Goal: Task Accomplishment & Management: Complete application form

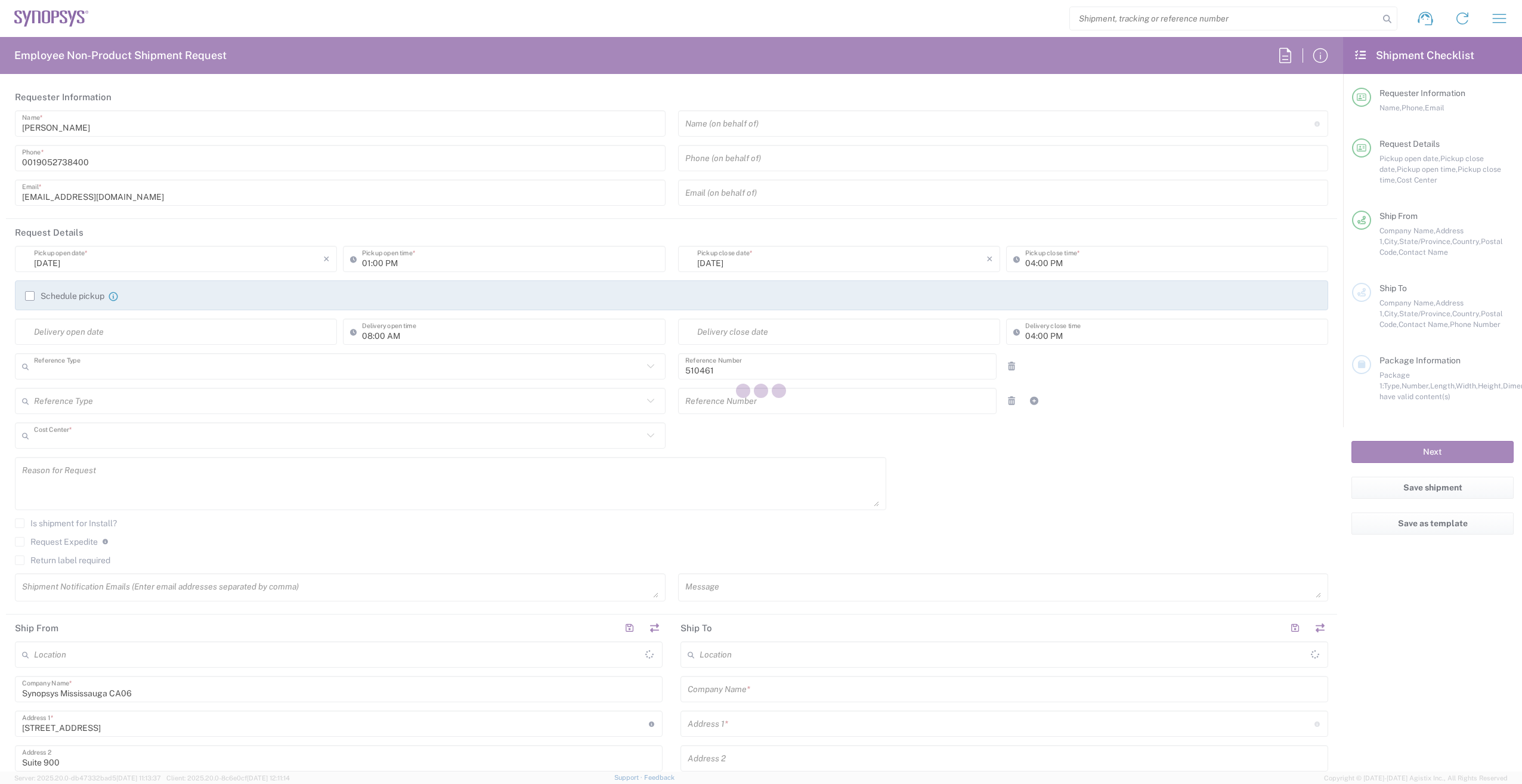
type input "Department"
type input "CA02, SG, MSIP2, R&D 510461"
type input "[GEOGRAPHIC_DATA]"
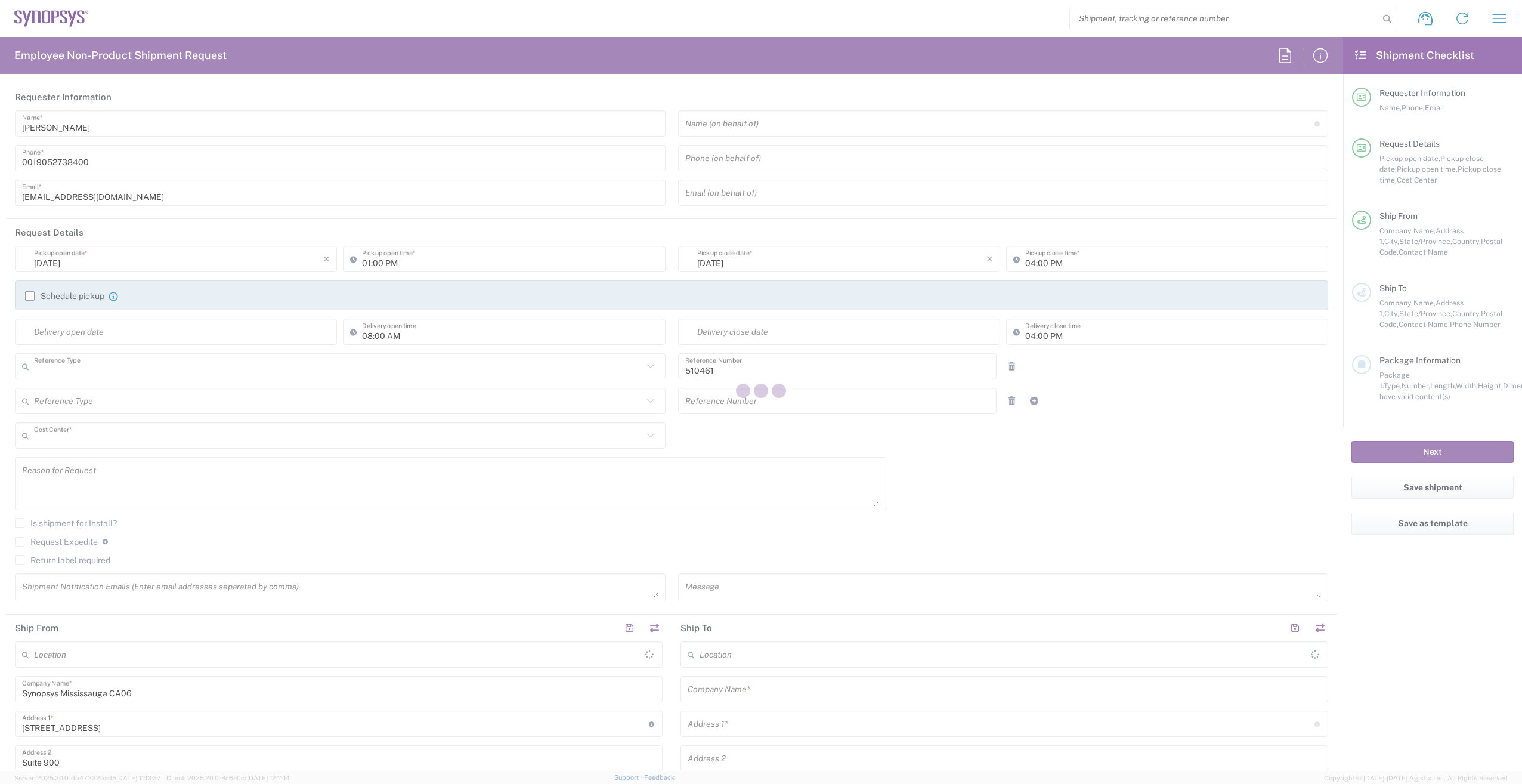
type input "Delivered at Place"
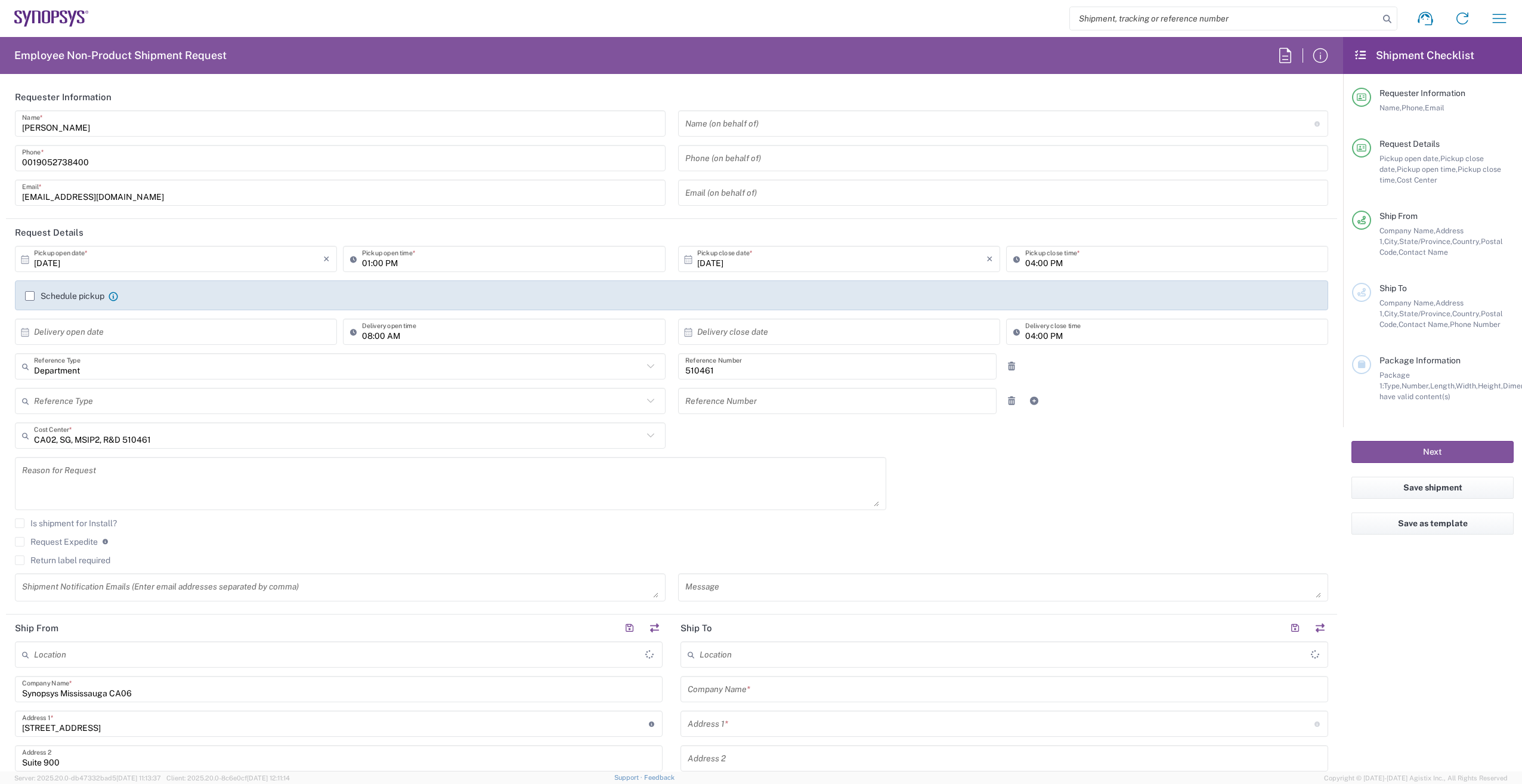
type input "[GEOGRAPHIC_DATA] CA06"
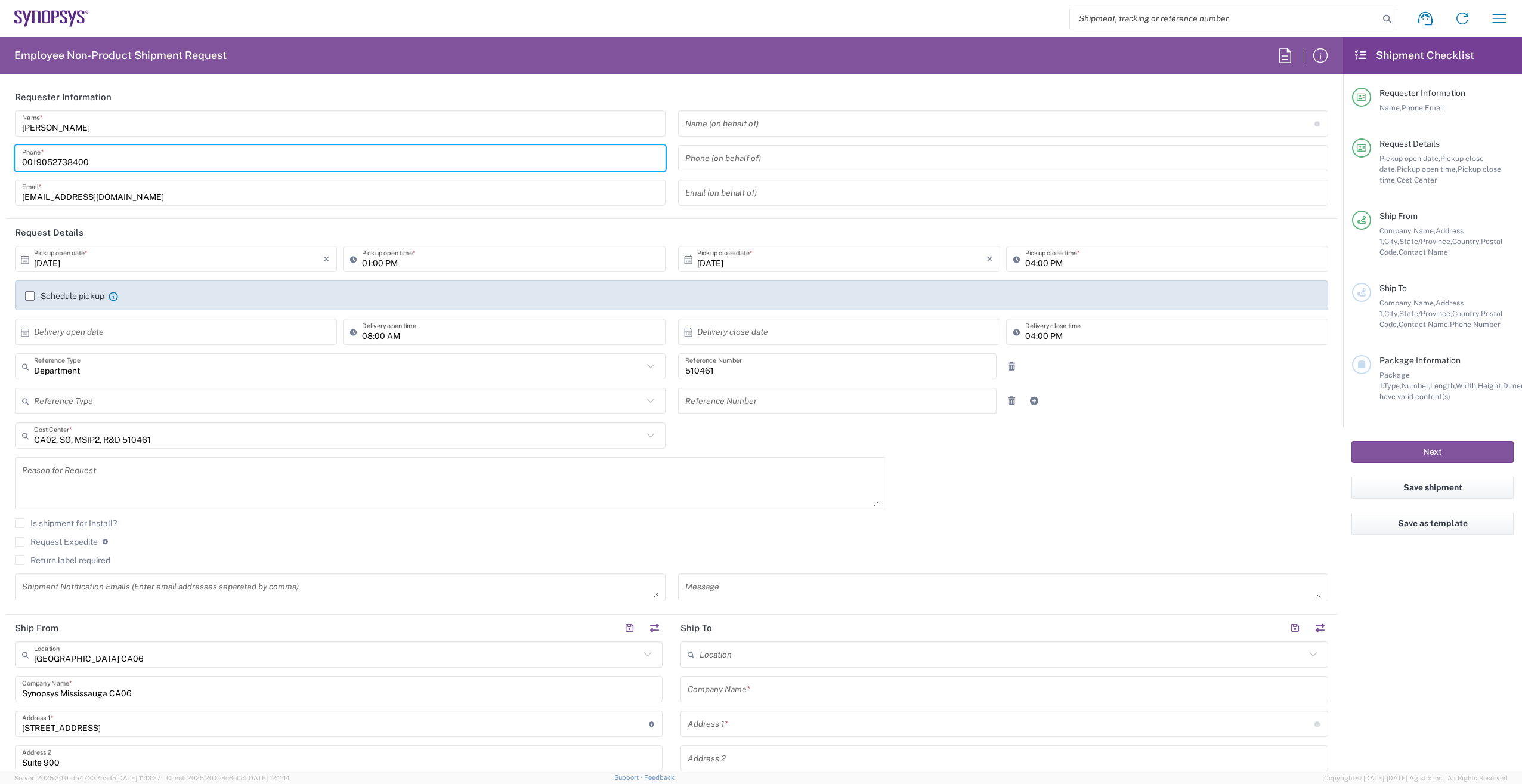
drag, startPoint x: 34, startPoint y: 160, endPoint x: -68, endPoint y: 171, distance: 102.6
click at [0, 171] on html "Shipment request Shipment tracking Employee non-product shipment request My shi…" at bounding box center [761, 392] width 1522 height 784
type input "9052738400"
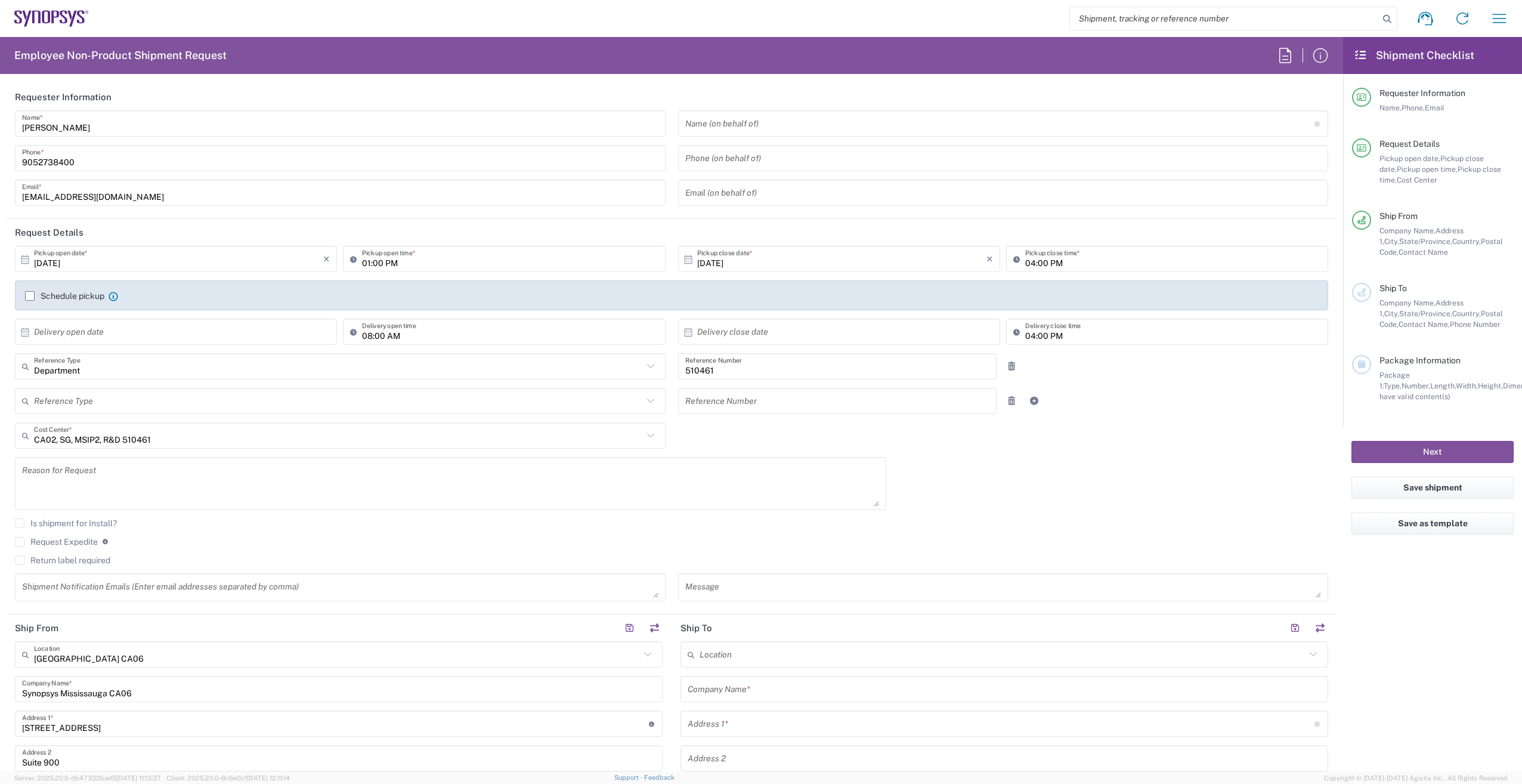
click at [30, 293] on label "Schedule pickup" at bounding box center [65, 295] width 79 height 9
click at [29, 296] on input "Schedule pickup" at bounding box center [29, 296] width 0 height 0
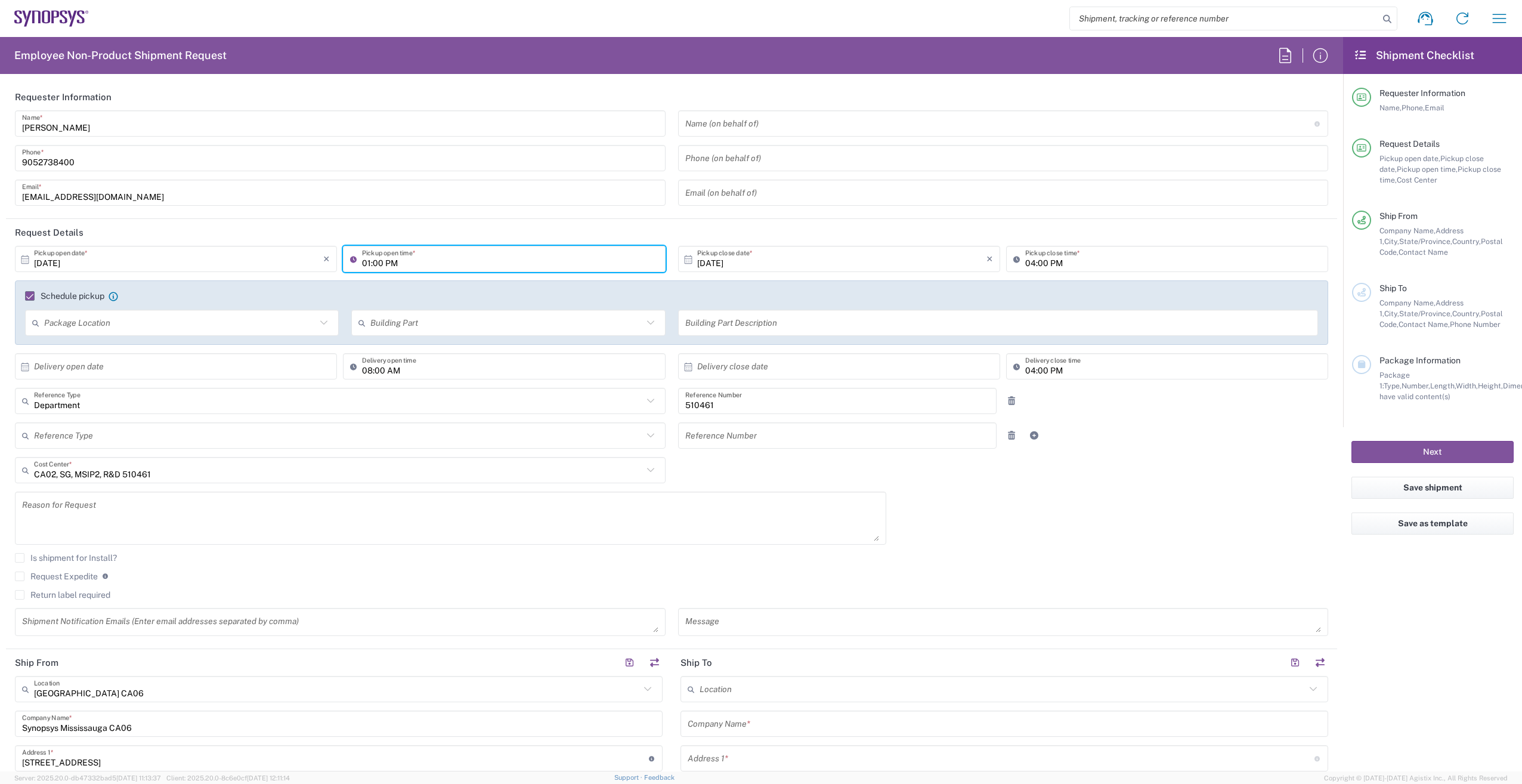
click at [371, 261] on input "01:00 PM" at bounding box center [510, 259] width 296 height 21
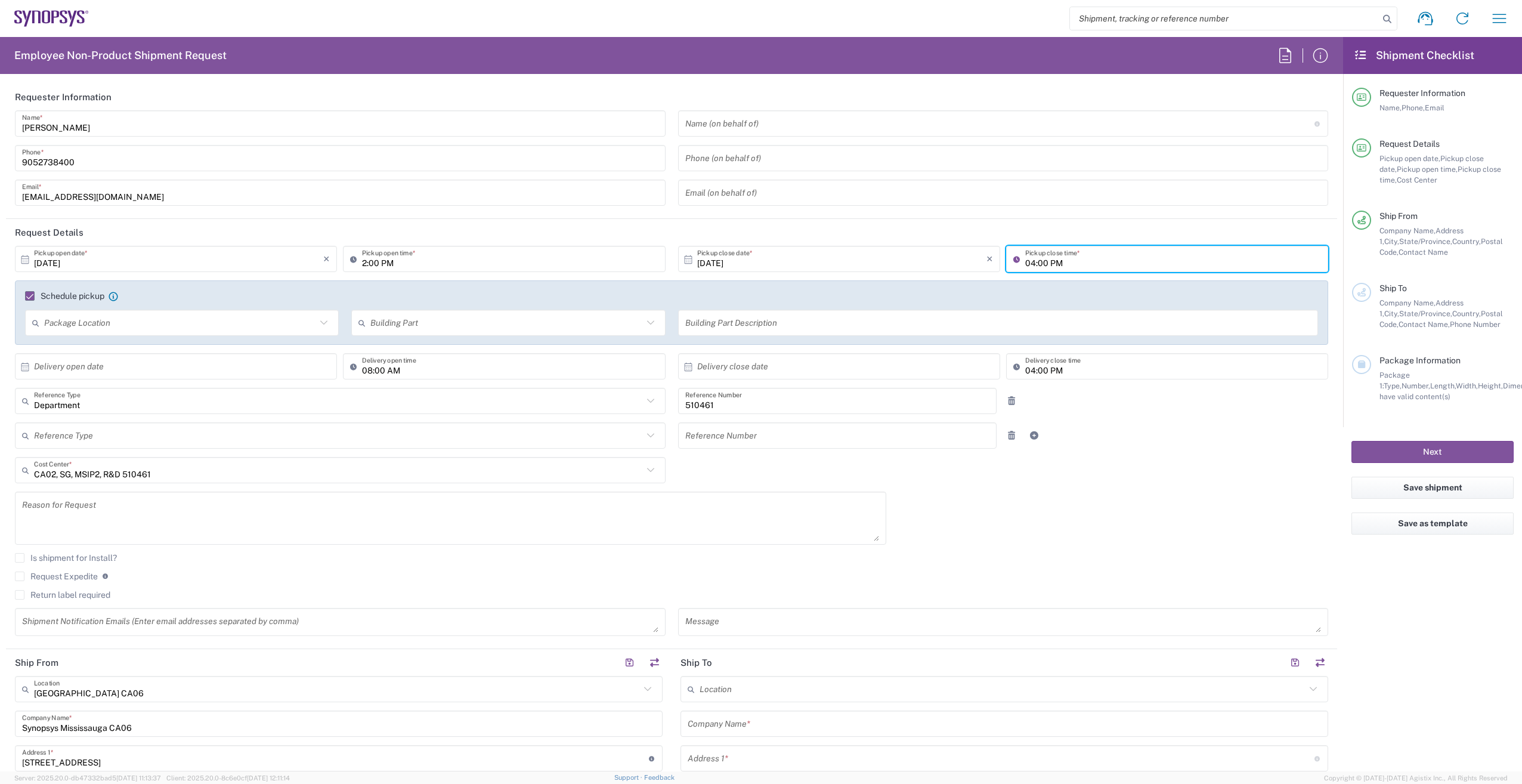
type input "02:00 PM"
drag, startPoint x: 1020, startPoint y: 262, endPoint x: 1027, endPoint y: 264, distance: 7.3
click at [1025, 263] on input "04:00 PM" at bounding box center [1173, 259] width 296 height 21
type input "05:00 PM"
click at [1170, 459] on div "[DATE] × Pickup open date * Cancel Apply 02:00 PM Pickup open time * [DATE] × P…" at bounding box center [671, 445] width 1326 height 398
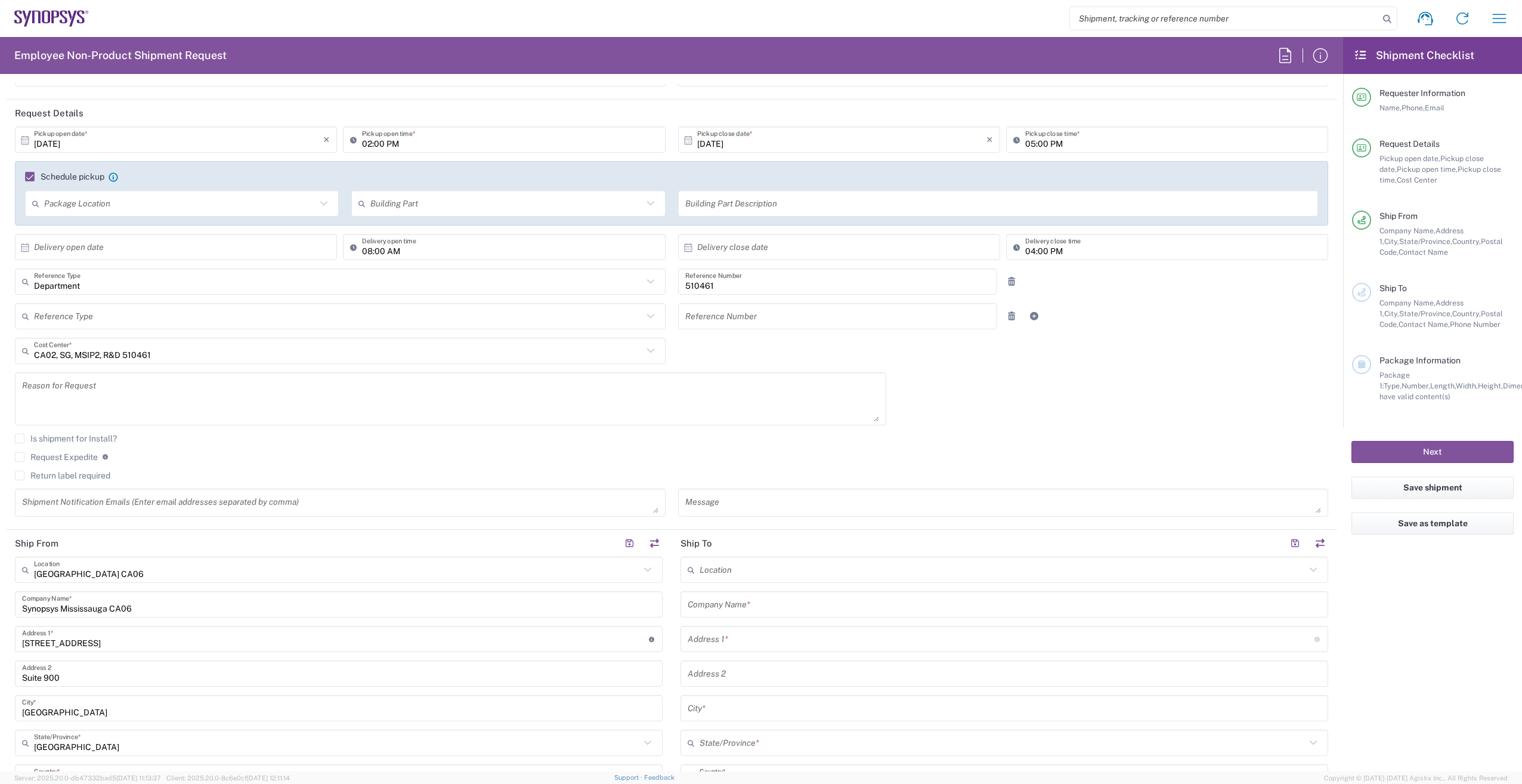
scroll to position [179, 0]
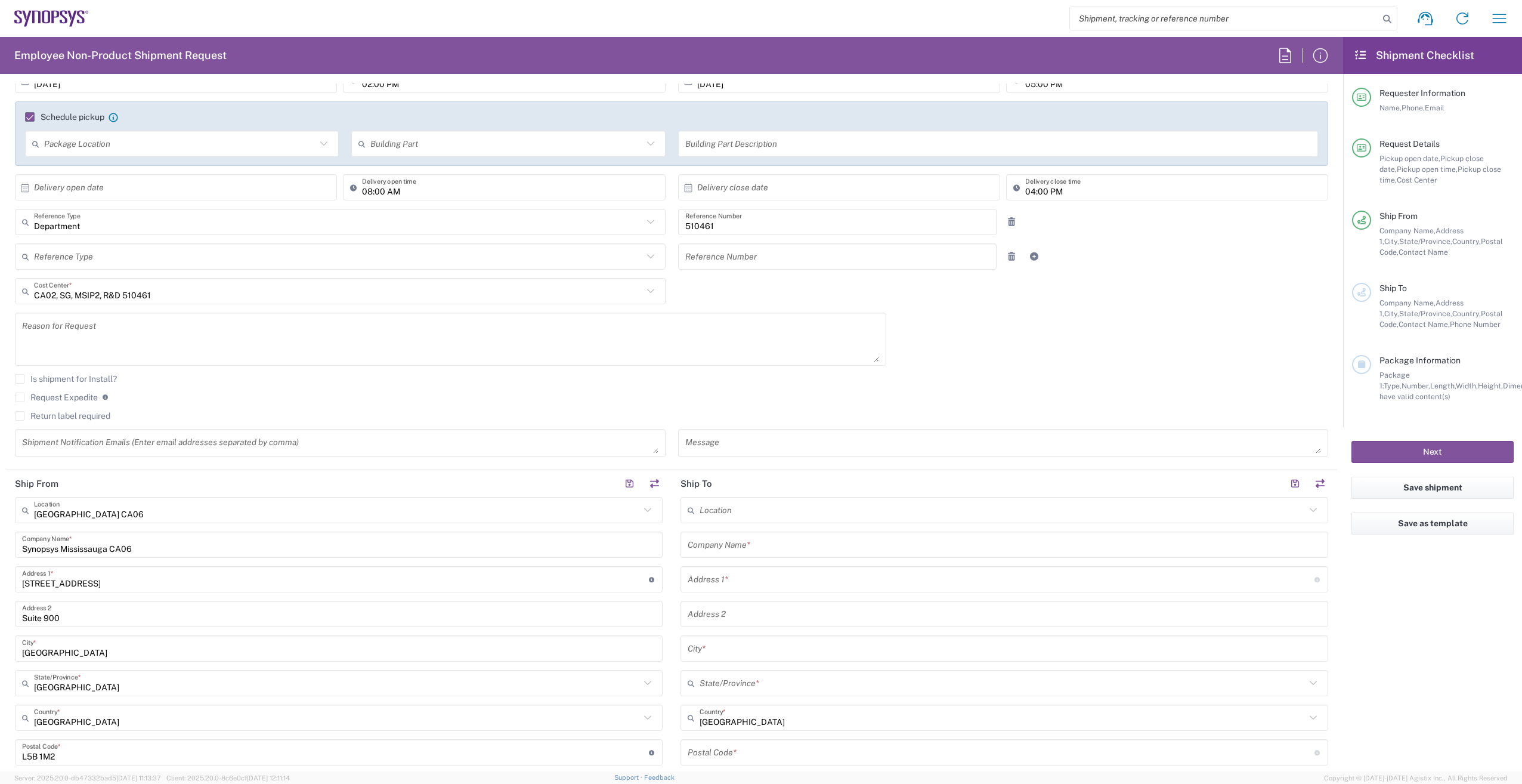
click at [190, 347] on textarea at bounding box center [451, 339] width 857 height 46
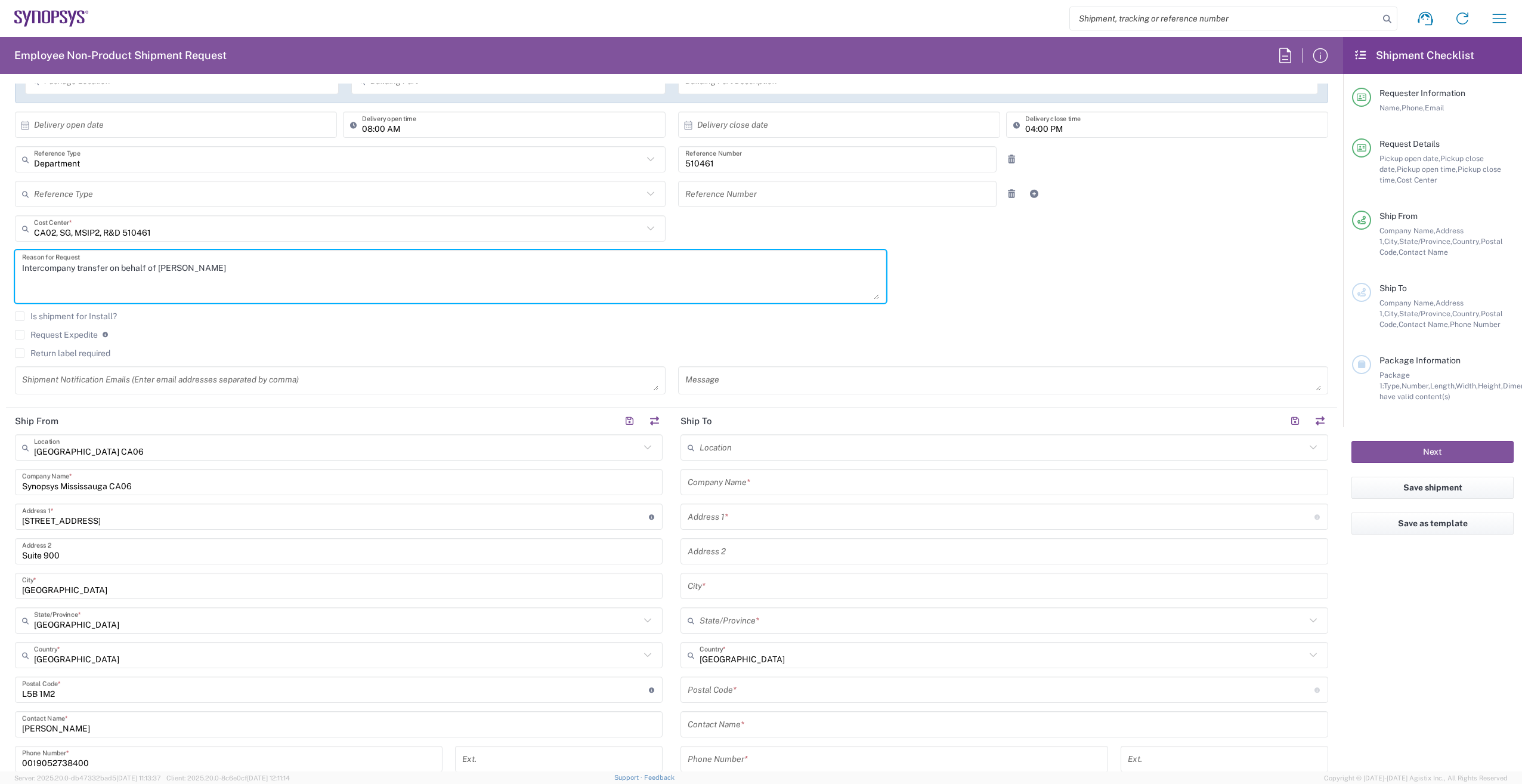
scroll to position [298, 0]
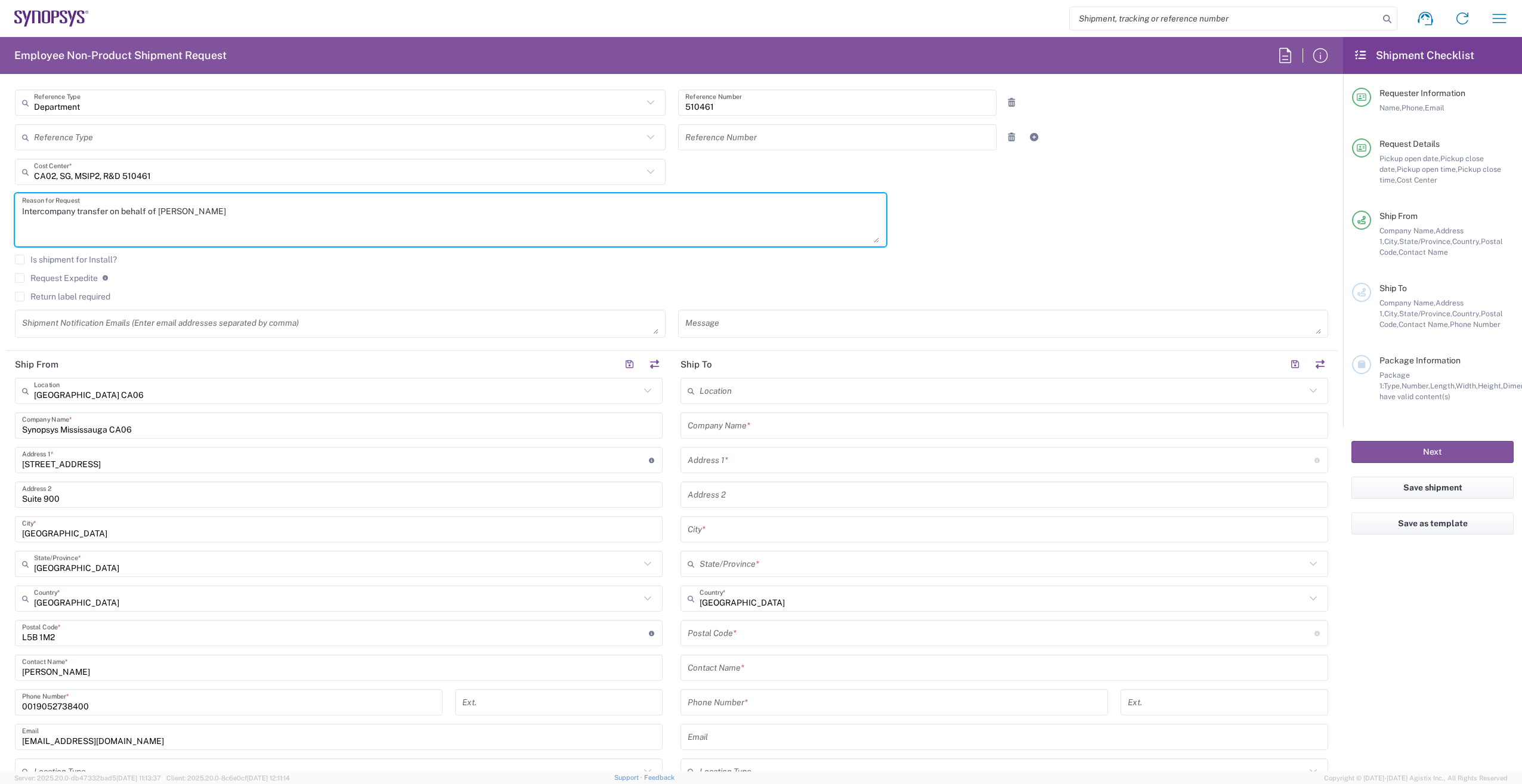
type textarea "Intercompany transfer on behalf of [PERSON_NAME]"
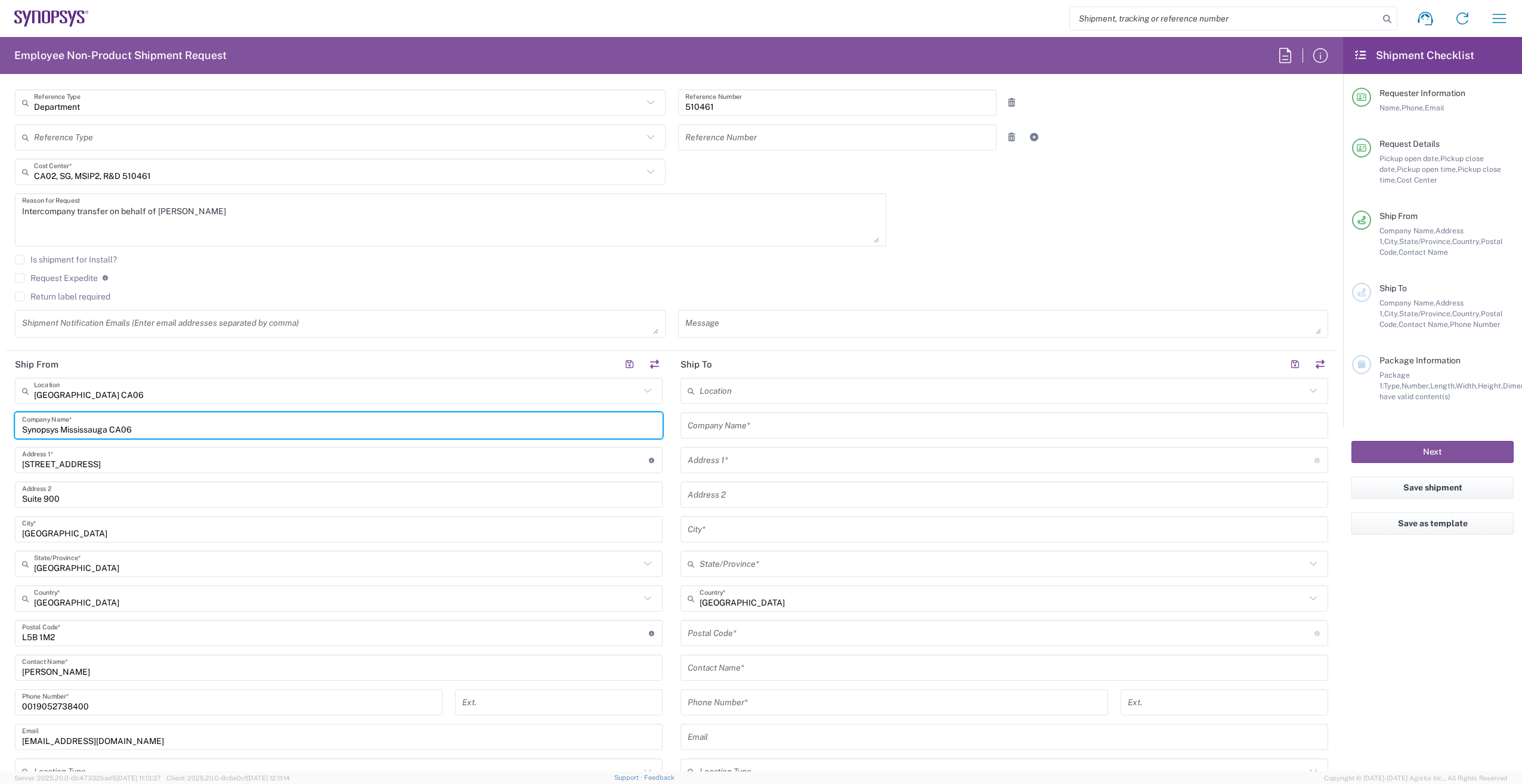
drag, startPoint x: 144, startPoint y: 433, endPoint x: 102, endPoint y: 423, distance: 43.2
click at [66, 430] on input "Synopsys Mississauga CA06" at bounding box center [338, 425] width 633 height 21
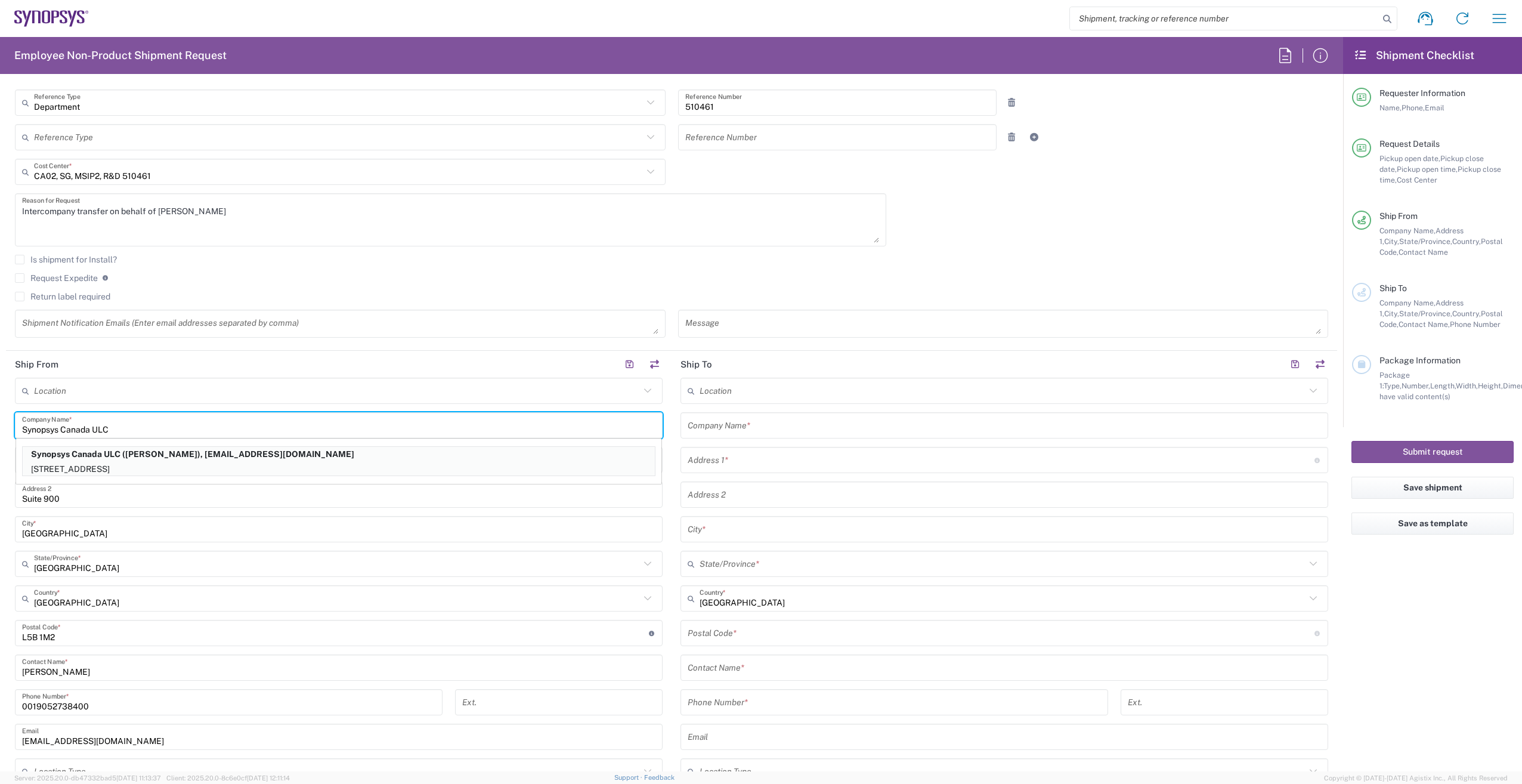
type input "Synopsys Canada ULC"
click at [531, 272] on div "Is shipment for Install?" at bounding box center [672, 263] width 1314 height 18
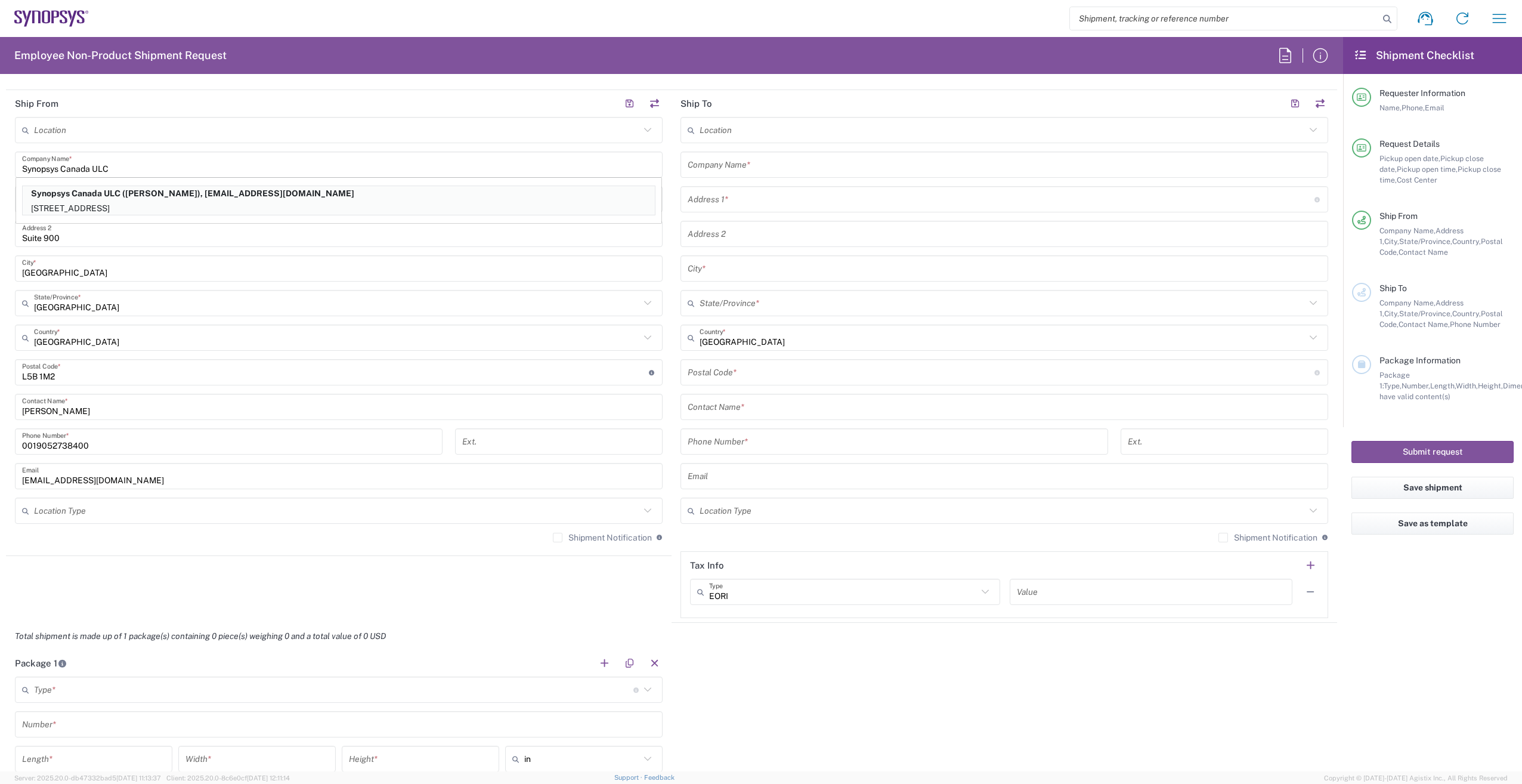
scroll to position [596, 0]
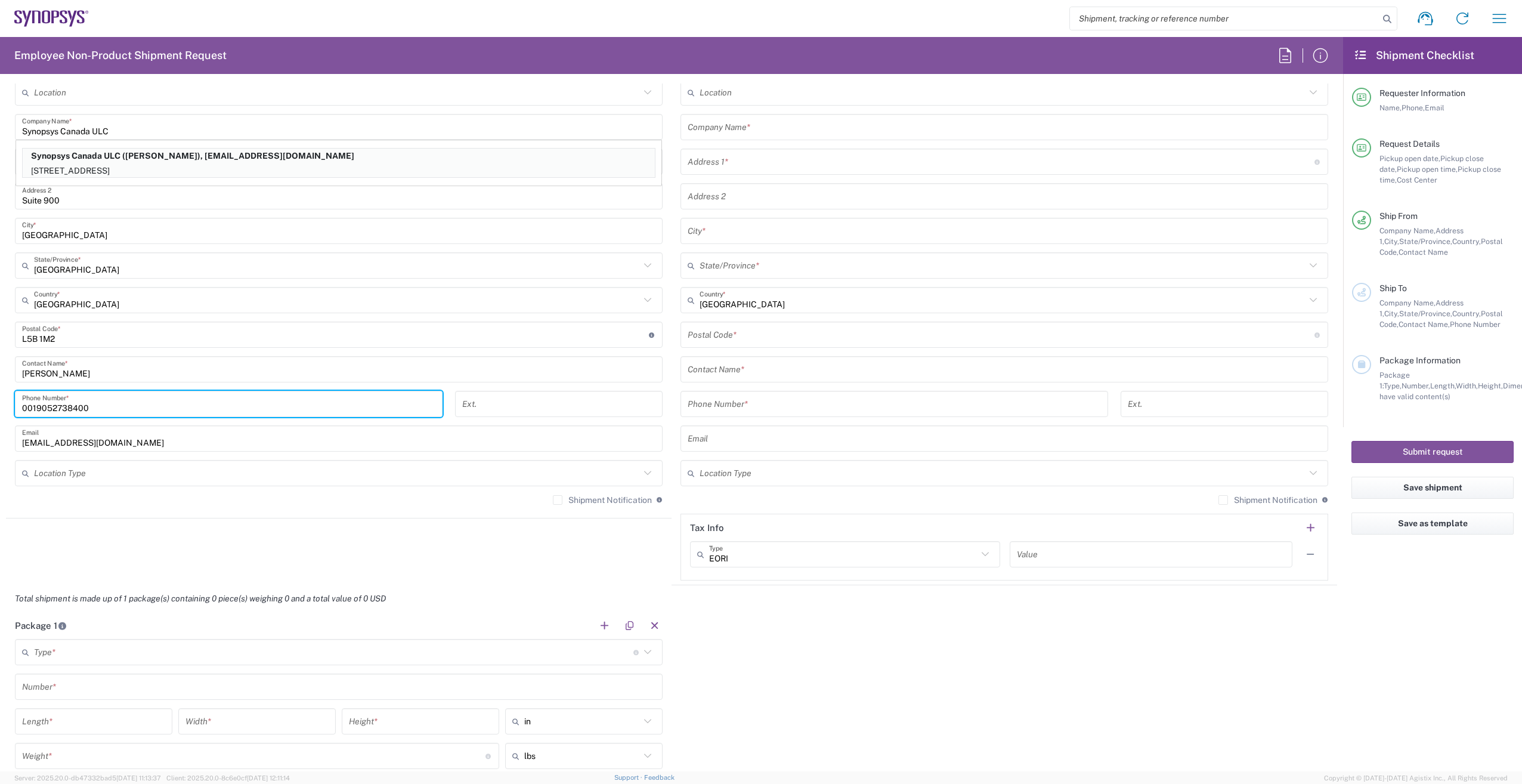
drag, startPoint x: 32, startPoint y: 405, endPoint x: -73, endPoint y: 421, distance: 106.2
click at [0, 421] on html "Shipment request Shipment tracking Employee non-product shipment request My shi…" at bounding box center [761, 392] width 1522 height 784
drag, startPoint x: 27, startPoint y: 405, endPoint x: -16, endPoint y: 410, distance: 43.3
click at [0, 410] on html "Shipment request Shipment tracking Employee non-product shipment request My shi…" at bounding box center [761, 392] width 1522 height 784
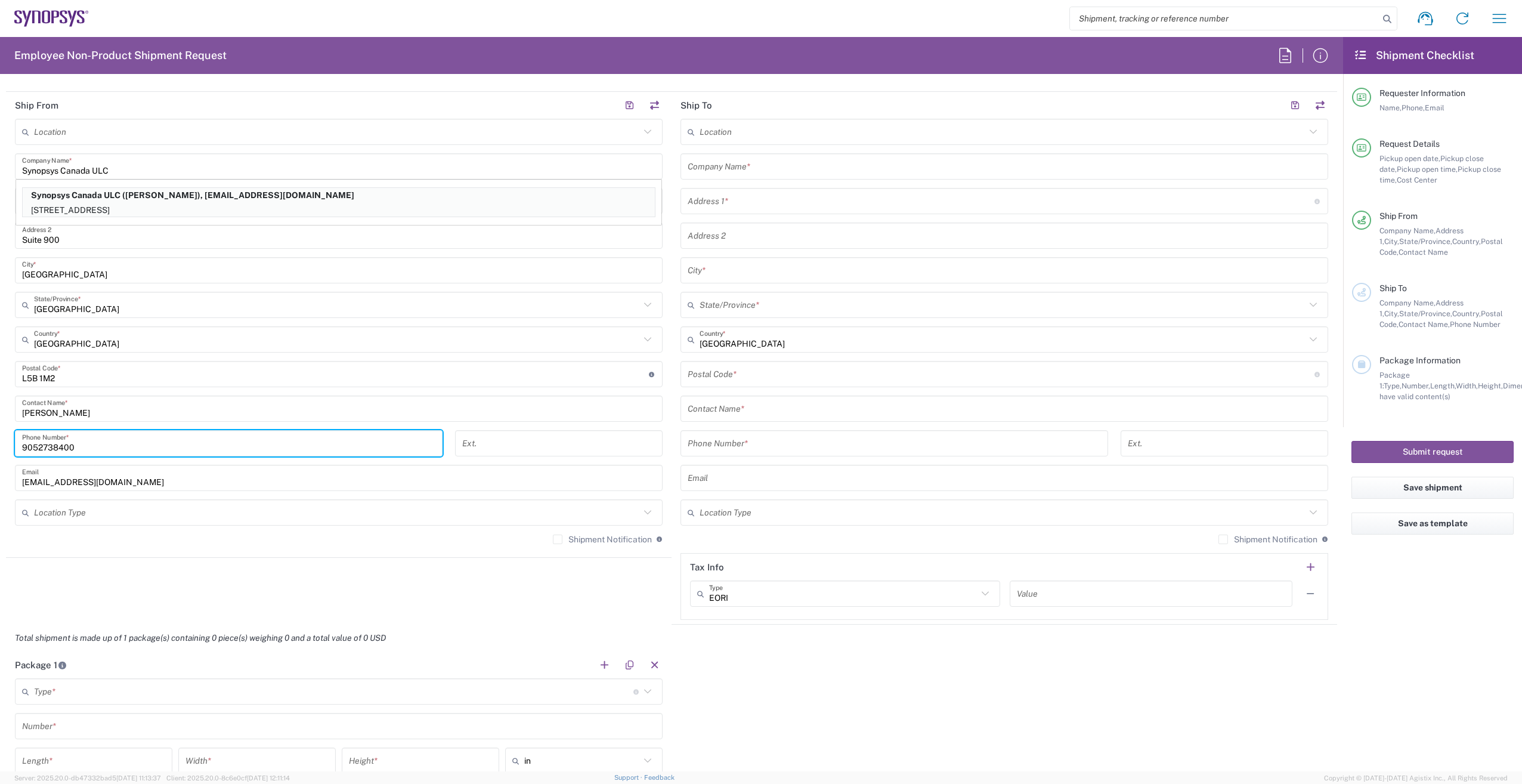
scroll to position [537, 0]
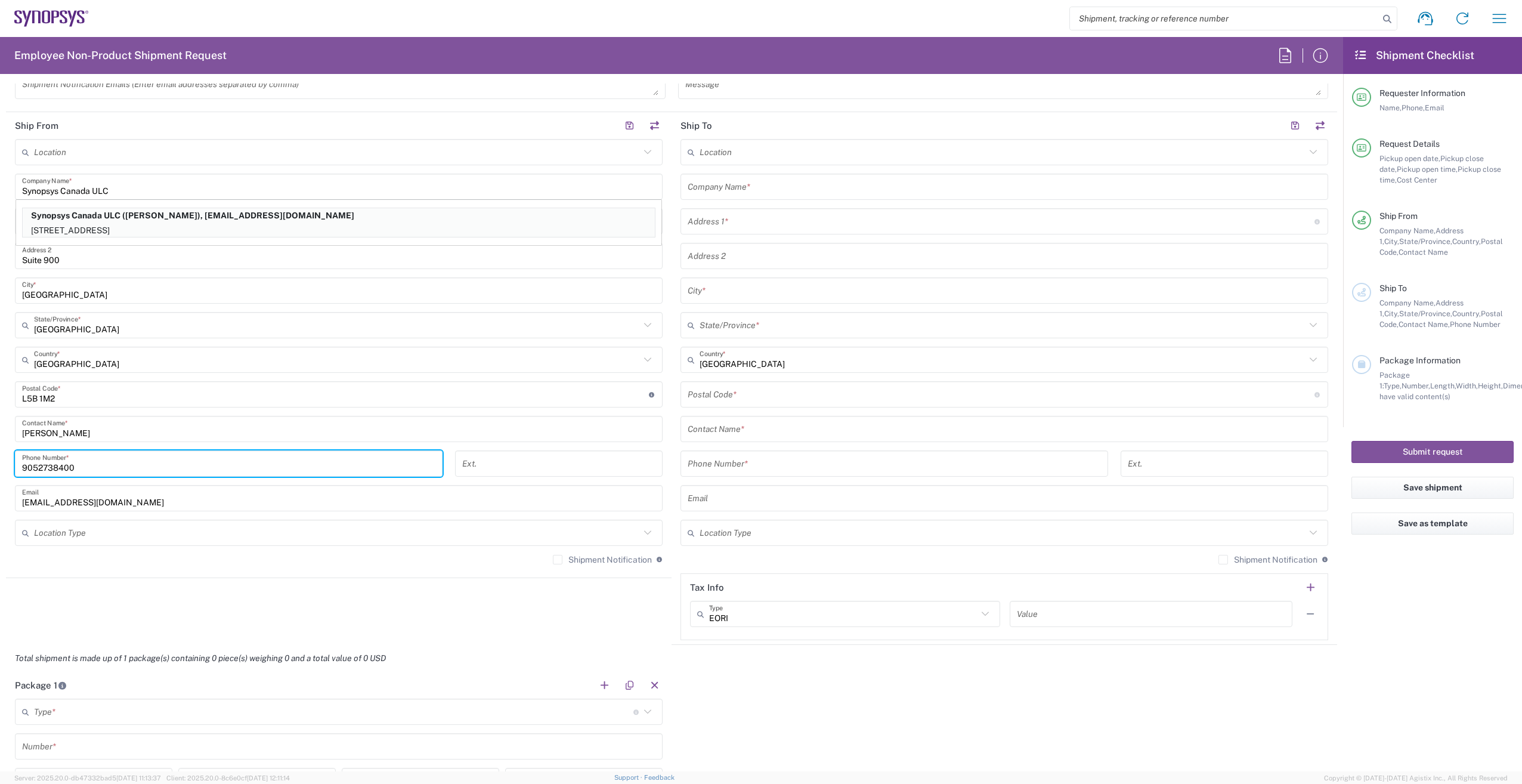
type input "9052738400"
click at [775, 193] on input "text" at bounding box center [1004, 187] width 633 height 21
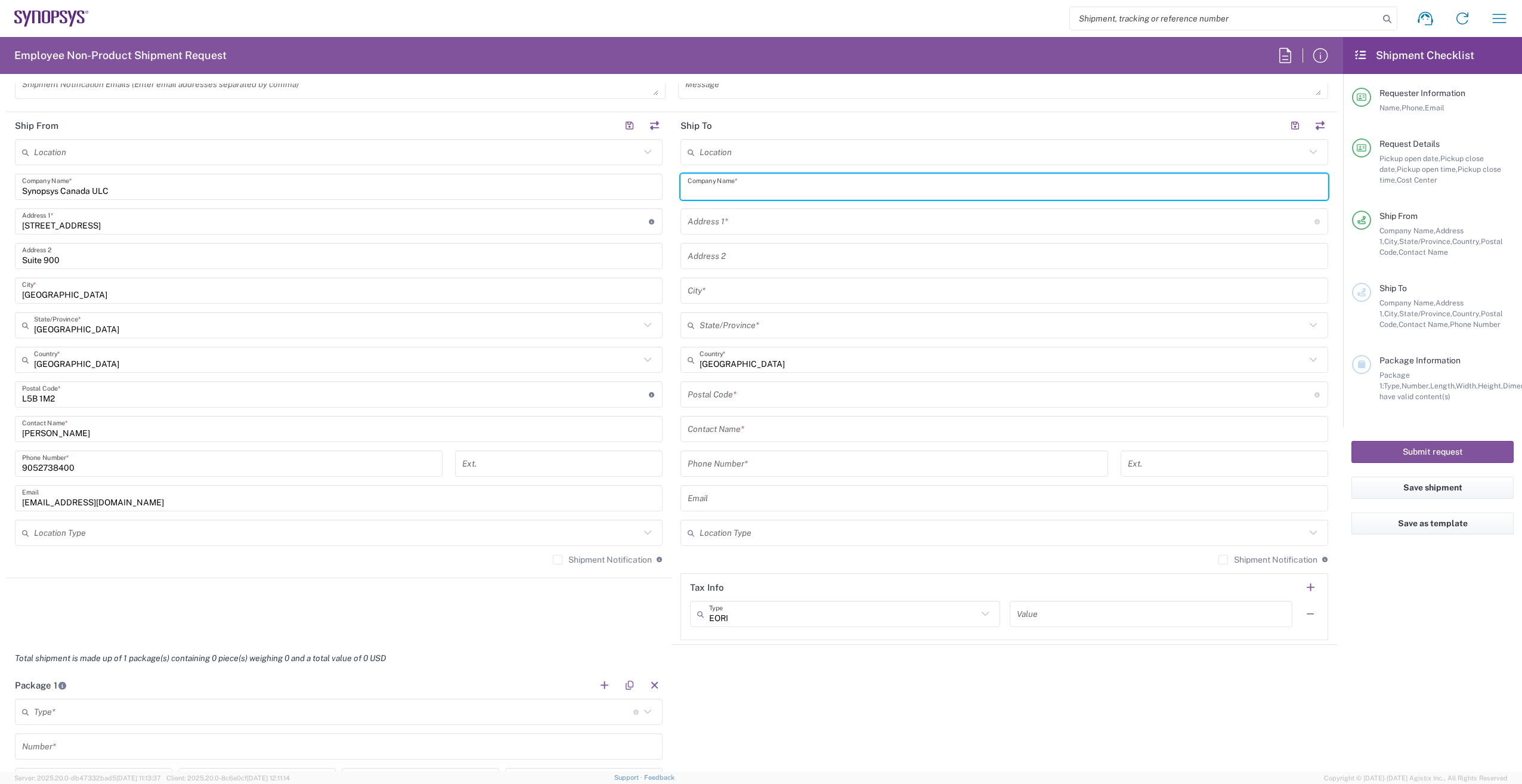
paste input "SNPS [GEOGRAPHIC_DATA], Unip. Lda"
type input "SNPS [GEOGRAPHIC_DATA], Unip. Lda"
click at [770, 225] on input "text" at bounding box center [1001, 221] width 627 height 21
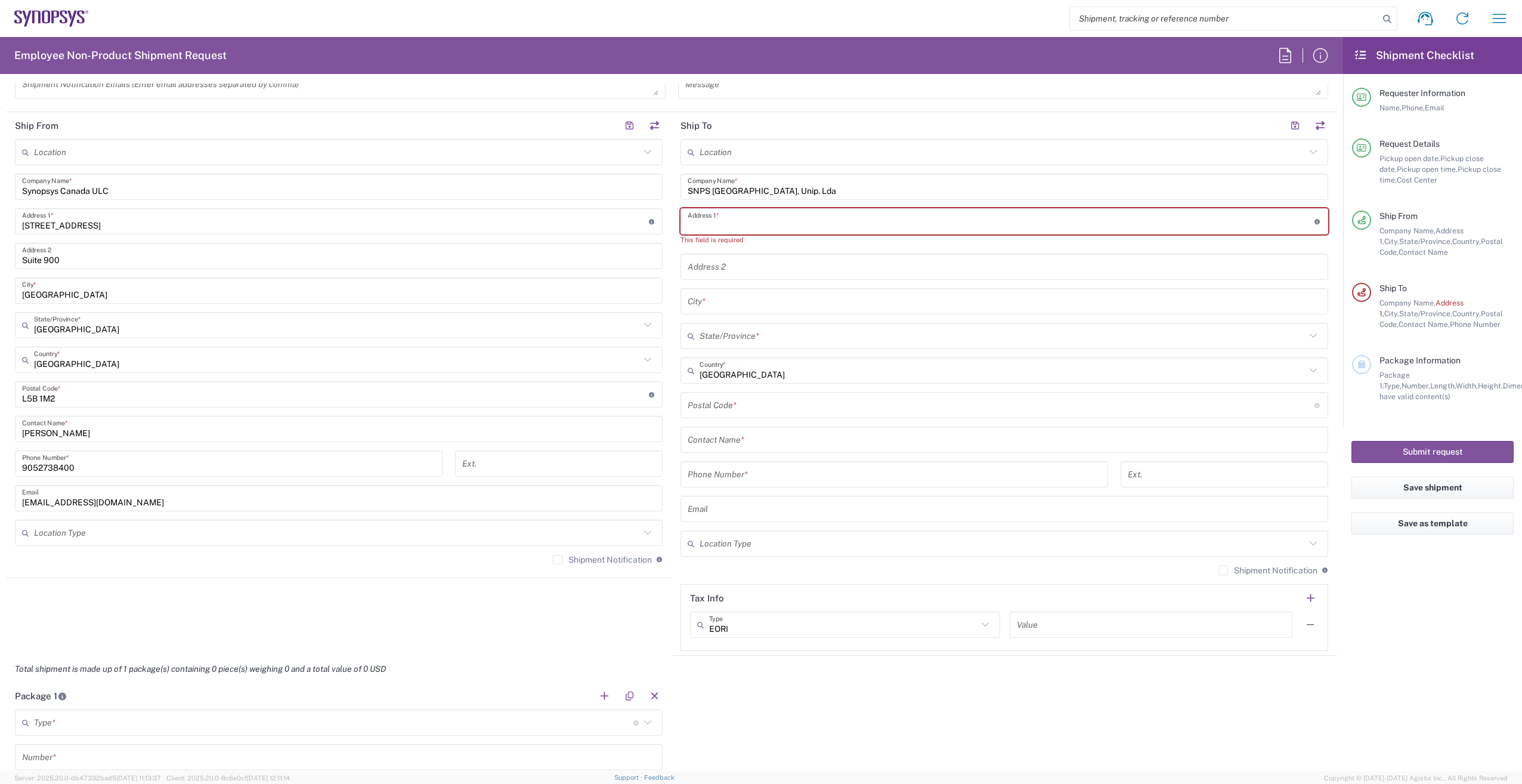
paste input "[GEOGRAPHIC_DATA], [GEOGRAPHIC_DATA]"
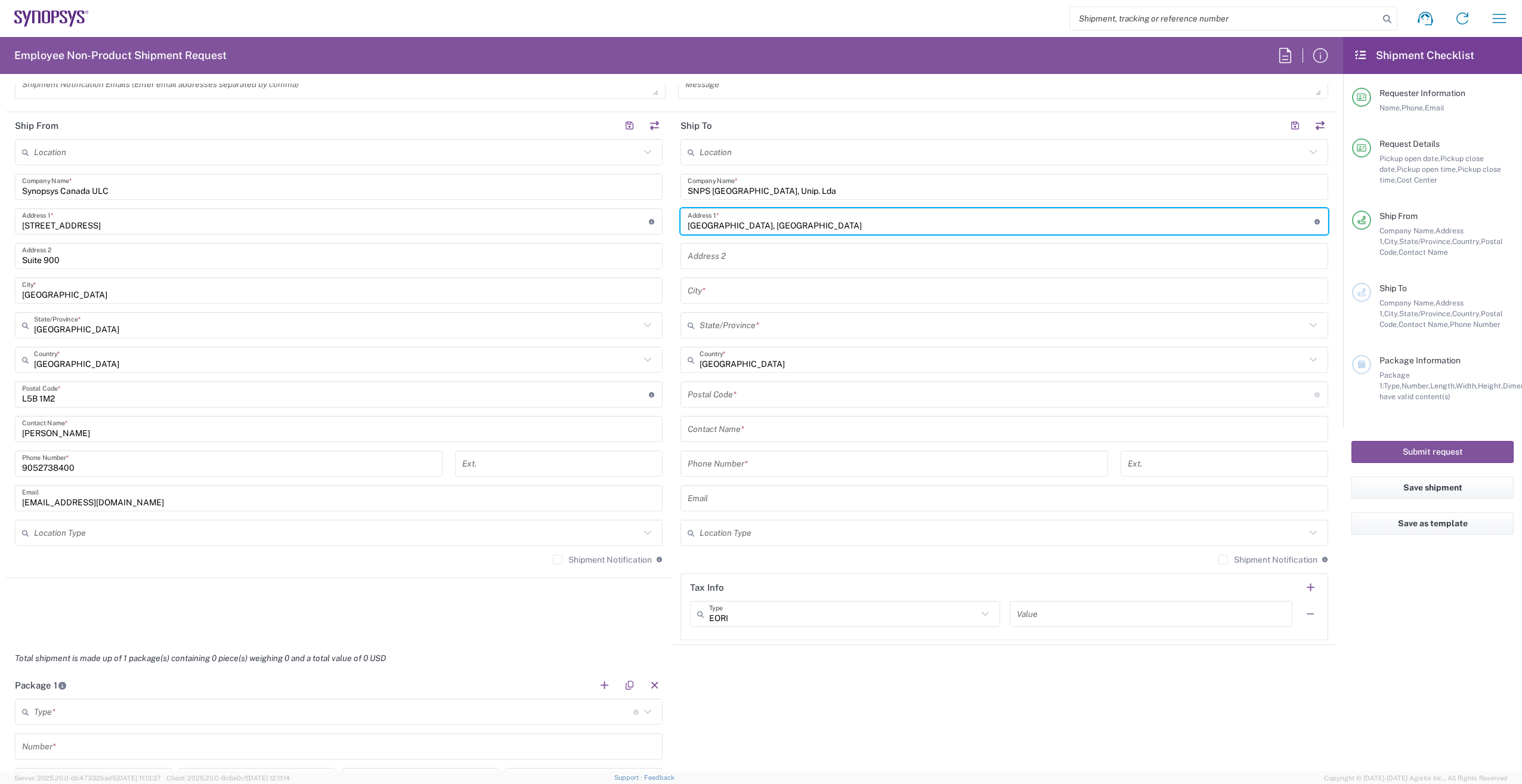
type input "[GEOGRAPHIC_DATA], [GEOGRAPHIC_DATA]"
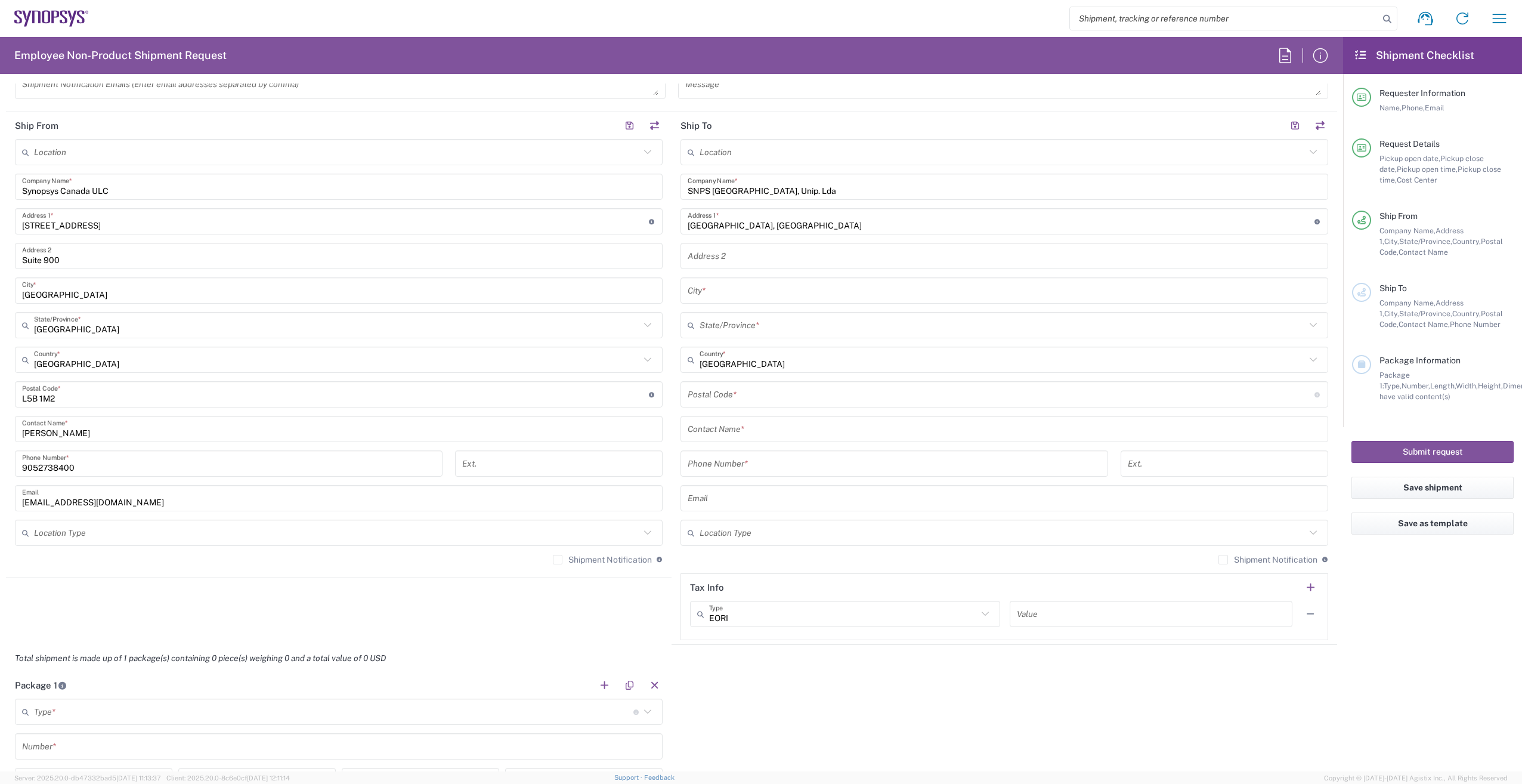
click at [762, 295] on input "text" at bounding box center [1004, 290] width 633 height 21
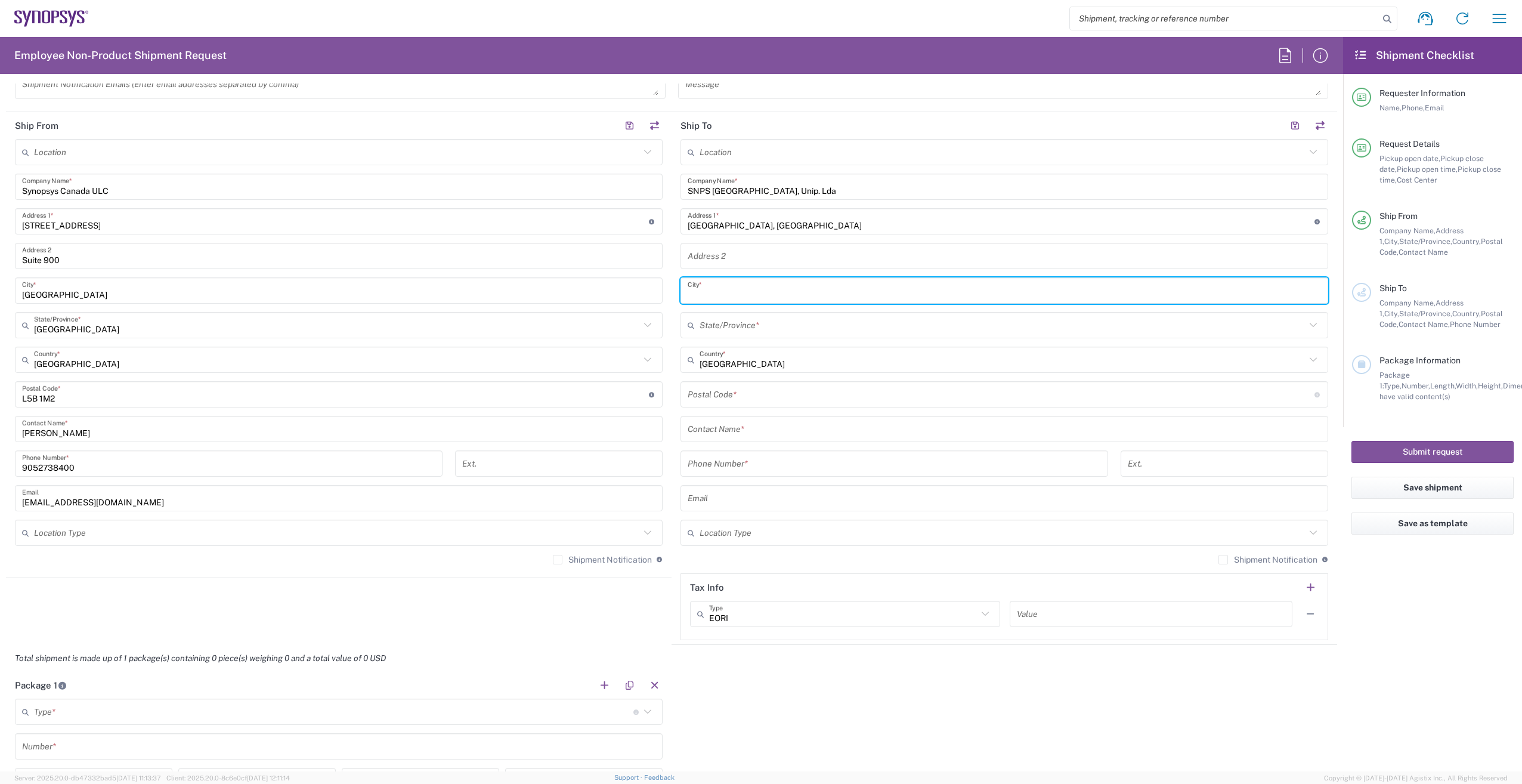
paste input "Porto Salvo"
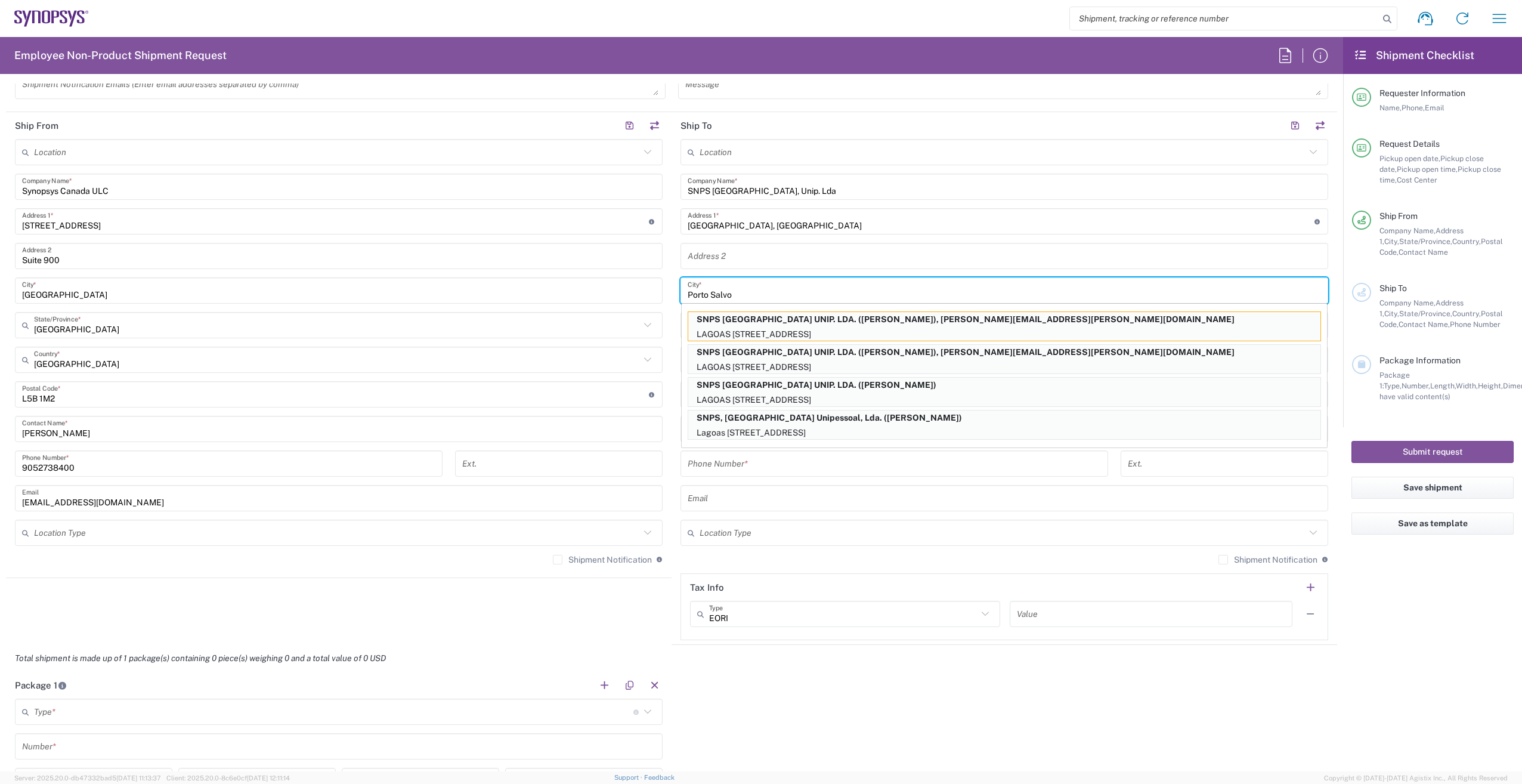
type input "Porto Salvo"
click at [1411, 595] on agx-form-checklist "Shipment Checklist Requester Information Name, Phone, Email Request Details Pic…" at bounding box center [1432, 404] width 179 height 734
click at [818, 320] on p "SNPS [GEOGRAPHIC_DATA] UNIP. LDA. ([PERSON_NAME]), [PERSON_NAME][EMAIL_ADDRESS]…" at bounding box center [1005, 319] width 632 height 15
type input "SNPS [GEOGRAPHIC_DATA] UNIP. LDA."
type input "[GEOGRAPHIC_DATA] EDIFICIO 4 PISO 2"
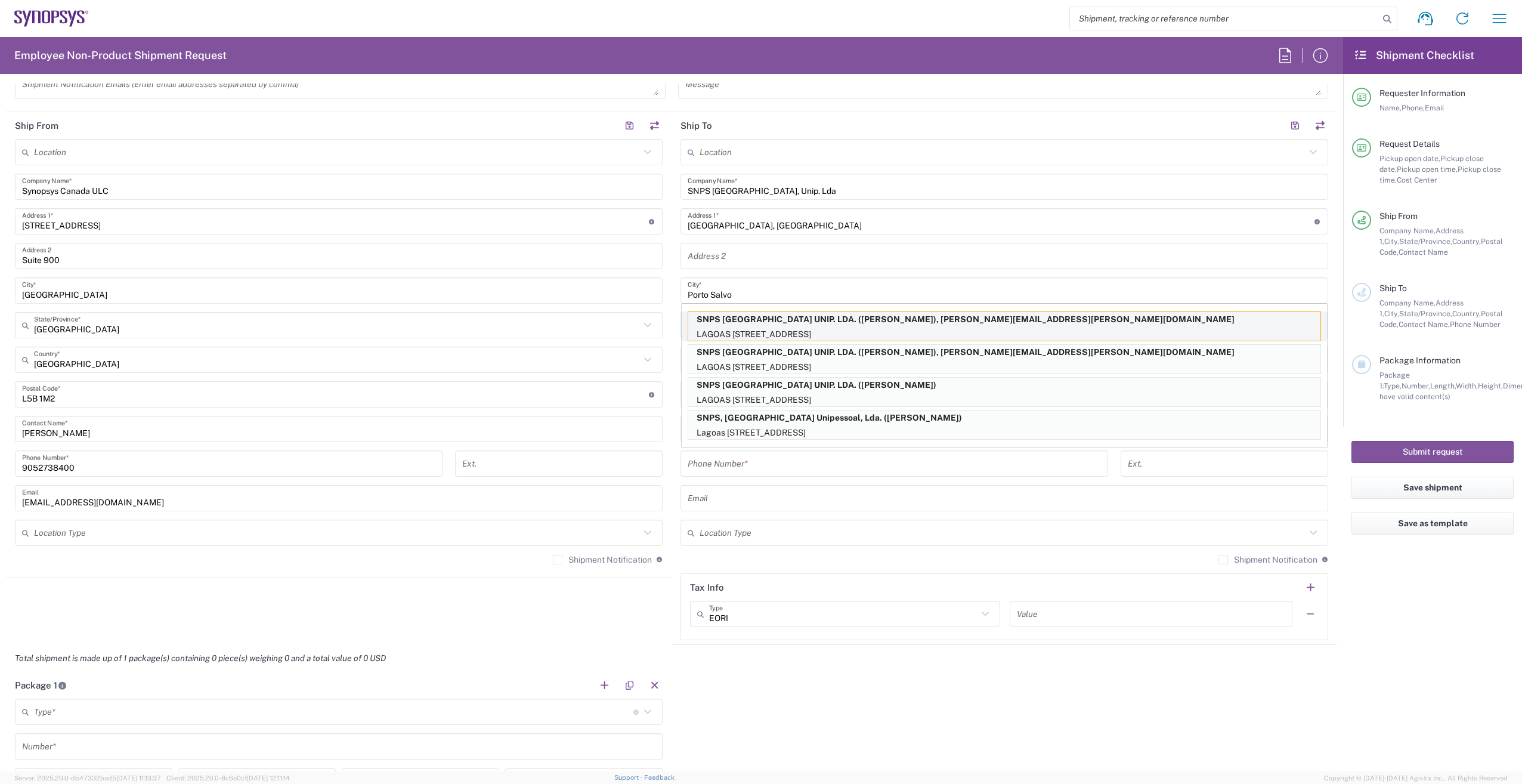
type input "[GEOGRAPHIC_DATA]"
type input "2740-267"
type input "[PERSON_NAME]"
type input "351210440240"
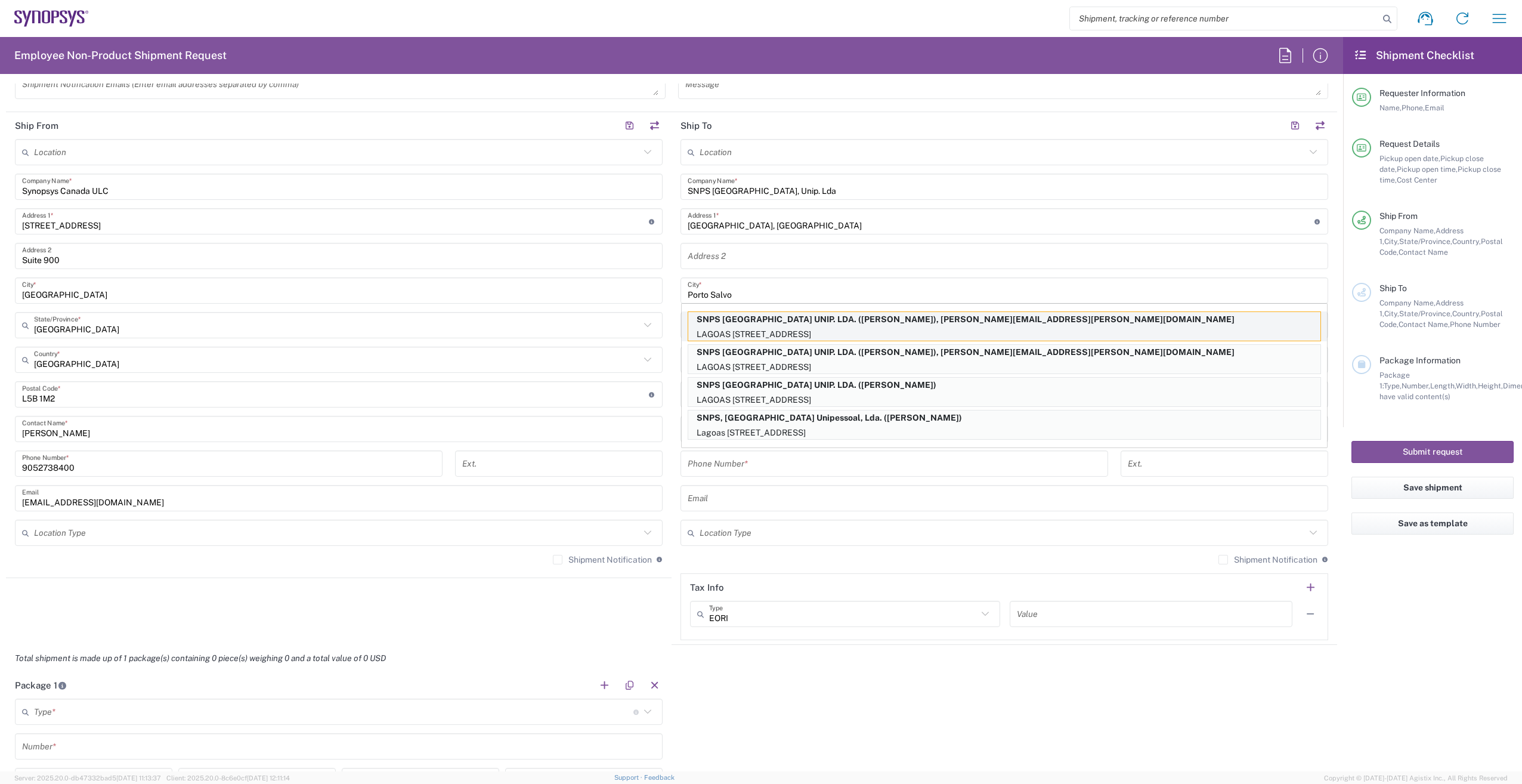
type input "[PERSON_NAME][EMAIL_ADDRESS][PERSON_NAME][DOMAIN_NAME]"
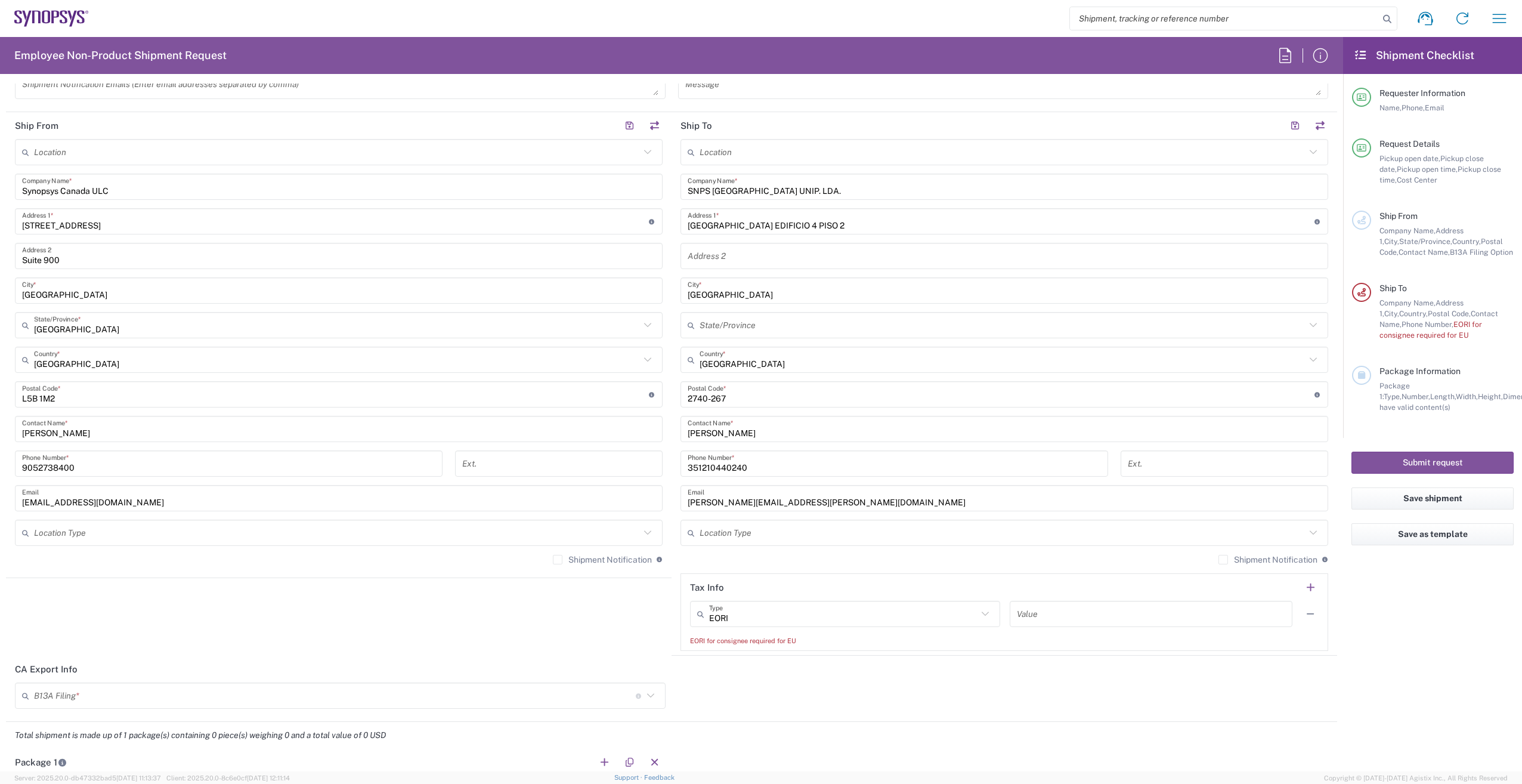
click at [1410, 654] on agx-form-checklist "Shipment Checklist Requester Information Name, Phone, Email Request Details Pic…" at bounding box center [1432, 404] width 179 height 734
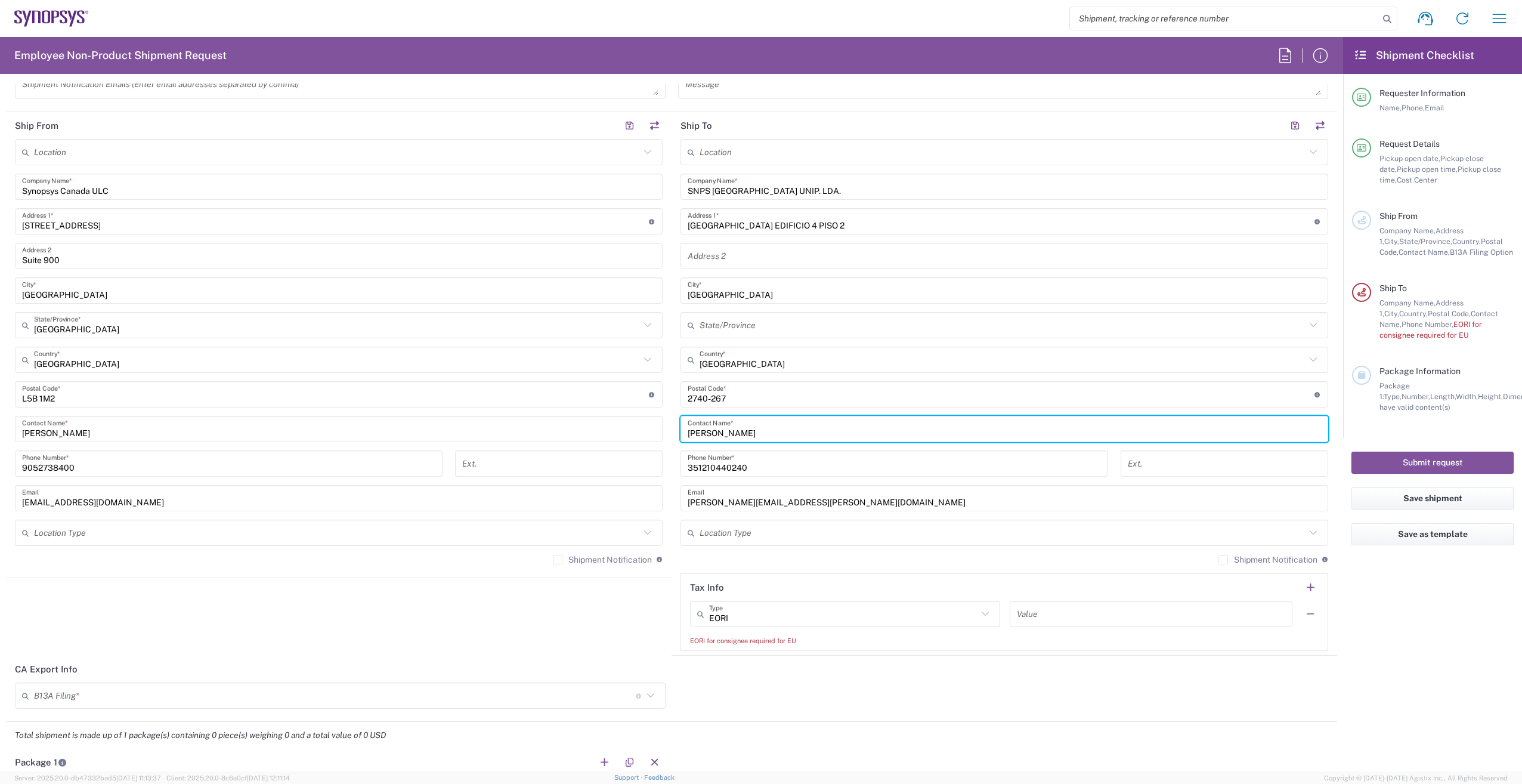
click at [619, 430] on div "Ship From Location [GEOGRAPHIC_DATA] DE04 Agrate Brianza IT01 [GEOGRAPHIC_DATA]…" at bounding box center [671, 384] width 1331 height 543
paste input "[PERSON_NAME] [PERSON_NAME]"
type input "[PERSON_NAME] [PERSON_NAME]"
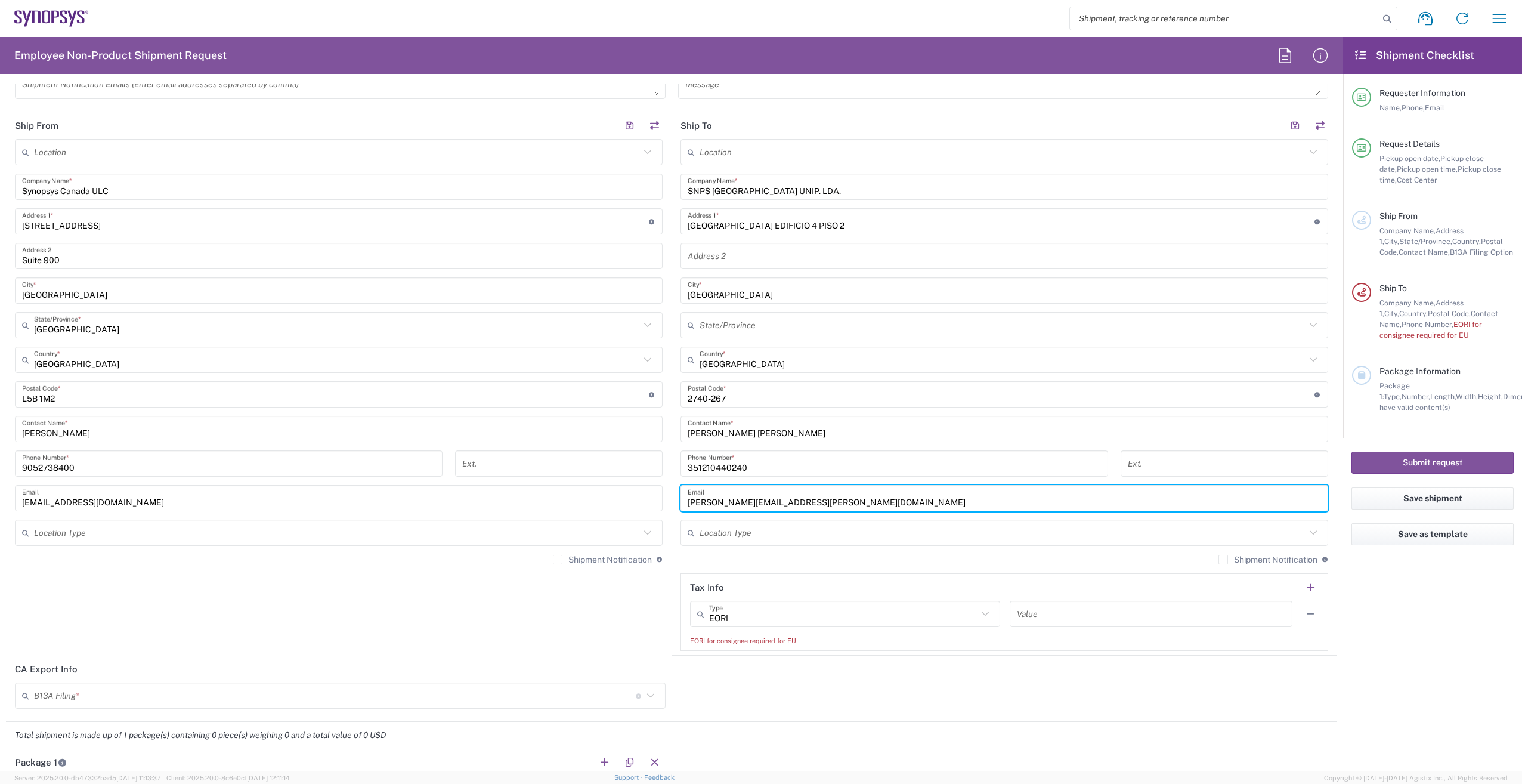
drag, startPoint x: 812, startPoint y: 507, endPoint x: 696, endPoint y: 503, distance: 116.1
click at [643, 503] on div "Ship From Location [GEOGRAPHIC_DATA] DE04 Agrate Brianza IT01 [GEOGRAPHIC_DATA]…" at bounding box center [671, 384] width 1331 height 543
paste input "[EMAIL_ADDRESS][DOMAIN_NAME]"
type input "[EMAIL_ADDRESS][DOMAIN_NAME]"
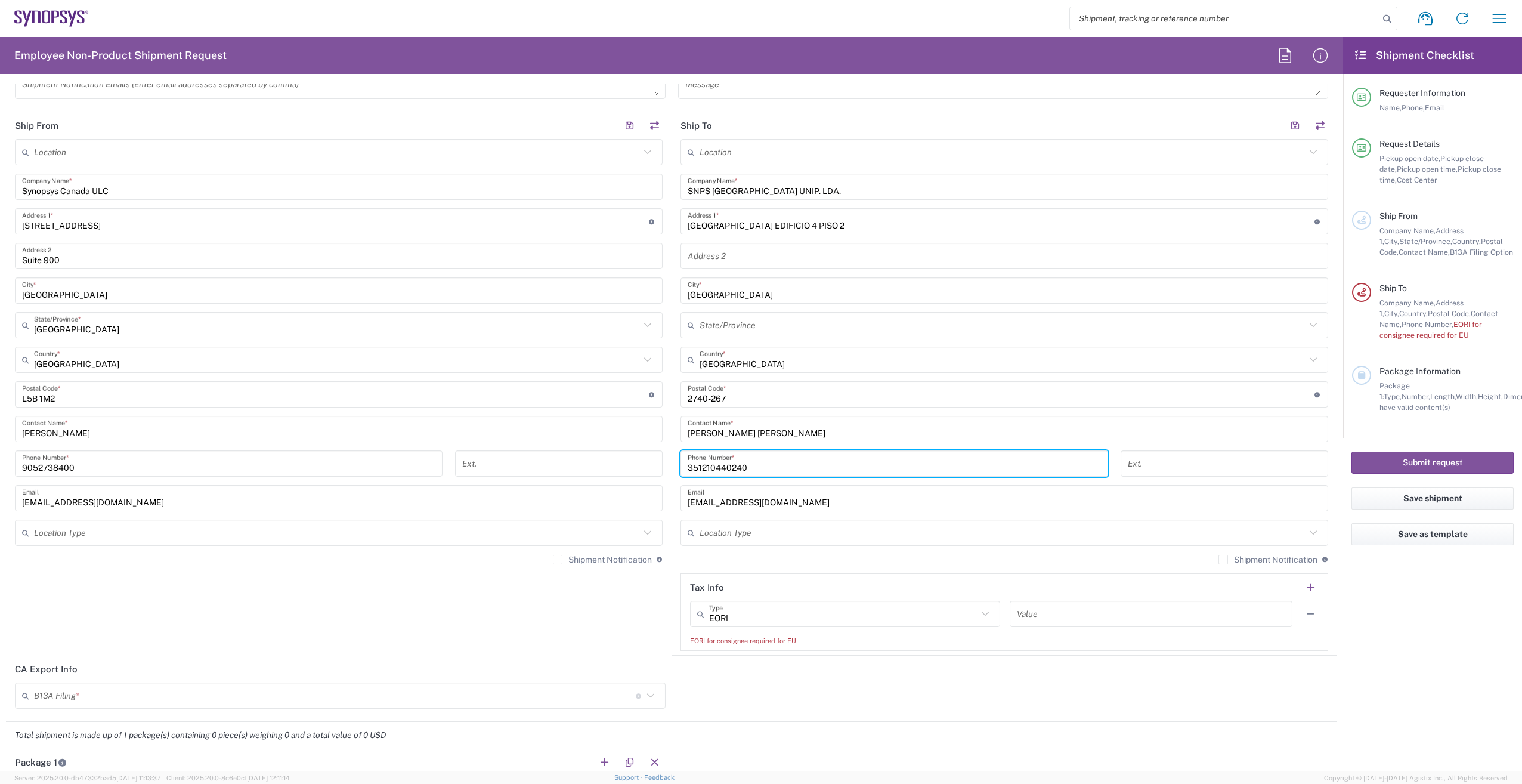
drag, startPoint x: 827, startPoint y: 471, endPoint x: 695, endPoint y: 482, distance: 132.5
click at [689, 481] on div "351210440240 Phone Number *" at bounding box center [895, 468] width 441 height 34
type input "3"
paste input "351.211.251.029"
click at [1427, 714] on agx-form-checklist "Shipment Checklist Requester Information Name, Phone, Email Request Details Pic…" at bounding box center [1432, 404] width 179 height 734
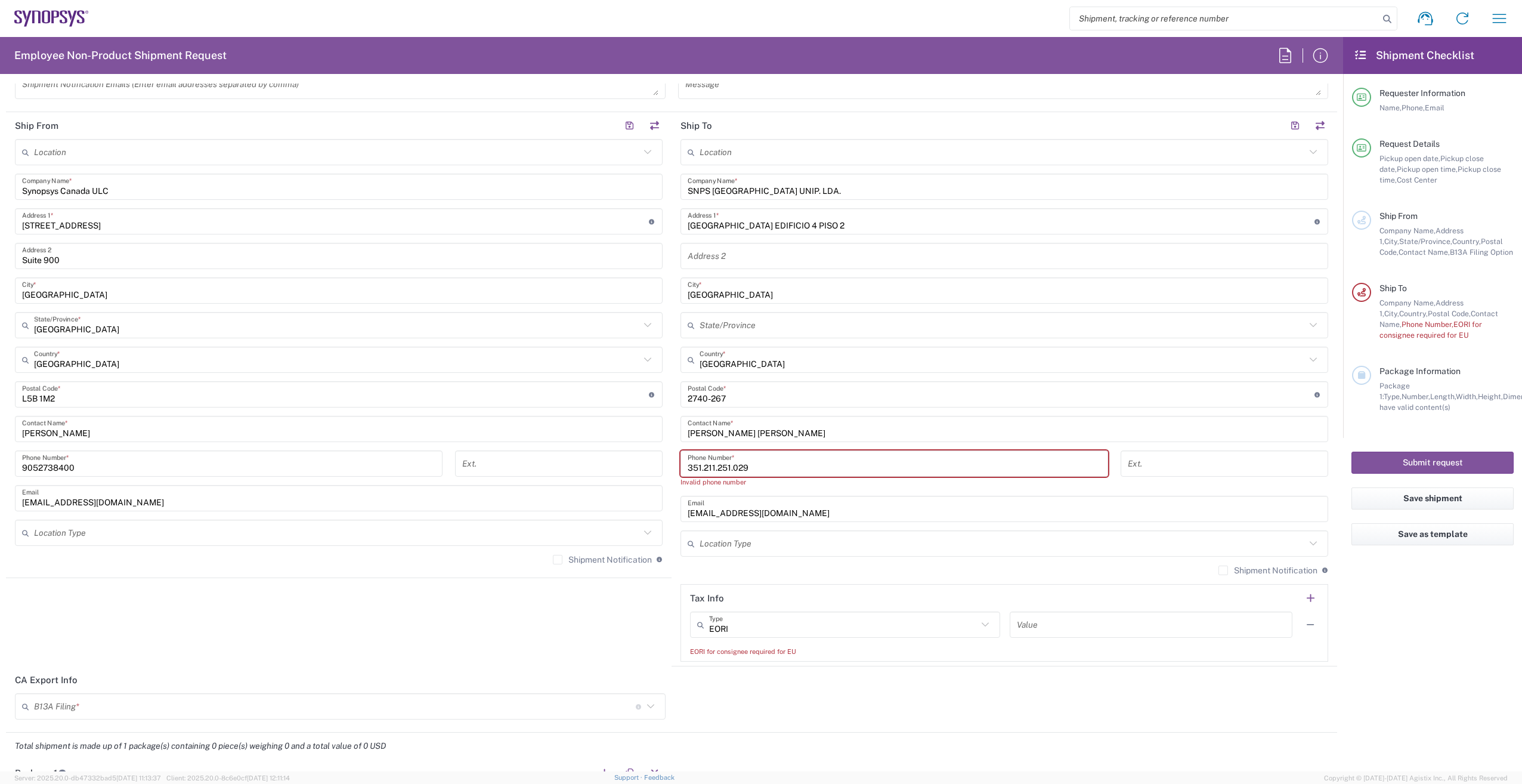
click at [701, 471] on input "351.211.251.029" at bounding box center [894, 464] width 413 height 21
click at [711, 467] on input "351211.251.029" at bounding box center [894, 464] width 413 height 21
click at [728, 468] on input "351211251.029" at bounding box center [894, 464] width 413 height 21
click at [724, 466] on input "351211251.029" at bounding box center [894, 464] width 413 height 21
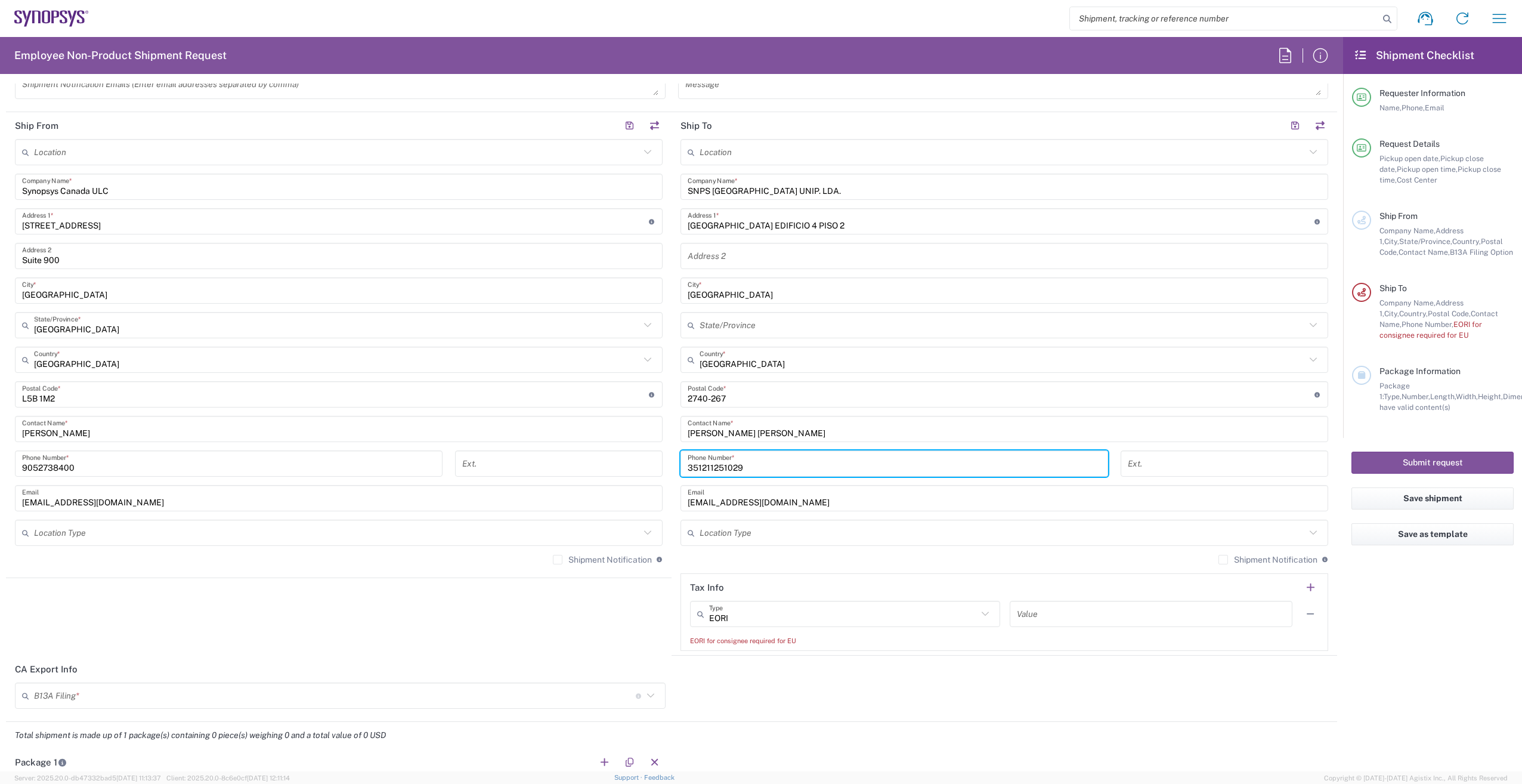
type input "351211251029"
click at [1370, 609] on agx-form-checklist "Shipment Checklist Requester Information Name, Phone, Email Request Details Pic…" at bounding box center [1432, 404] width 179 height 734
click at [1048, 609] on input "text" at bounding box center [1150, 614] width 268 height 21
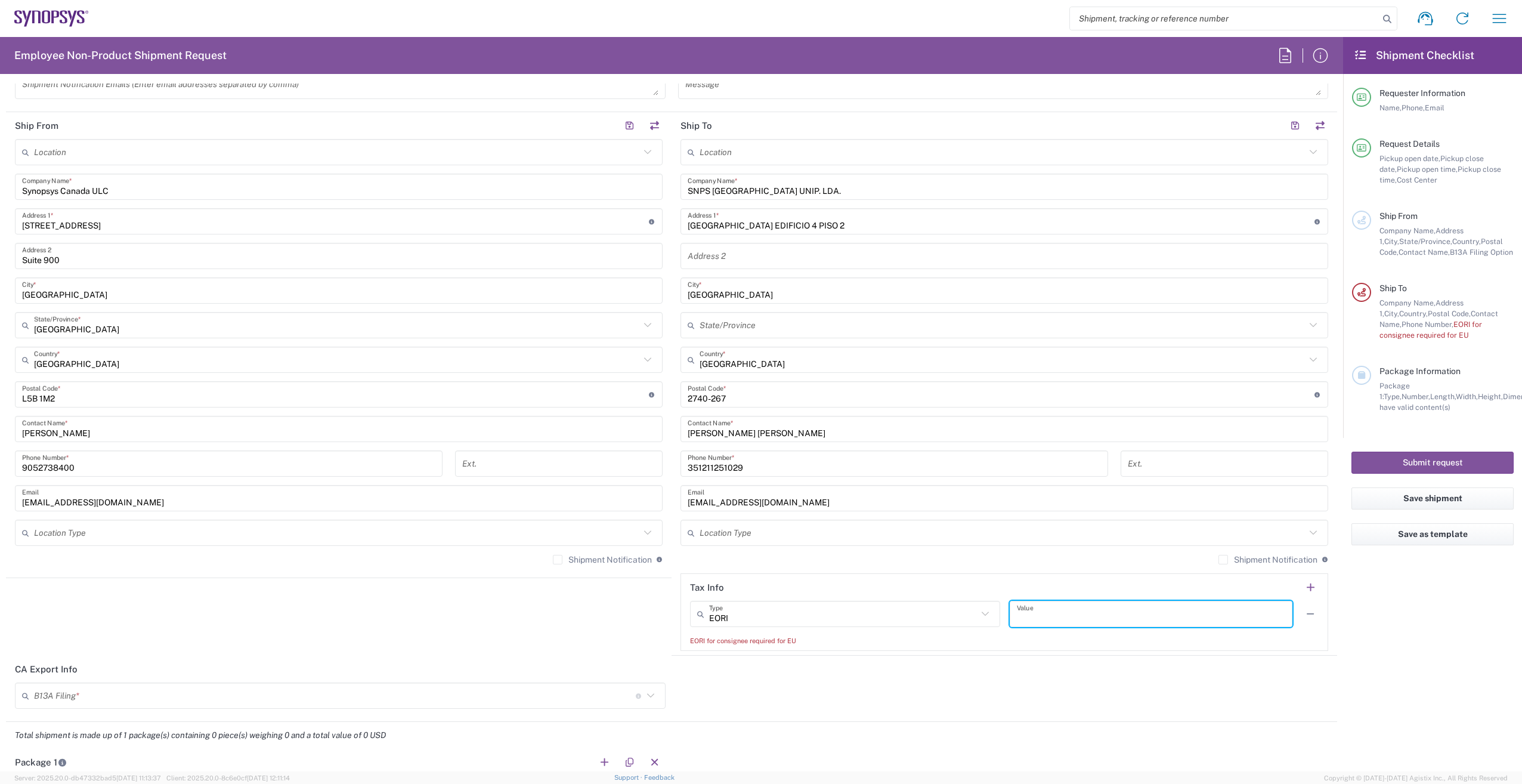
paste input "PT503835420"
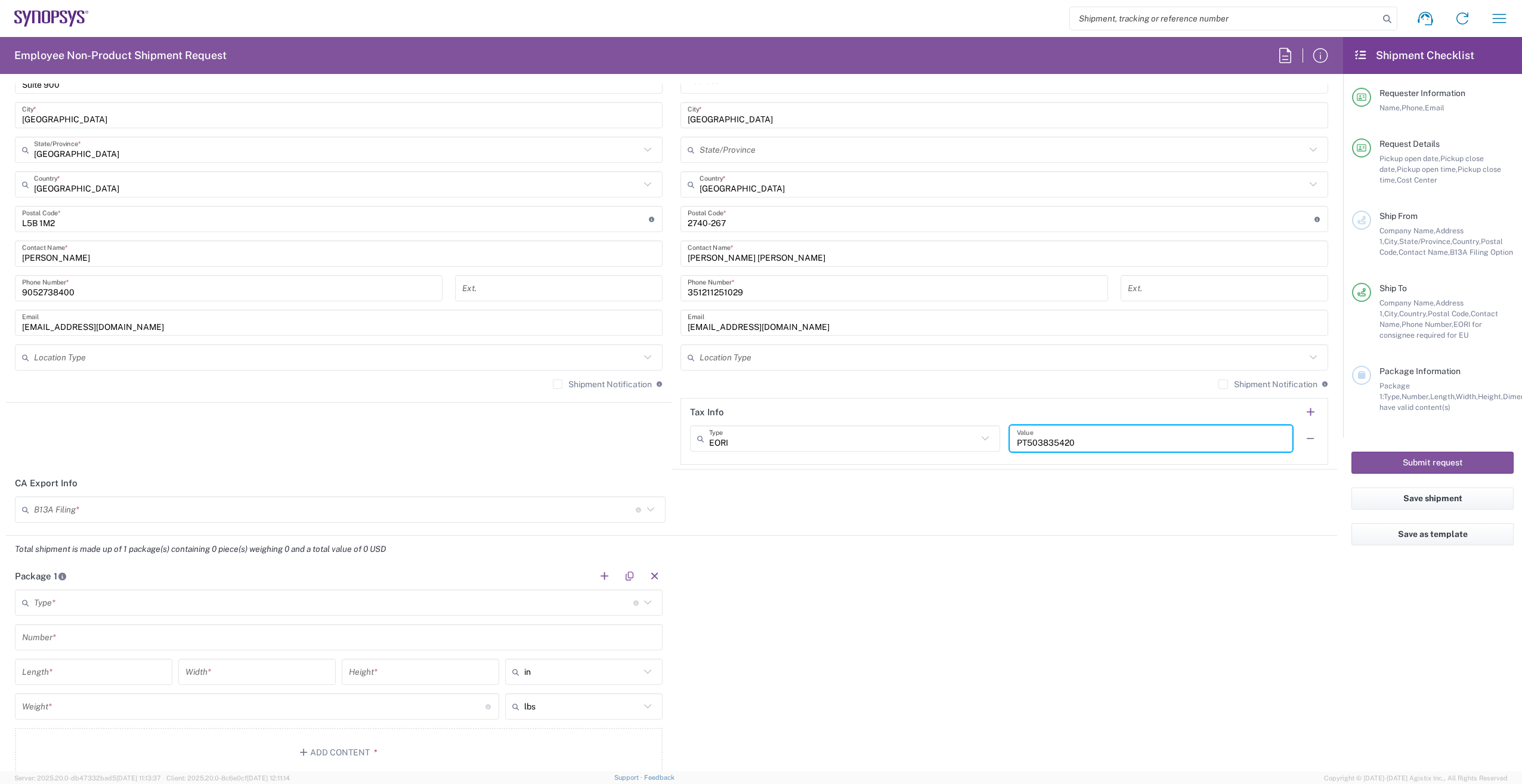
scroll to position [716, 0]
type input "PT503835420"
click at [648, 505] on icon at bounding box center [650, 505] width 7 height 4
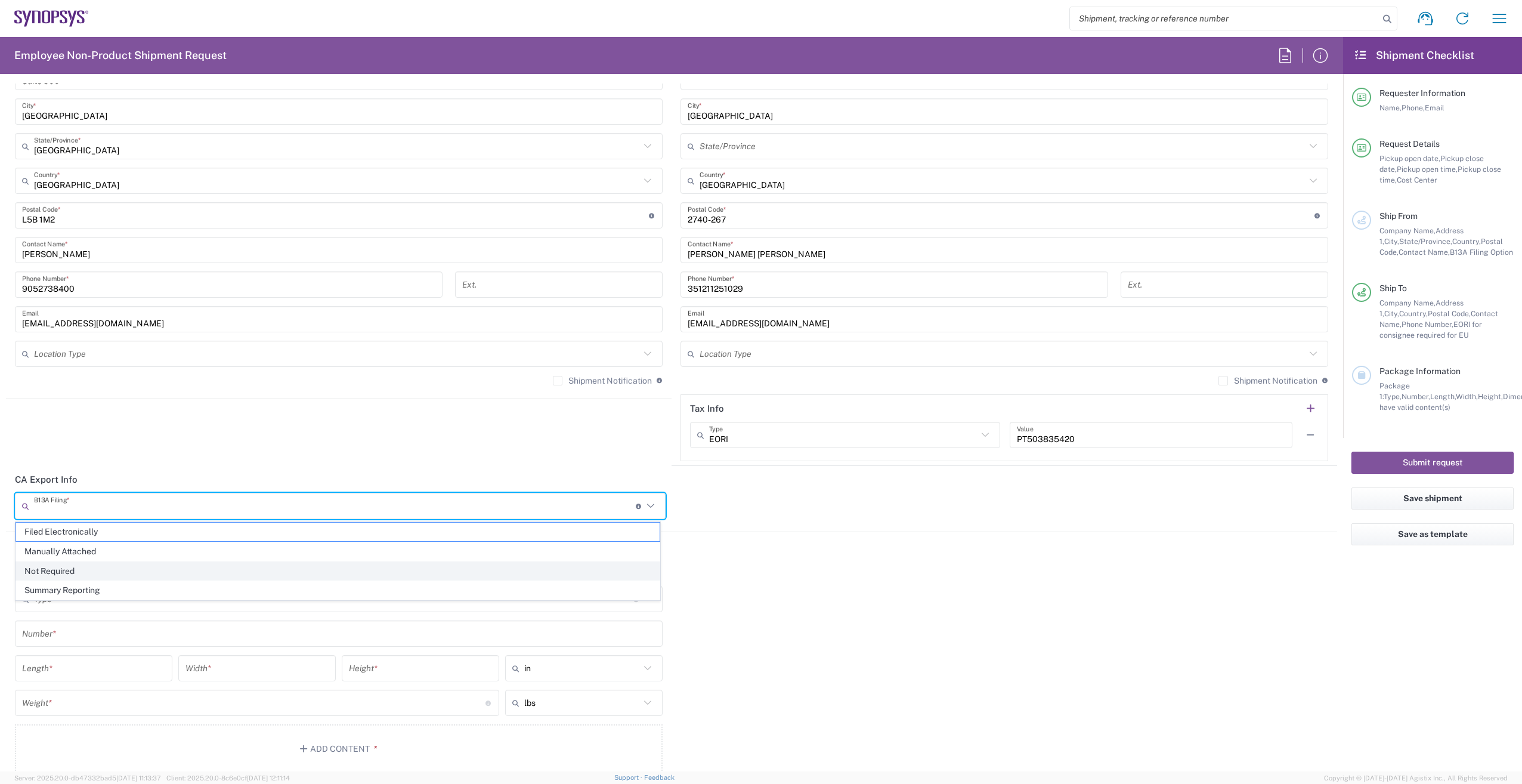
click at [89, 570] on span "Not Required" at bounding box center [338, 571] width 644 height 19
type input "Not Required"
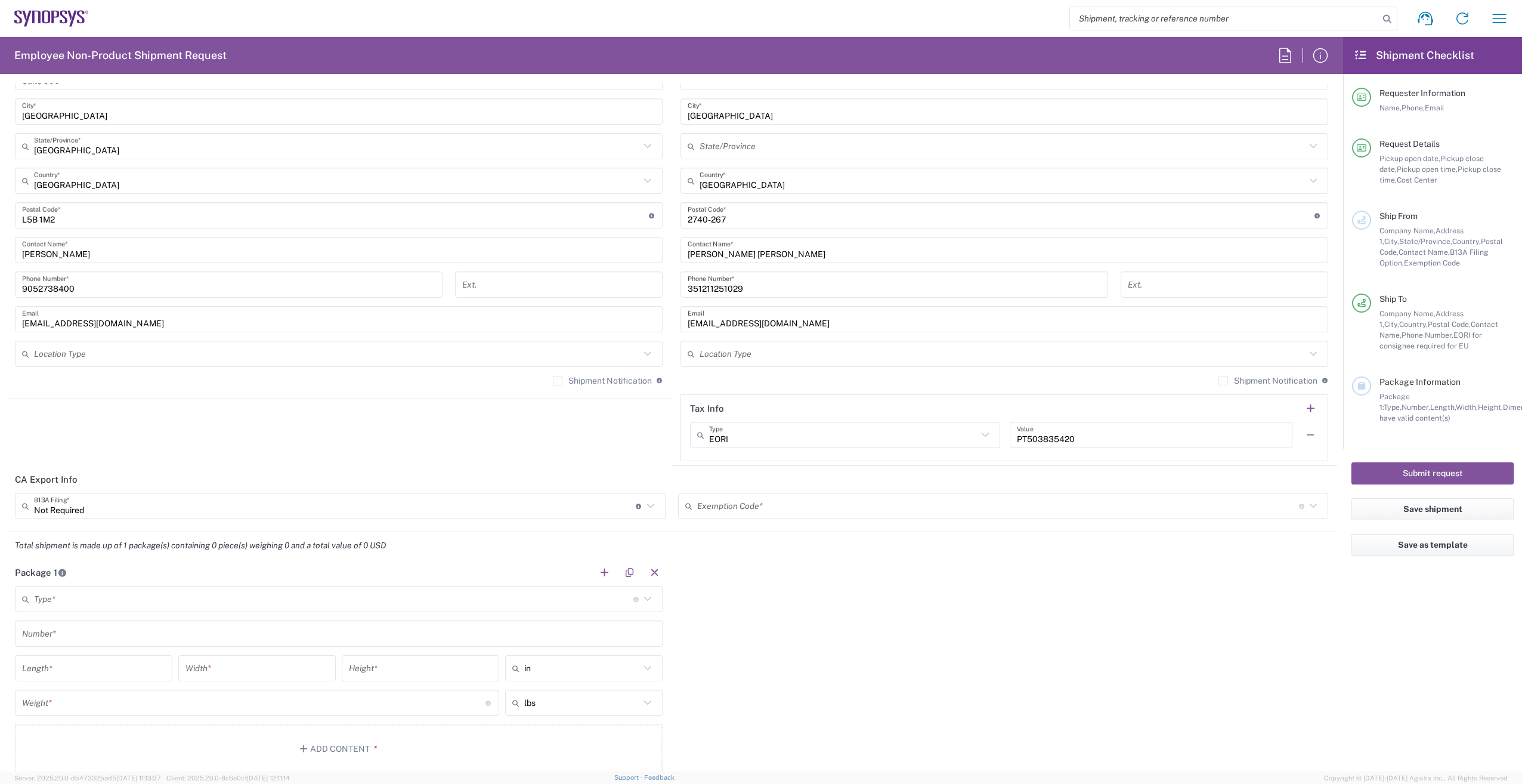
click at [756, 509] on input "text" at bounding box center [997, 506] width 601 height 21
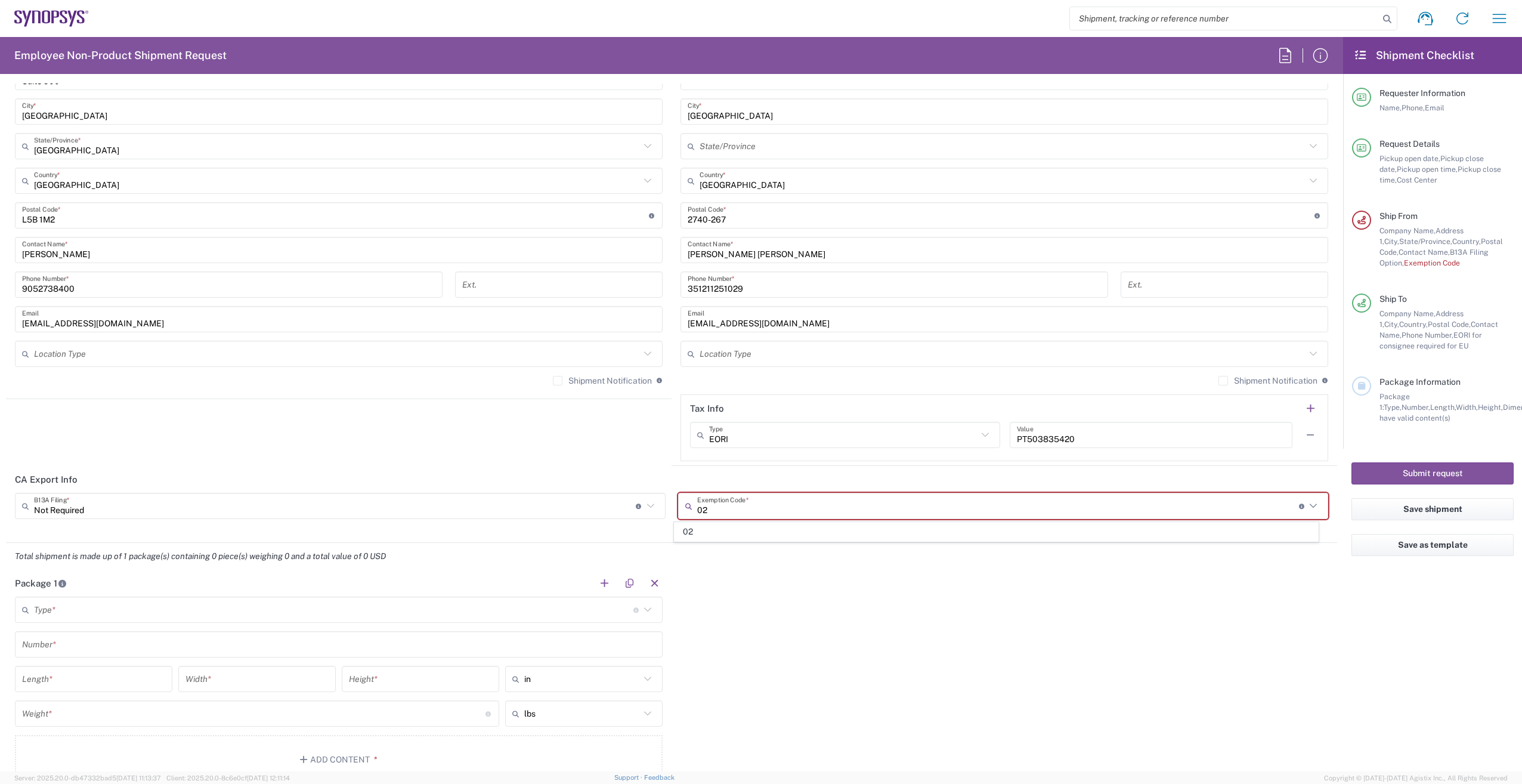
type input "02"
click at [1429, 639] on agx-form-checklist "Shipment Checklist Requester Information Name, Phone, Email Request Details Pic…" at bounding box center [1432, 404] width 179 height 734
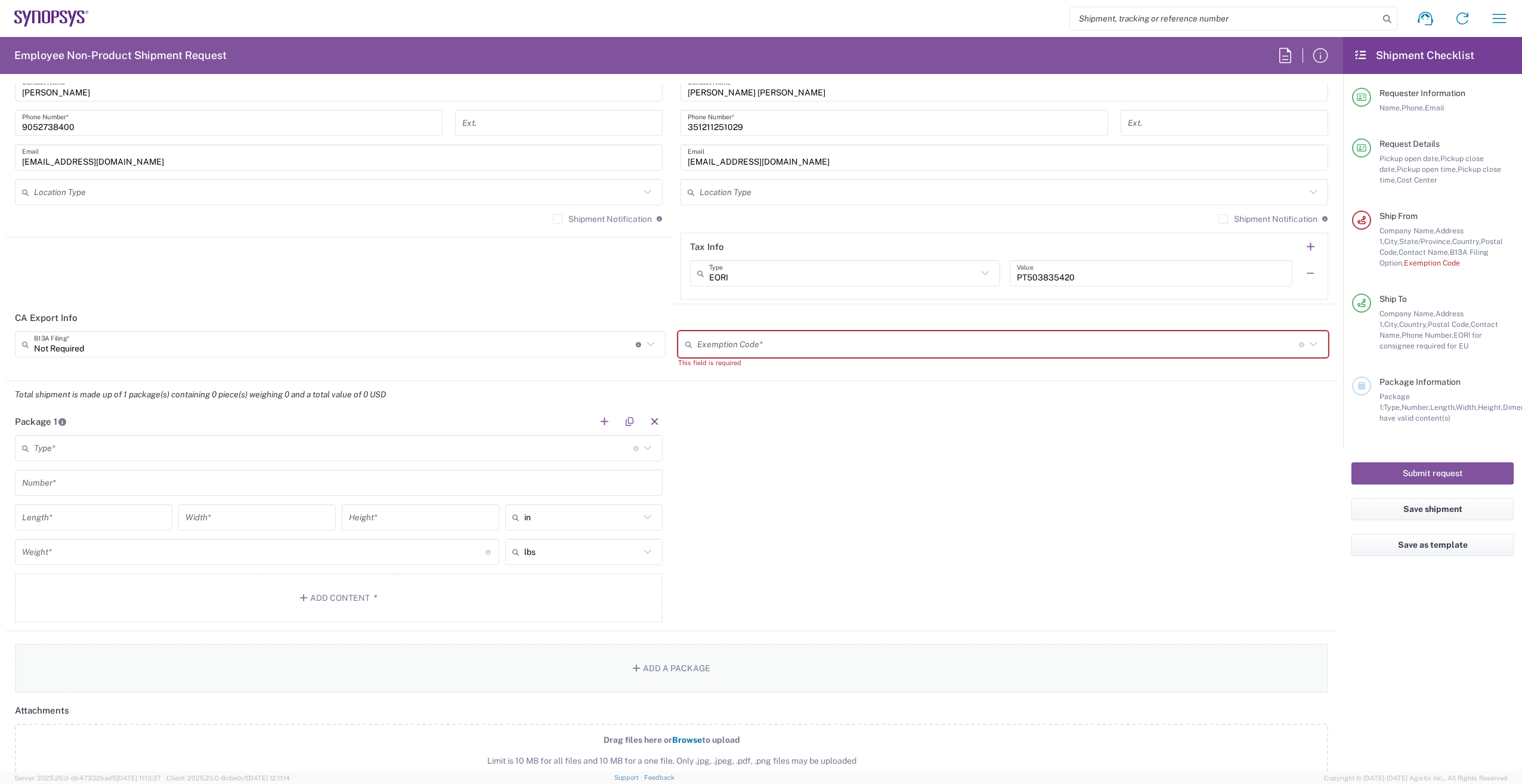
scroll to position [895, 0]
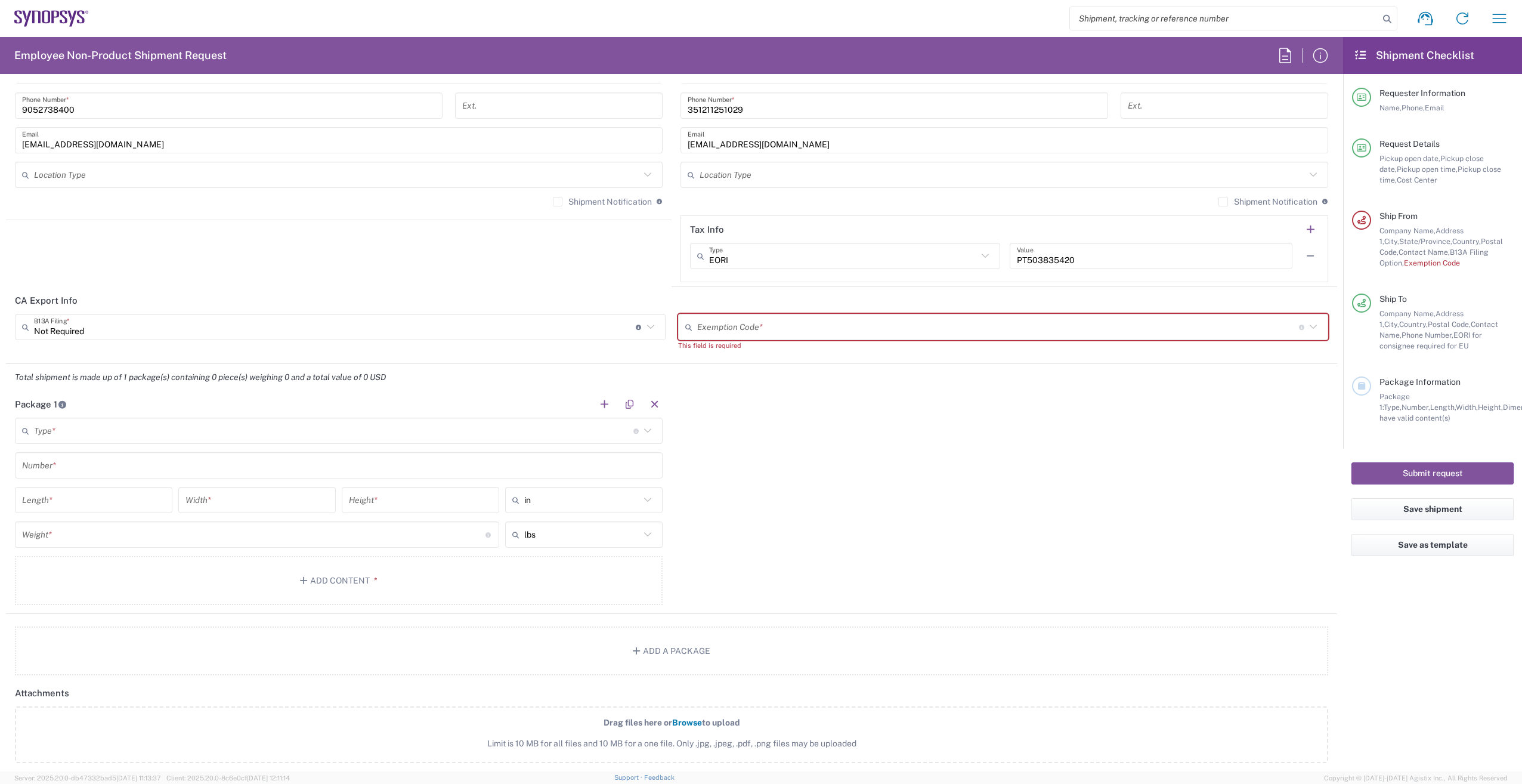
click at [801, 331] on input "text" at bounding box center [997, 327] width 601 height 21
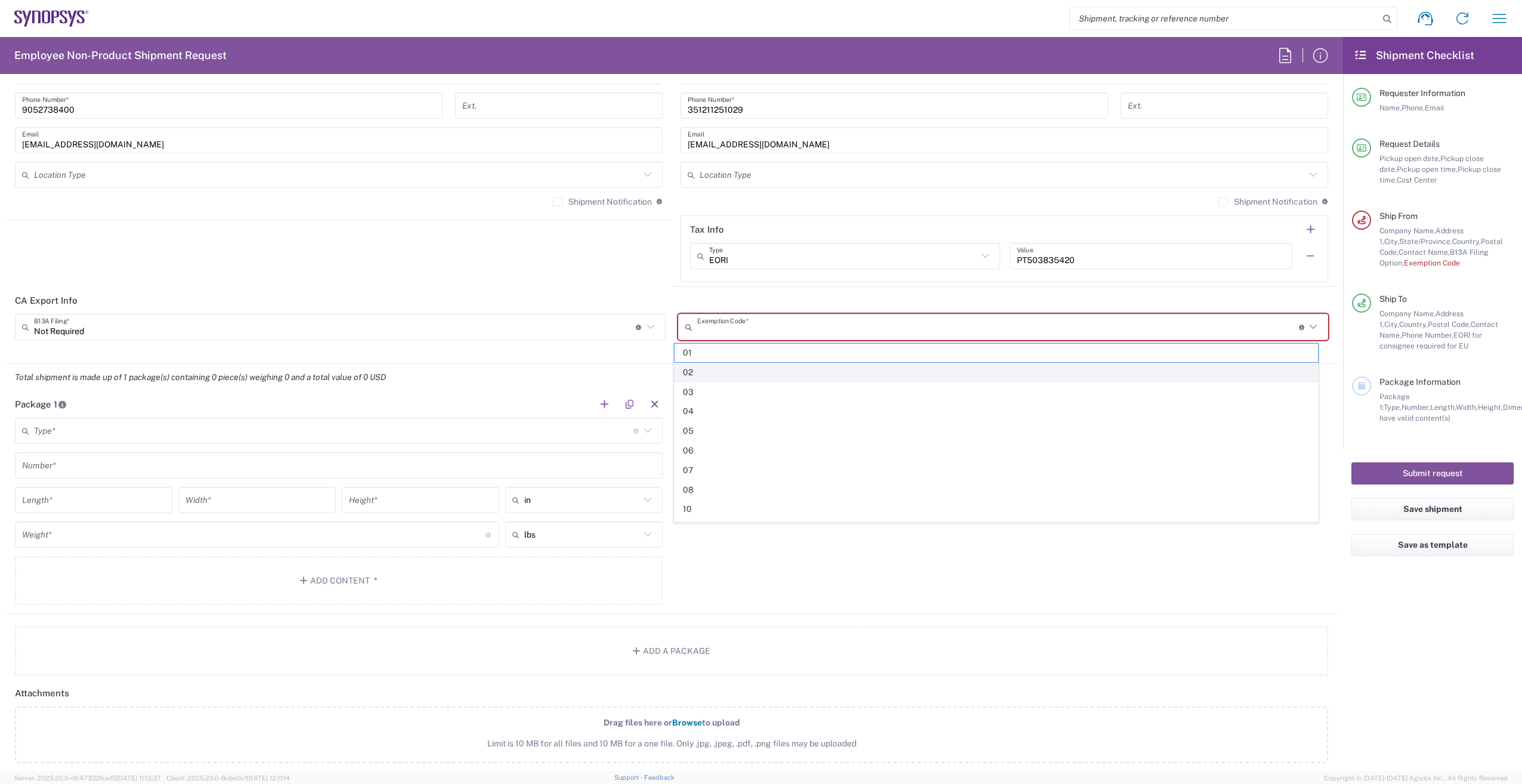
click at [717, 375] on span "02" at bounding box center [997, 372] width 644 height 19
type input "02"
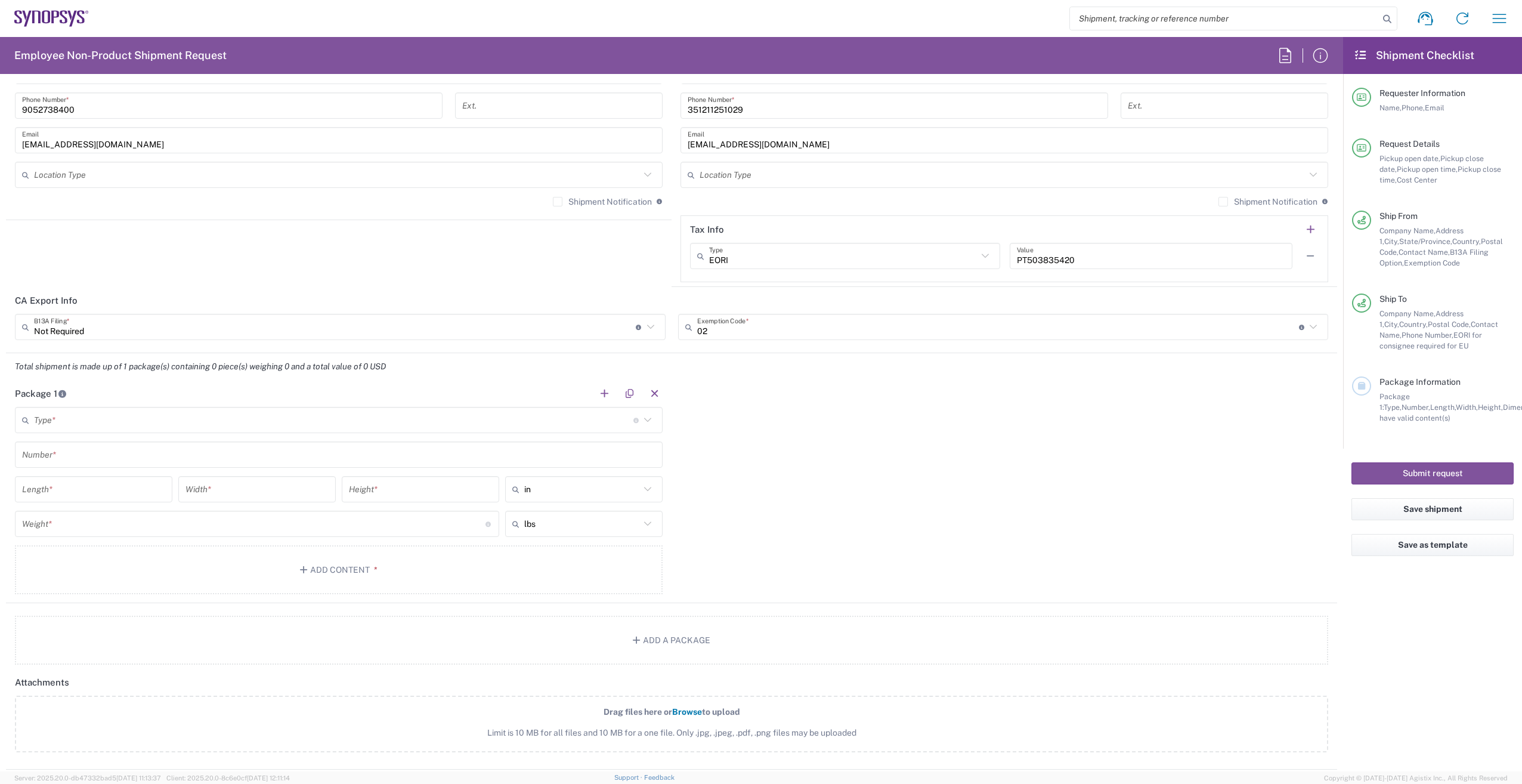
click at [1401, 668] on agx-form-checklist "Shipment Checklist Requester Information Name, Phone, Email Request Details Pic…" at bounding box center [1432, 404] width 179 height 734
click at [199, 424] on input "text" at bounding box center [333, 420] width 599 height 21
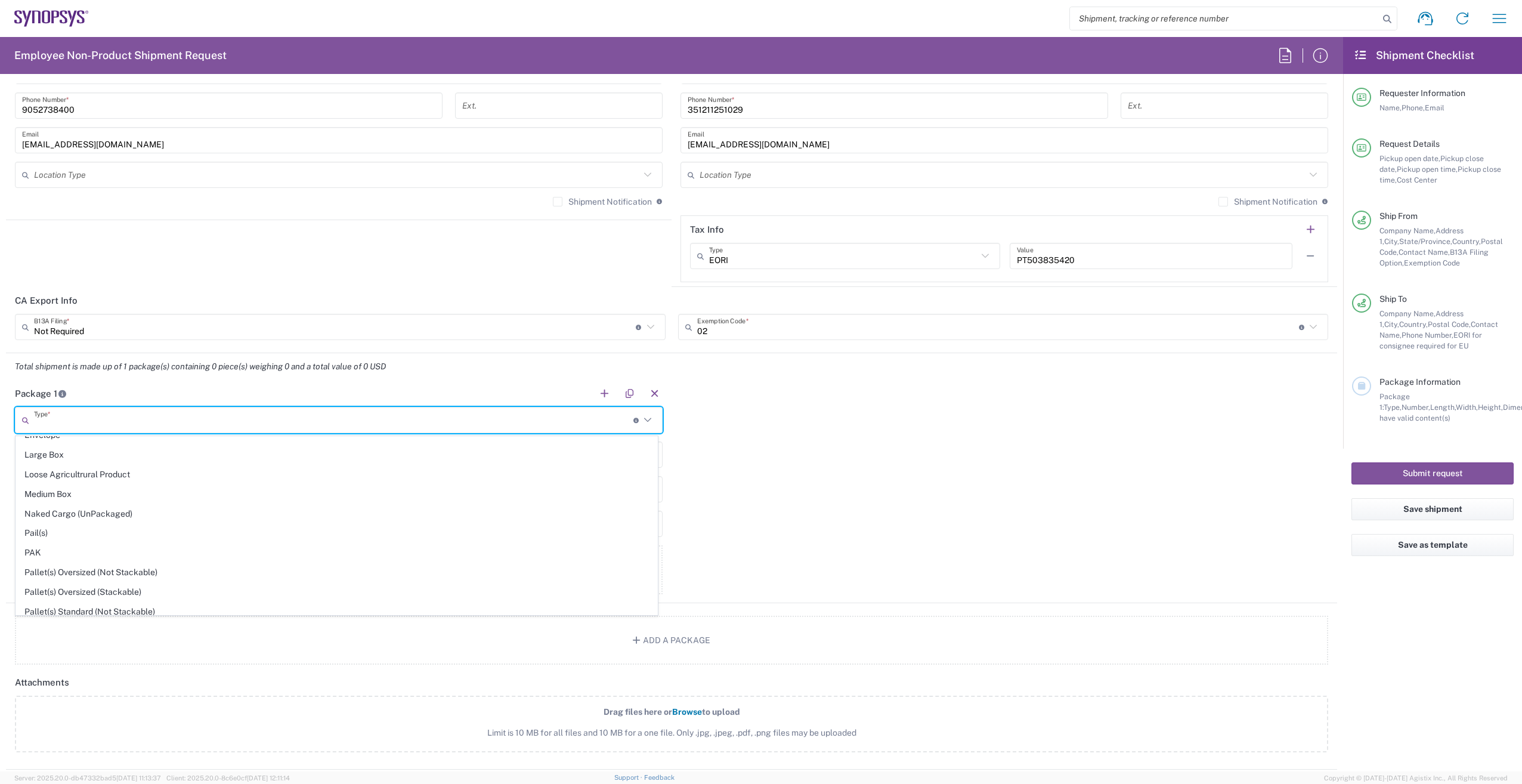
scroll to position [395, 0]
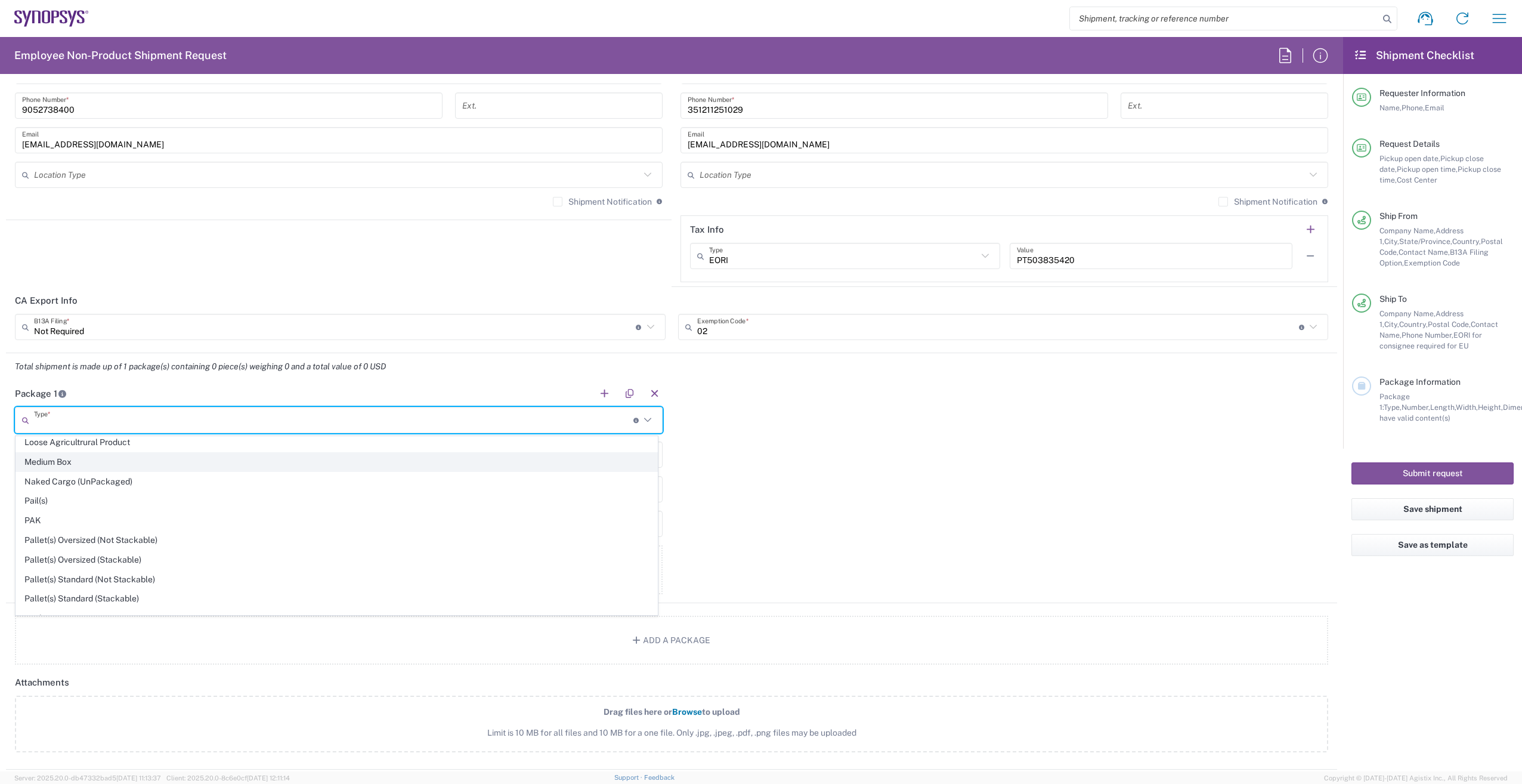
click at [102, 456] on span "Medium Box" at bounding box center [336, 462] width 641 height 19
type input "Medium Box"
type input "13"
type input "11.5"
type input "2.5"
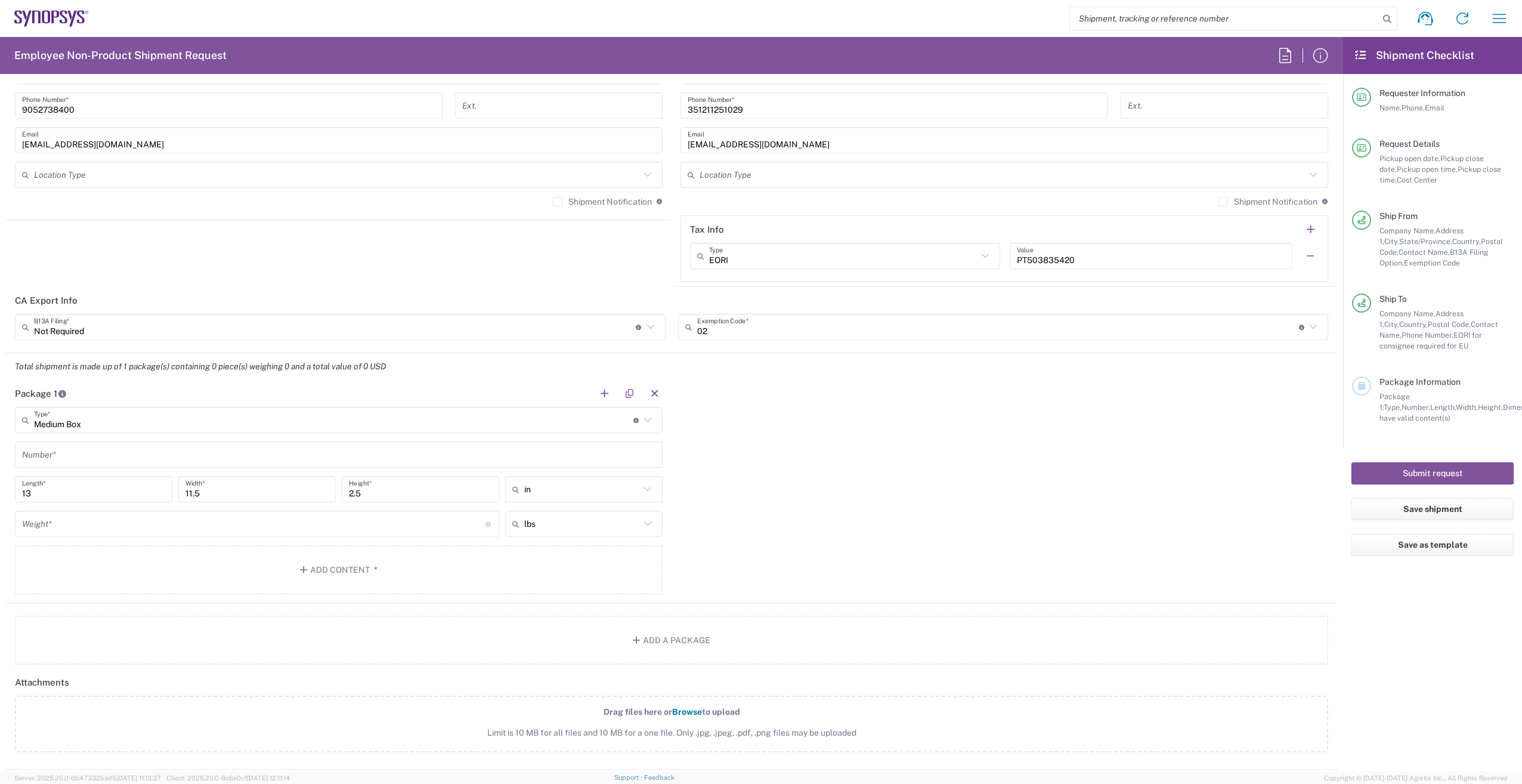
click at [645, 493] on icon at bounding box center [648, 489] width 16 height 16
drag, startPoint x: 558, startPoint y: 531, endPoint x: 549, endPoint y: 532, distance: 9.1
click at [558, 531] on span "cm" at bounding box center [580, 535] width 154 height 19
type input "33.02"
type input "29.21"
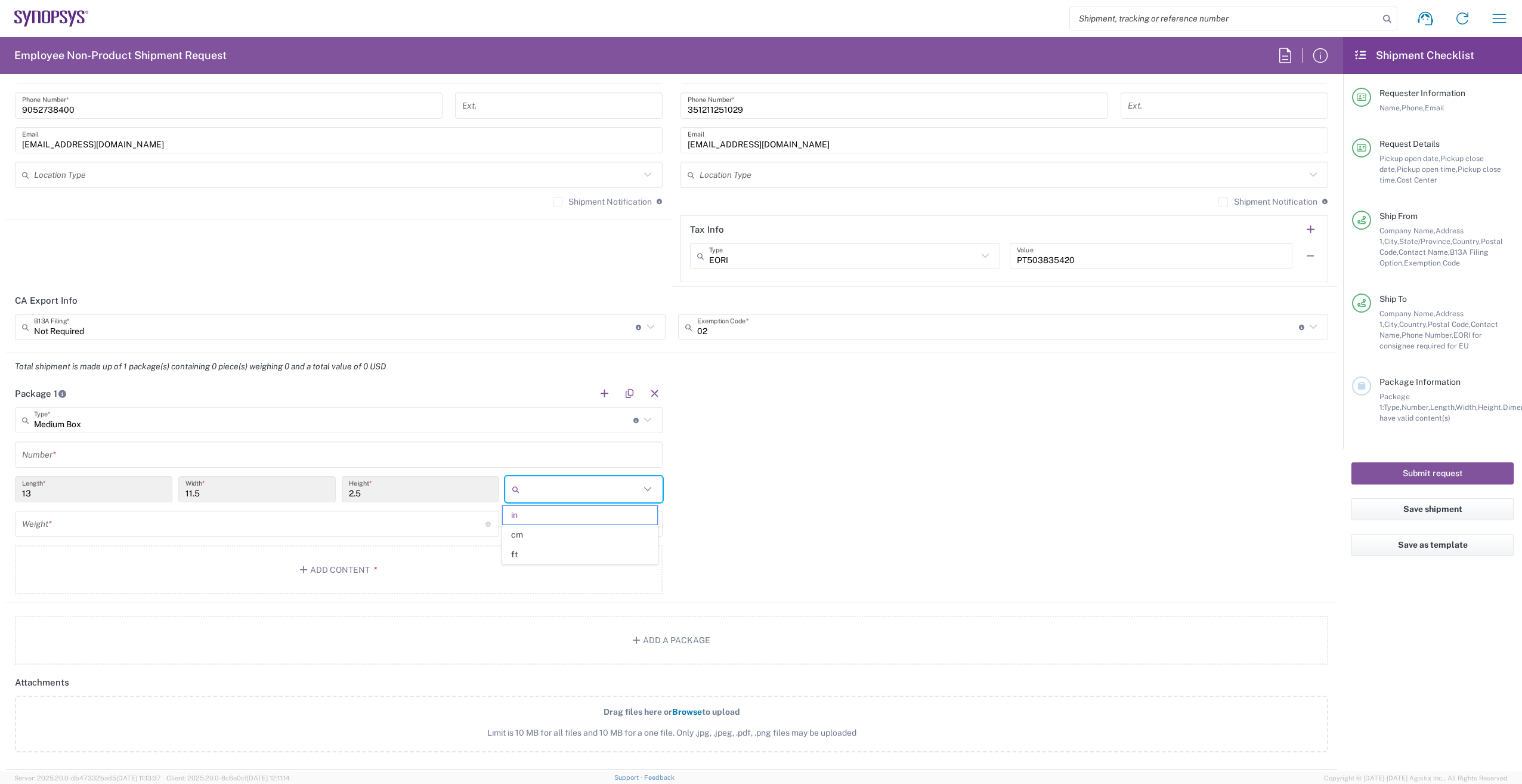
type input "6.35"
type input "cm"
click at [624, 520] on input "text" at bounding box center [582, 523] width 116 height 19
click at [581, 563] on span "kgs" at bounding box center [580, 569] width 154 height 19
type input "kgs"
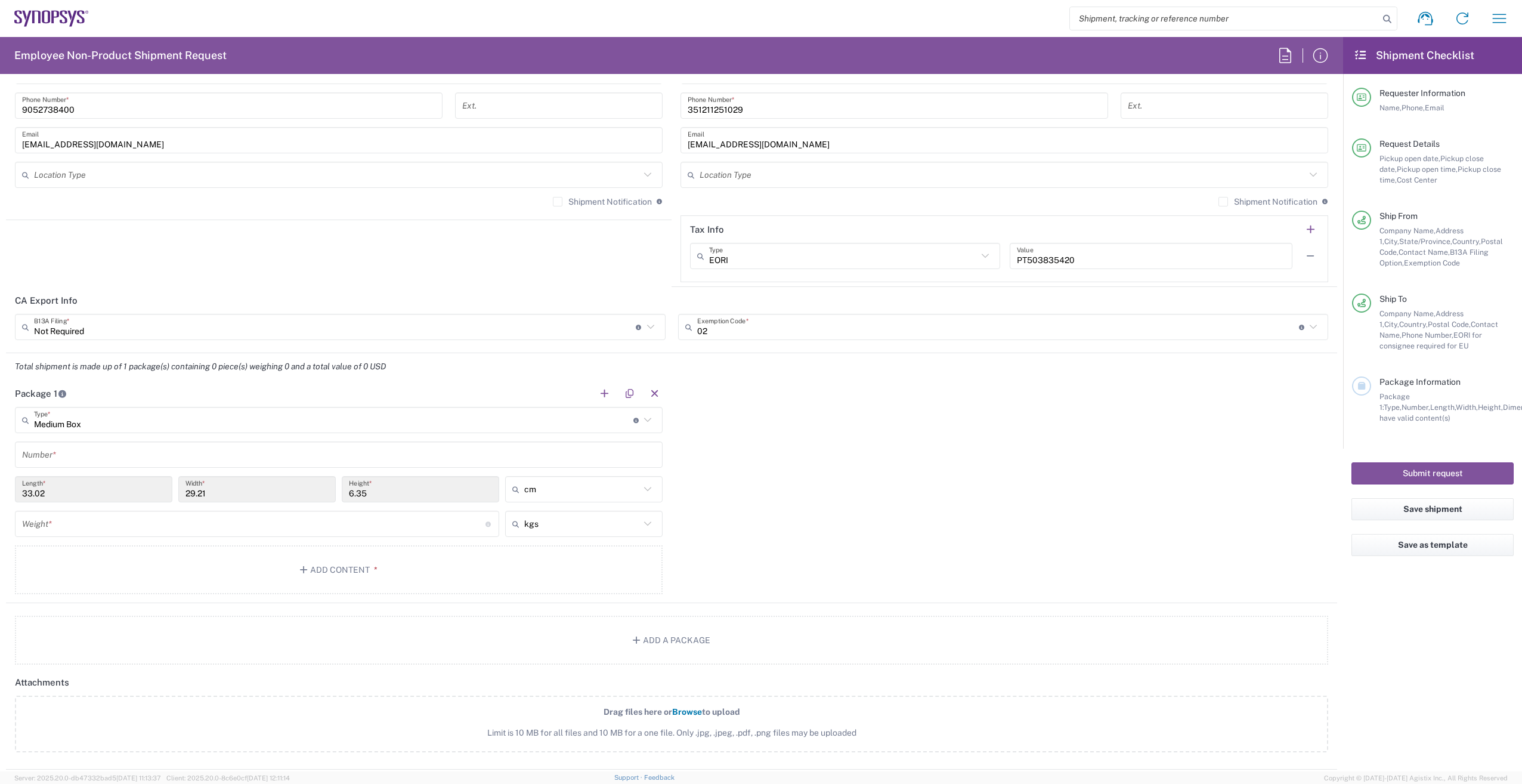
click at [223, 520] on input "number" at bounding box center [254, 524] width 463 height 21
type input "1"
drag, startPoint x: 1084, startPoint y: 589, endPoint x: 591, endPoint y: 582, distance: 493.0
click at [1075, 588] on div "Package 1 Medium Box Type * Material used to package goods Bale(s) Basket(s) Bo…" at bounding box center [671, 492] width 1331 height 223
click at [352, 563] on button "Add Content *" at bounding box center [338, 570] width 647 height 49
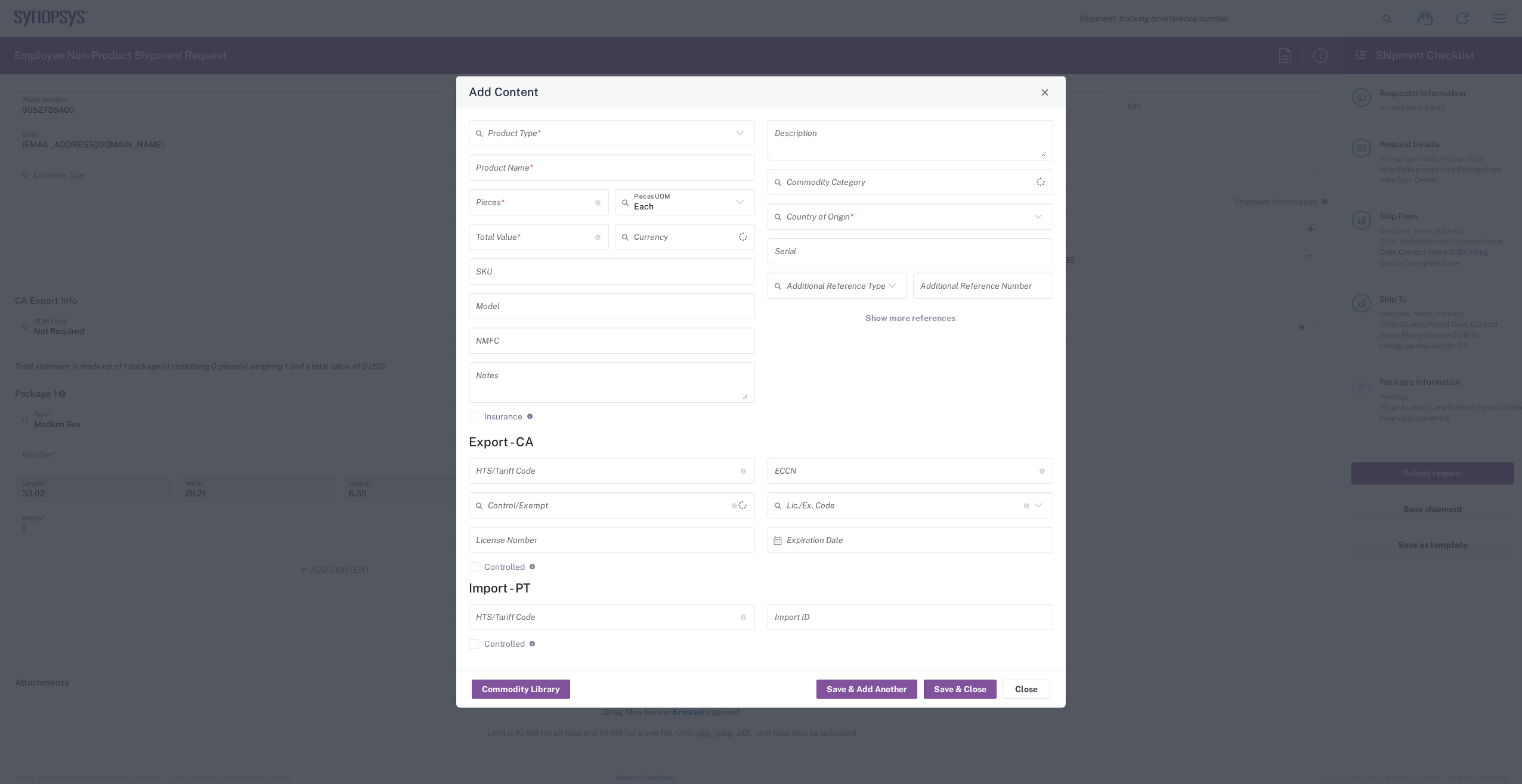
type input "US Dollar"
click at [553, 135] on input "text" at bounding box center [610, 133] width 244 height 21
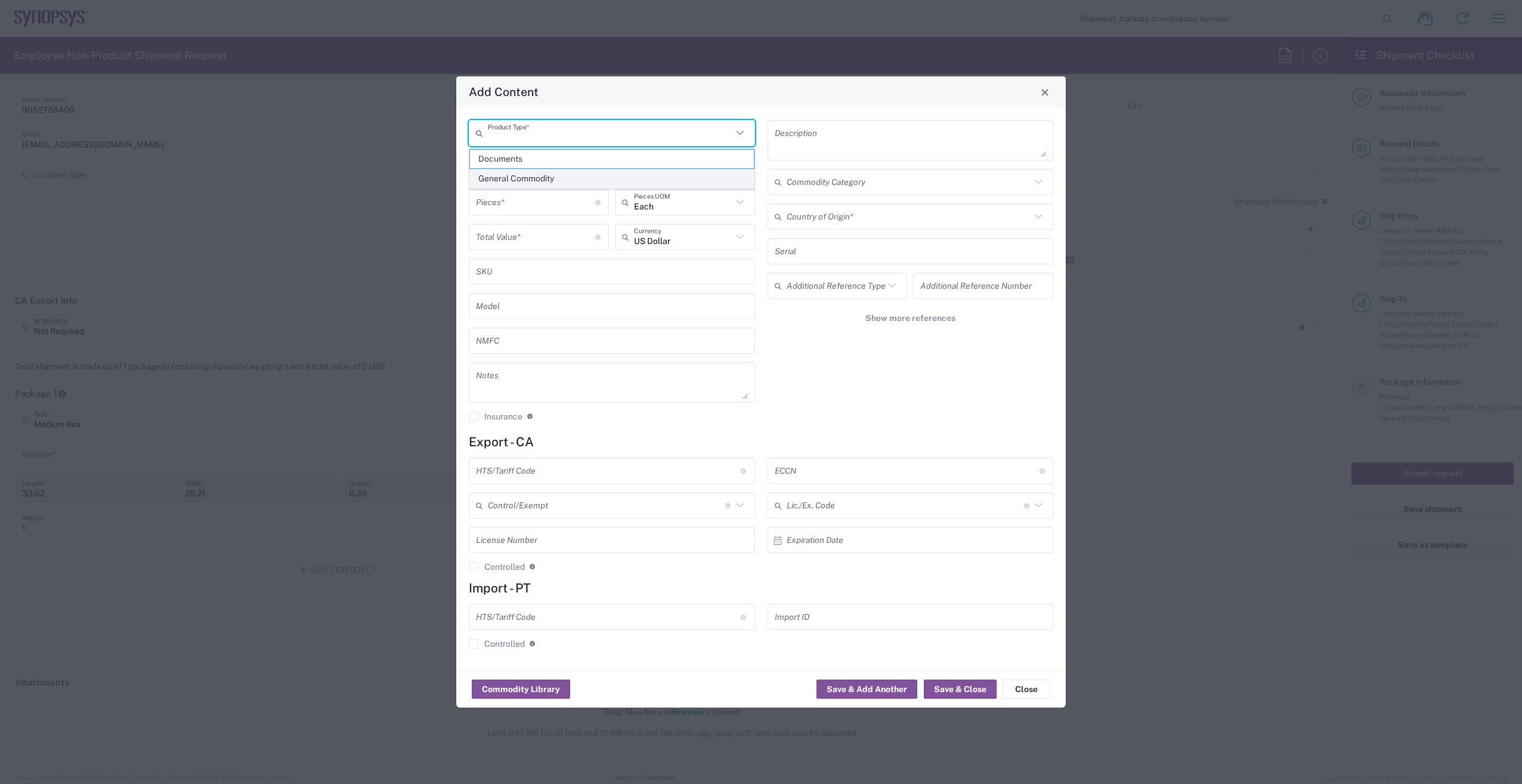
click at [530, 175] on span "General Commodity" at bounding box center [612, 179] width 284 height 19
type input "General Commodity"
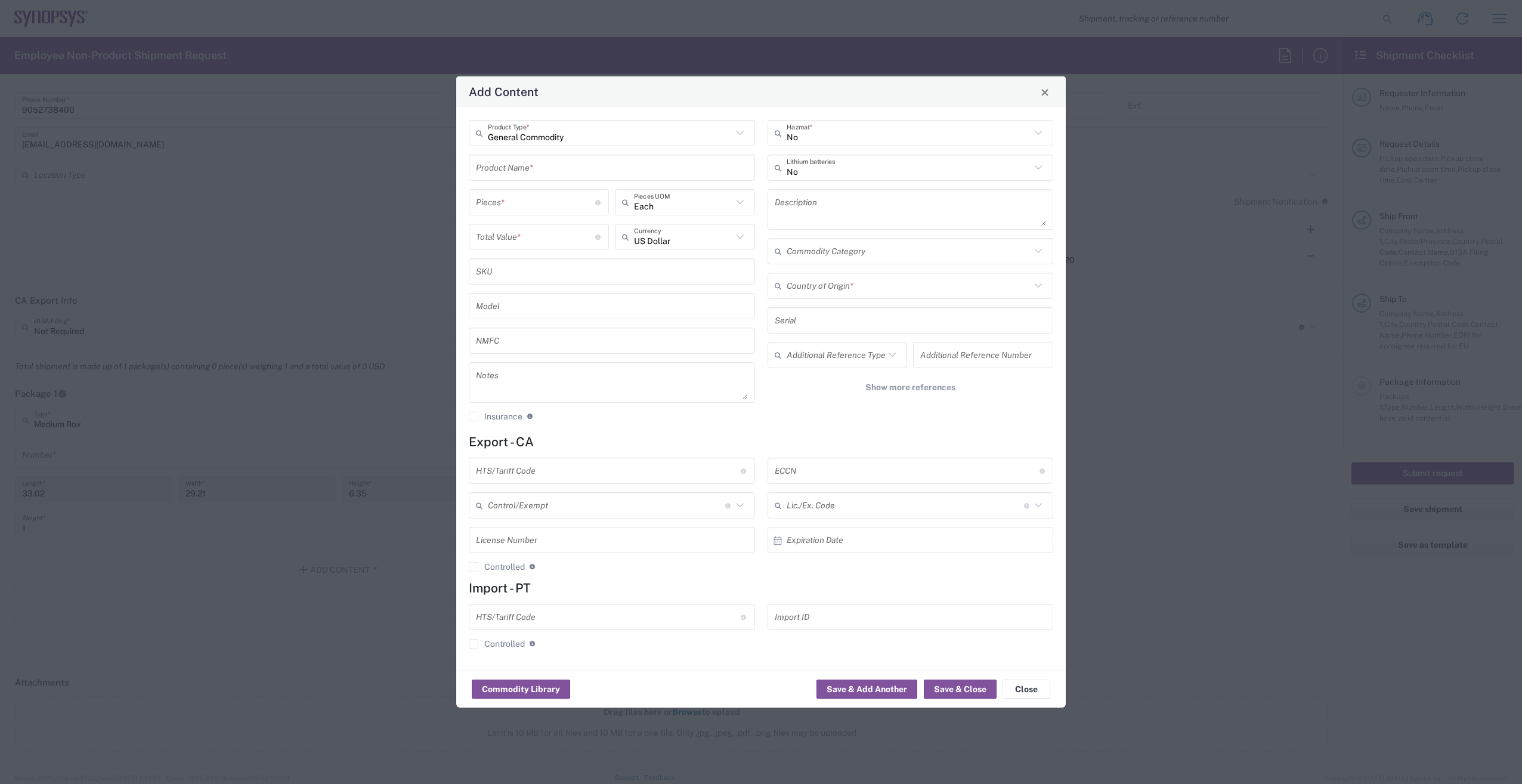
click at [584, 167] on input "text" at bounding box center [612, 167] width 272 height 21
paste input "Electronics Socket"
type input "Electronics Socket"
click at [551, 205] on input "number" at bounding box center [535, 202] width 119 height 21
type input "2"
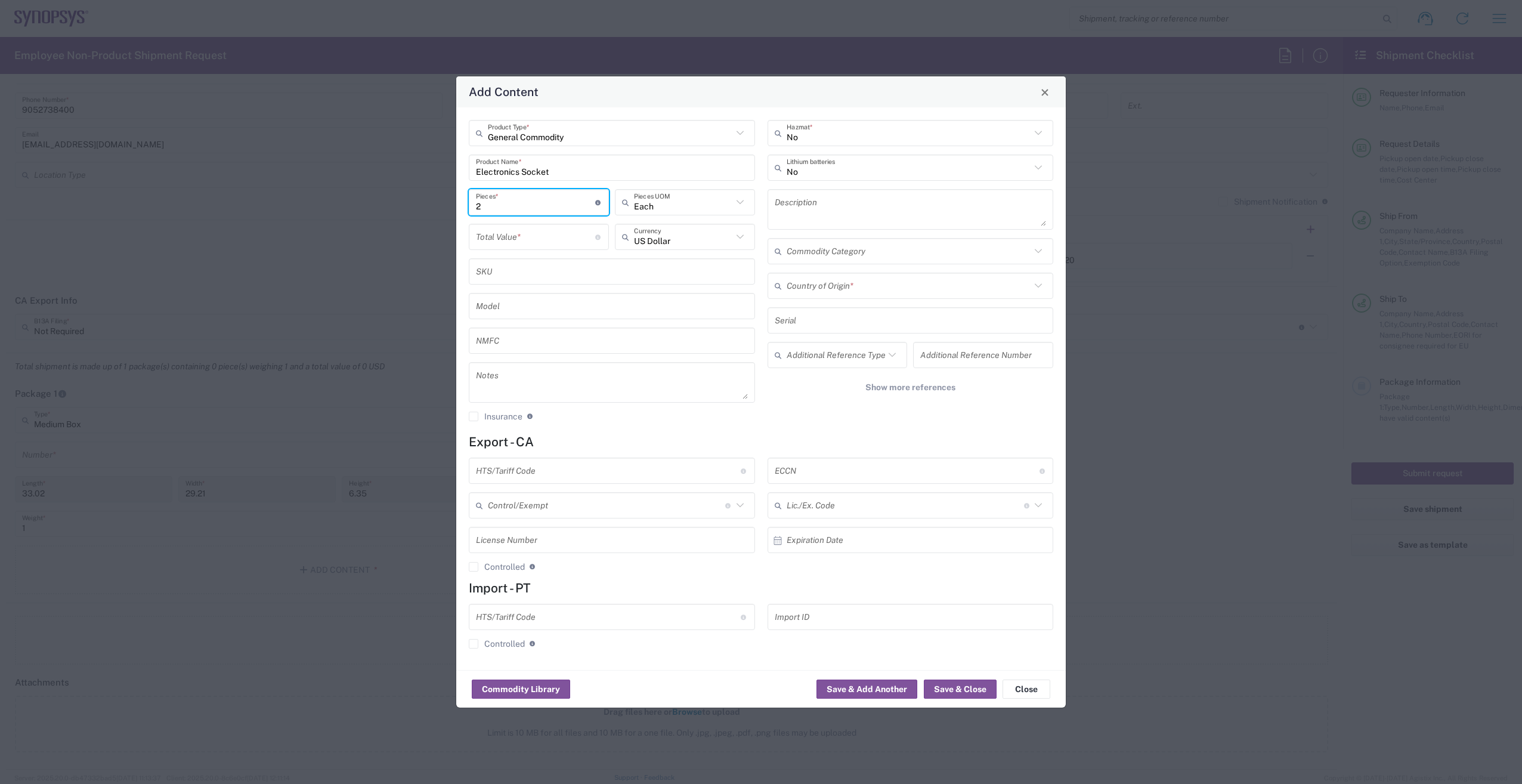
click at [550, 236] on input "number" at bounding box center [535, 236] width 119 height 21
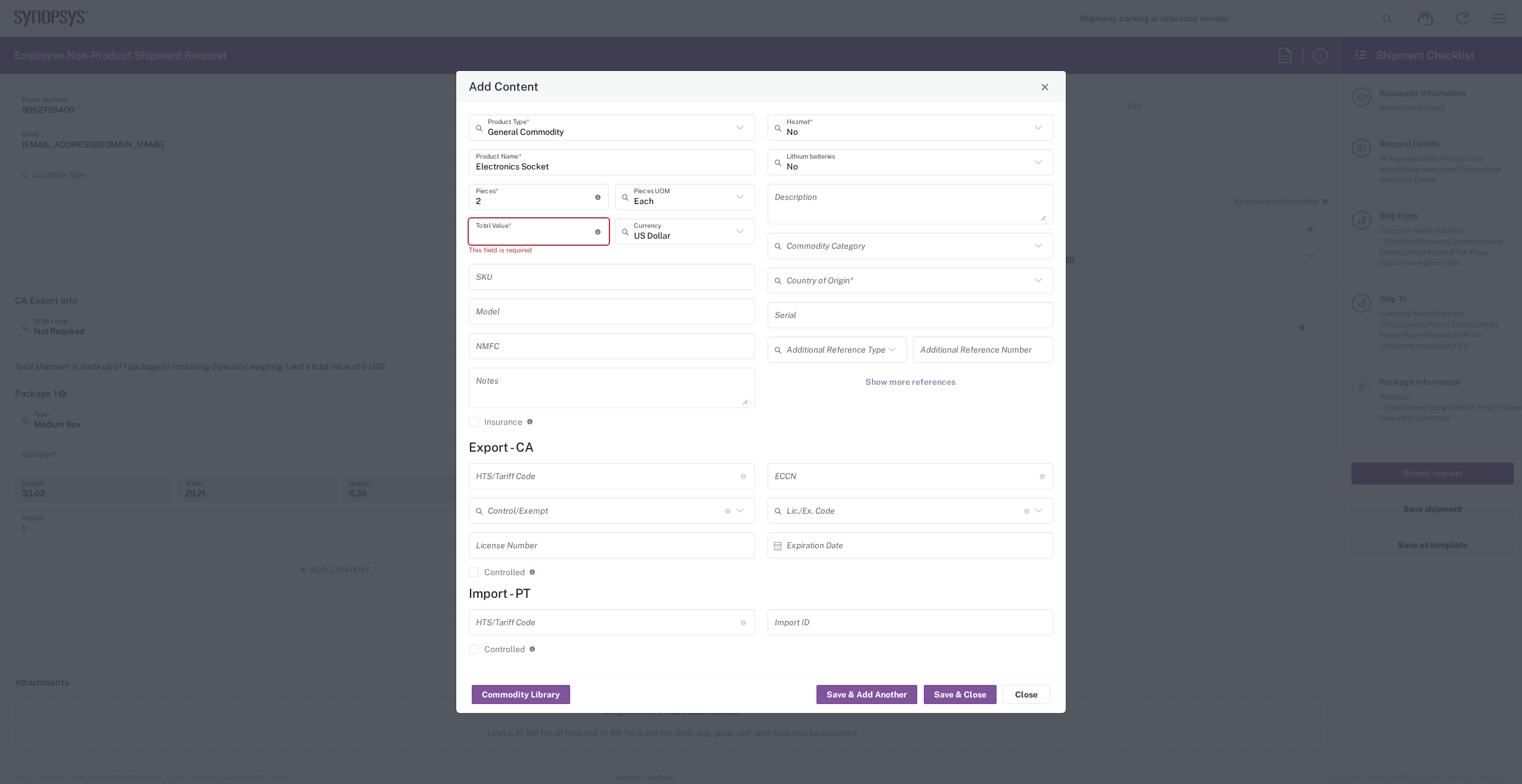
paste input "3290.50"
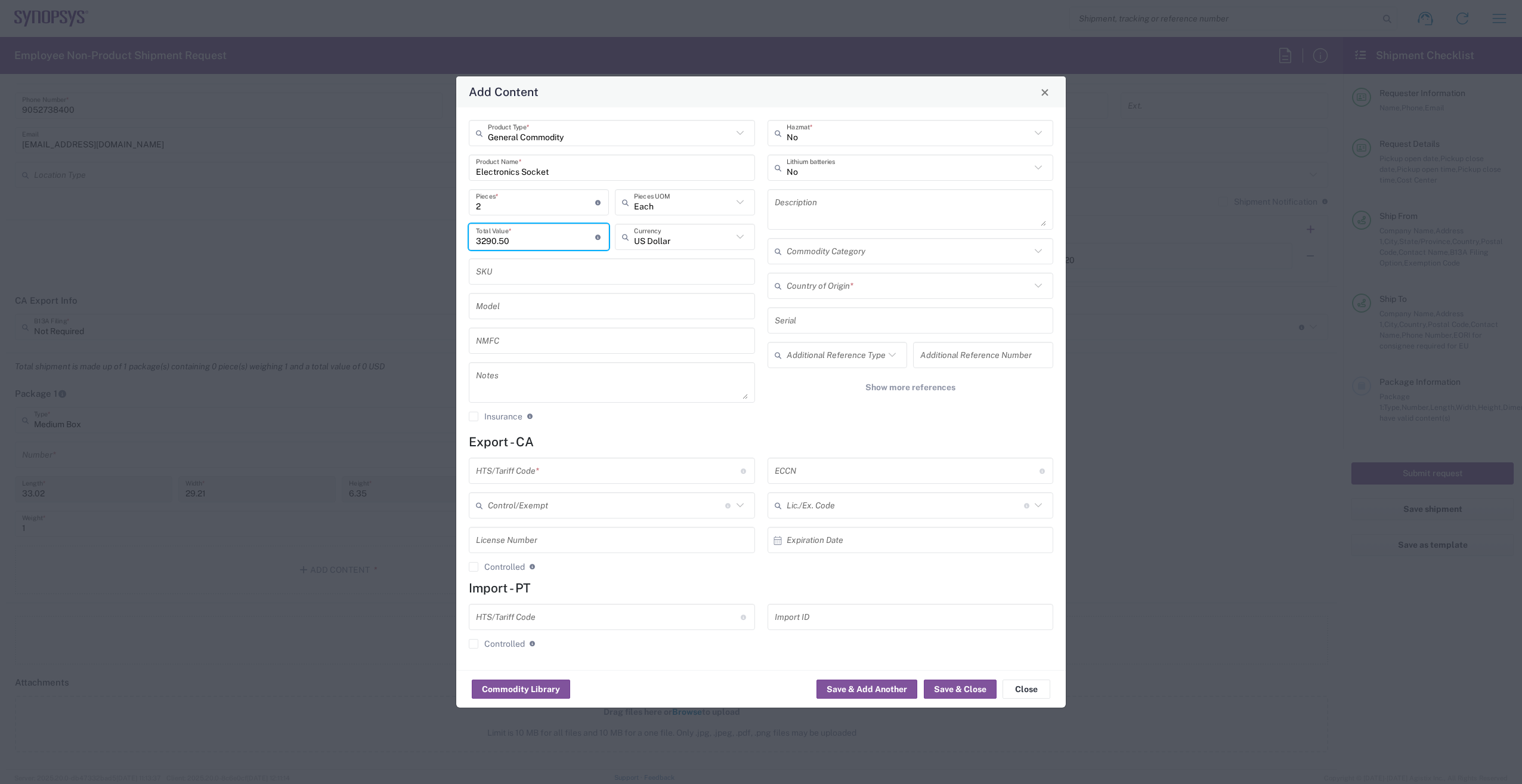
type input "3290.50"
click at [1037, 289] on icon at bounding box center [1038, 286] width 16 height 16
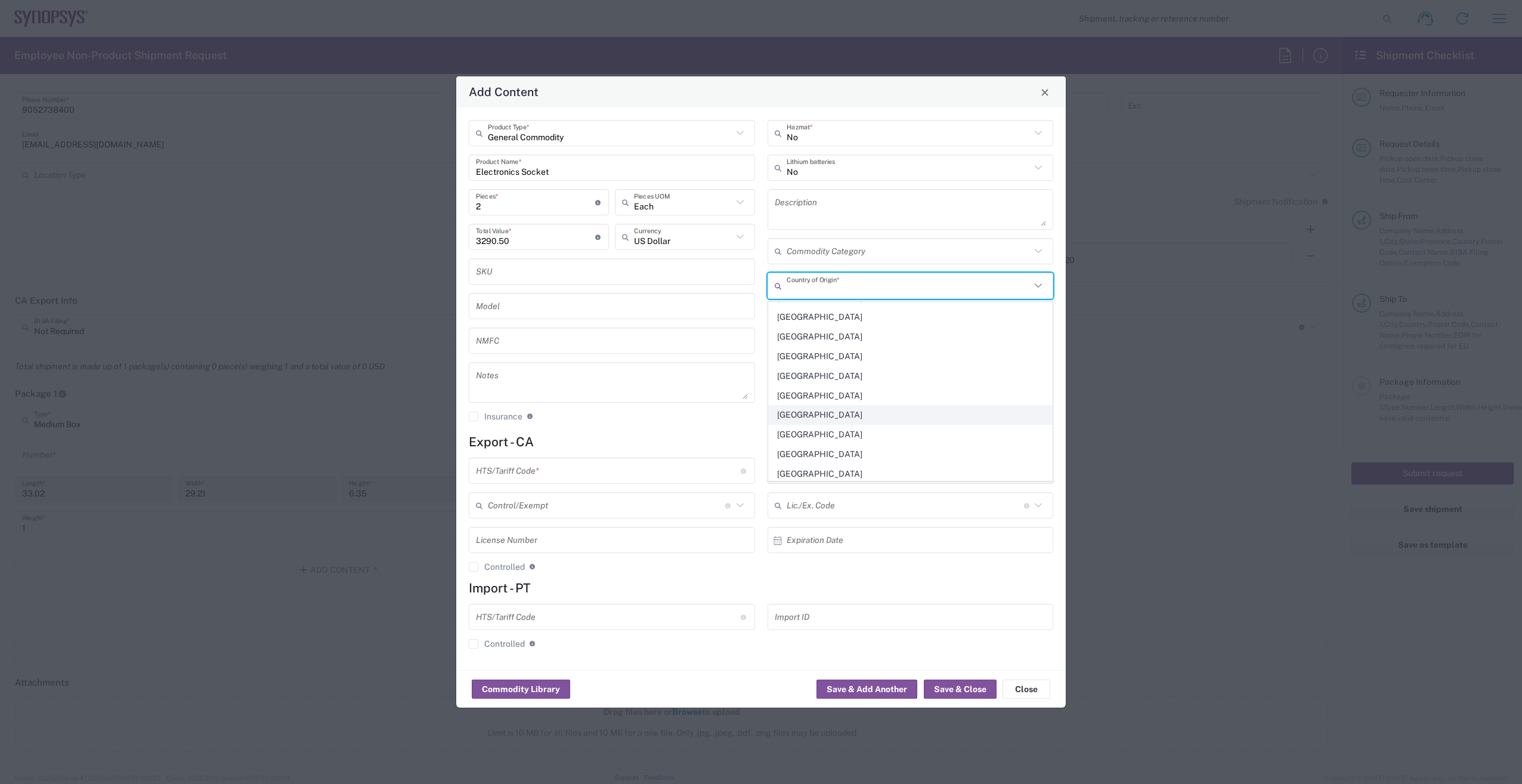
scroll to position [4593, 0]
click at [881, 350] on span "[GEOGRAPHIC_DATA]" at bounding box center [910, 355] width 284 height 19
type input "[GEOGRAPHIC_DATA]"
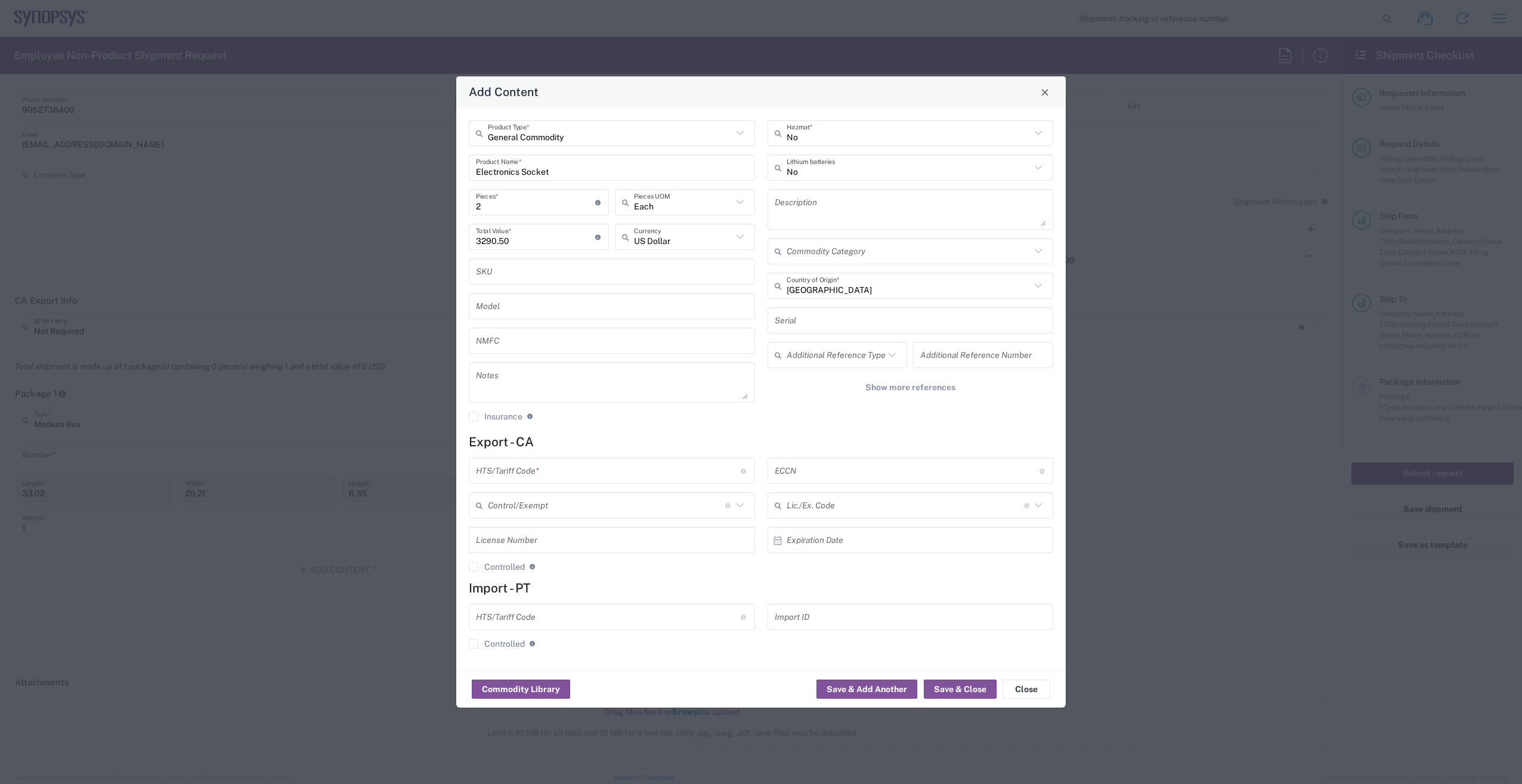
click at [1275, 445] on div "Add Content General Commodity Product Type * Electronics Socket Product Name * …" at bounding box center [761, 392] width 1522 height 784
click at [571, 474] on input "text" at bounding box center [608, 471] width 265 height 21
paste input "8536.69.4040"
type input "8536.69.4040"
click at [535, 616] on input "text" at bounding box center [608, 617] width 265 height 21
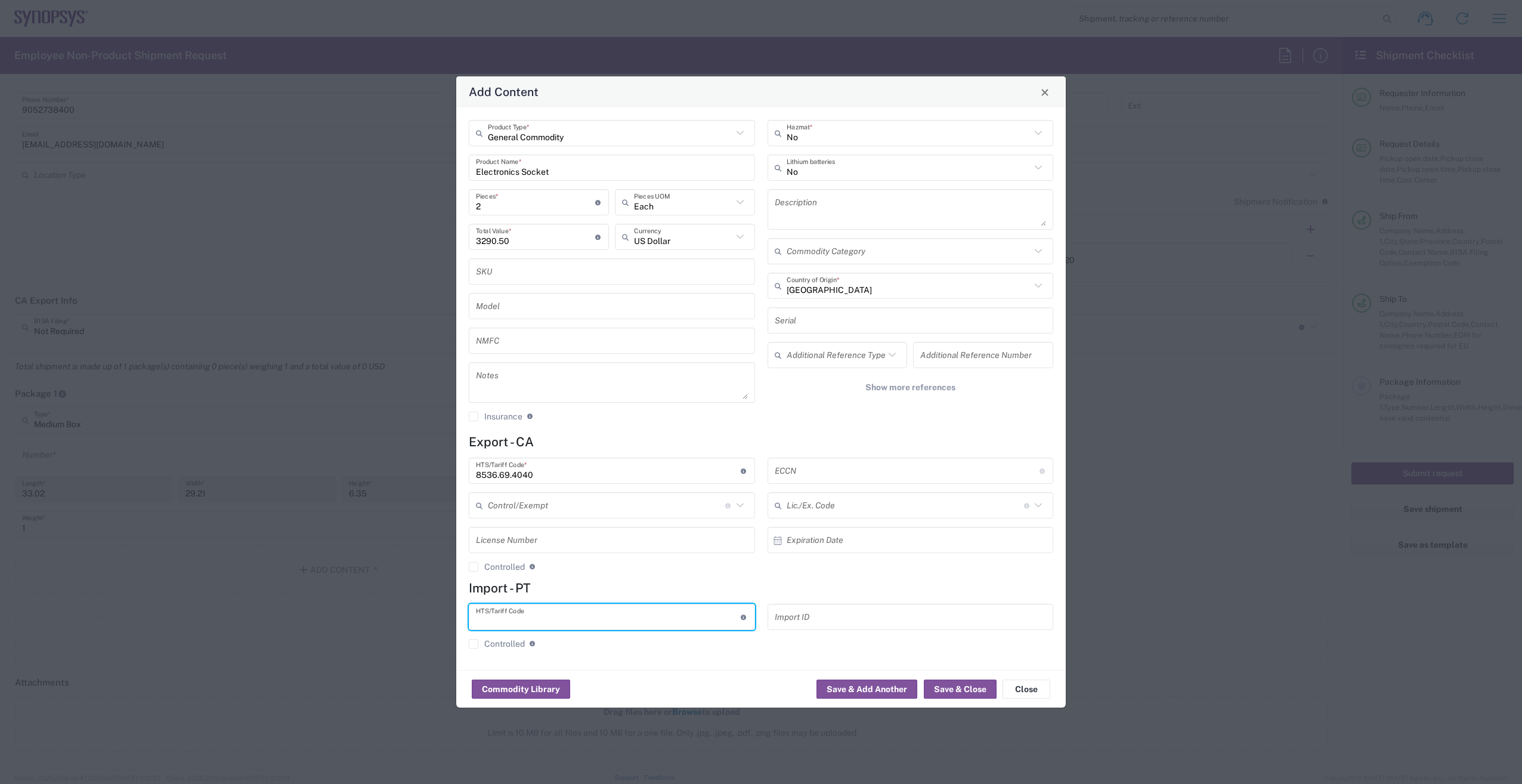
paste input "8536.69.4040"
type input "8536.69.4040"
click at [875, 229] on div "Description" at bounding box center [910, 209] width 286 height 40
click at [849, 368] on div "Additional Reference Type" at bounding box center [837, 355] width 140 height 27
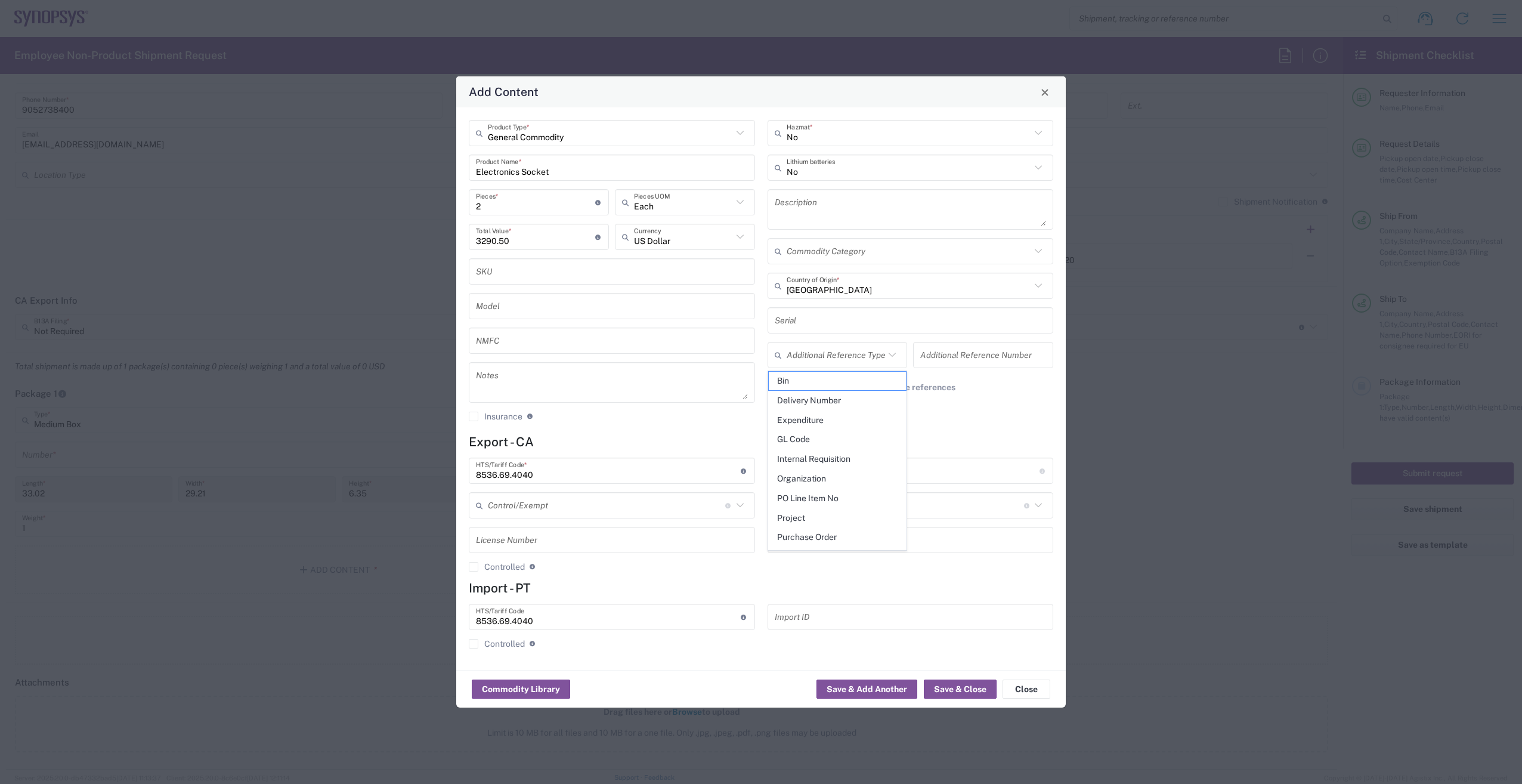
drag, startPoint x: 992, startPoint y: 544, endPoint x: 974, endPoint y: 519, distance: 30.8
click at [991, 544] on input "text" at bounding box center [913, 540] width 254 height 21
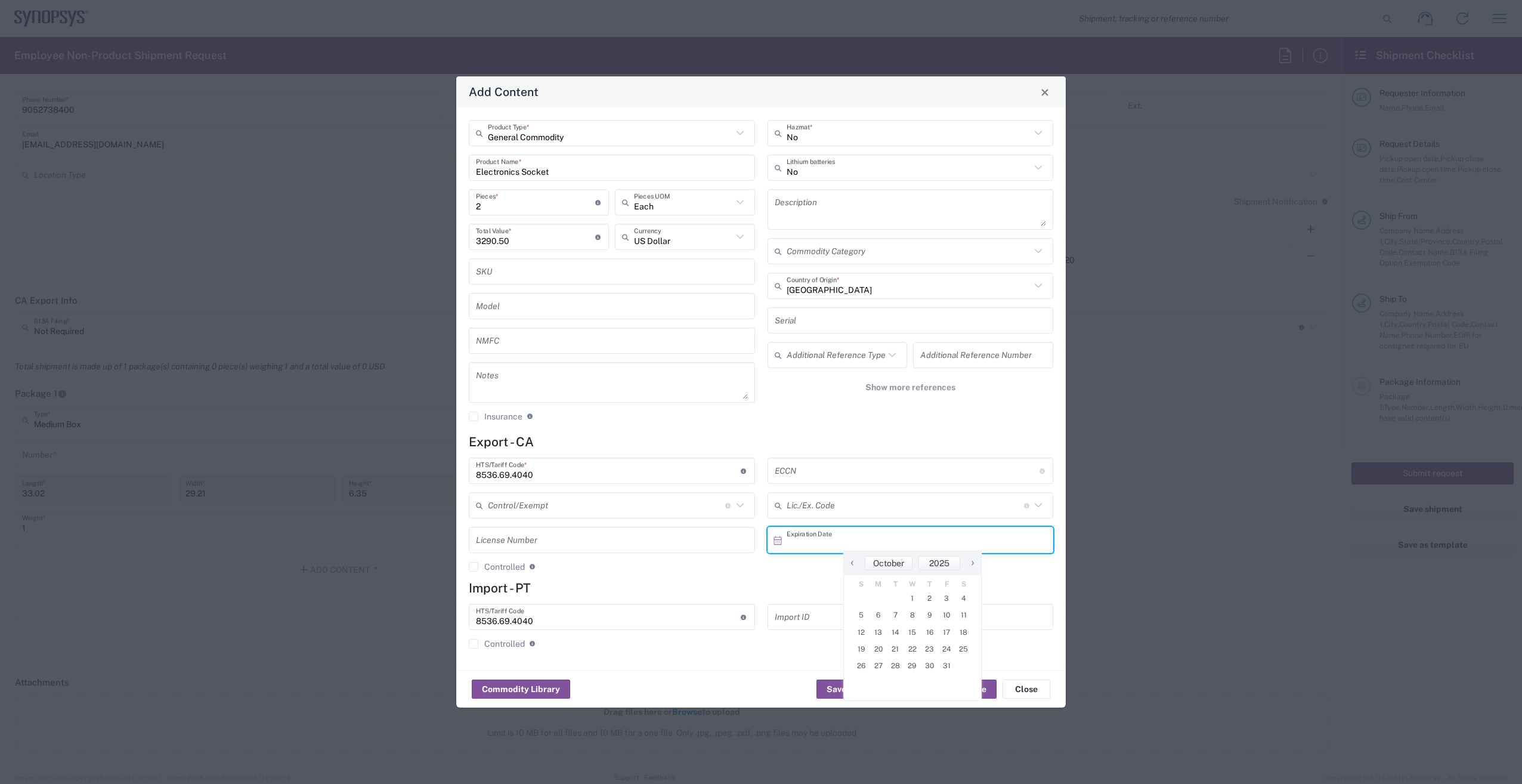
click at [850, 473] on input "text" at bounding box center [907, 471] width 265 height 21
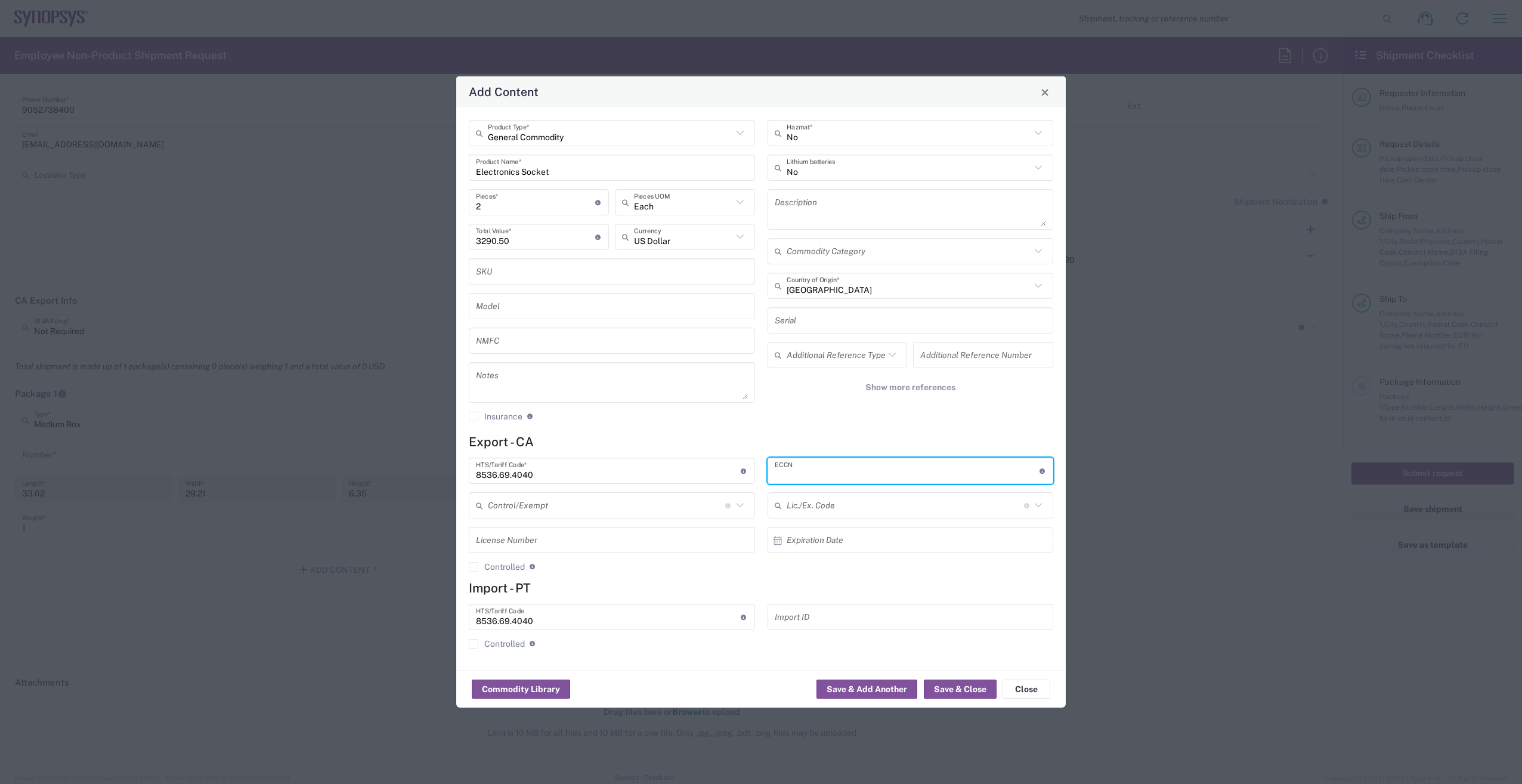
paste input "EAR99"
type input "EAR99"
click at [954, 690] on button "Save & Close" at bounding box center [960, 688] width 73 height 19
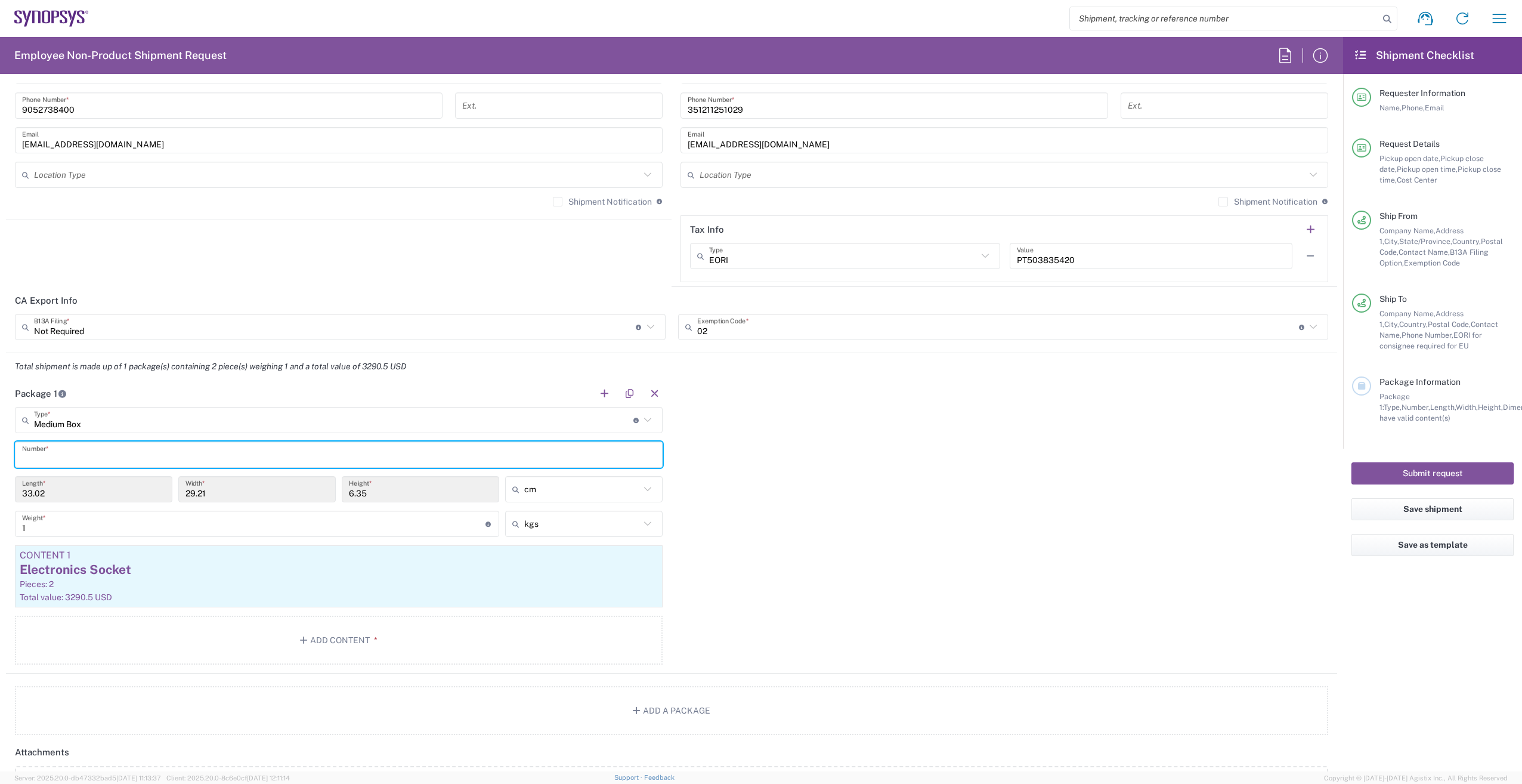
click at [206, 454] on input "text" at bounding box center [338, 454] width 633 height 21
type input "1"
click at [1444, 759] on agx-form-checklist "Shipment Checklist Requester Information Name, Phone, Email Request Details Pic…" at bounding box center [1432, 404] width 179 height 734
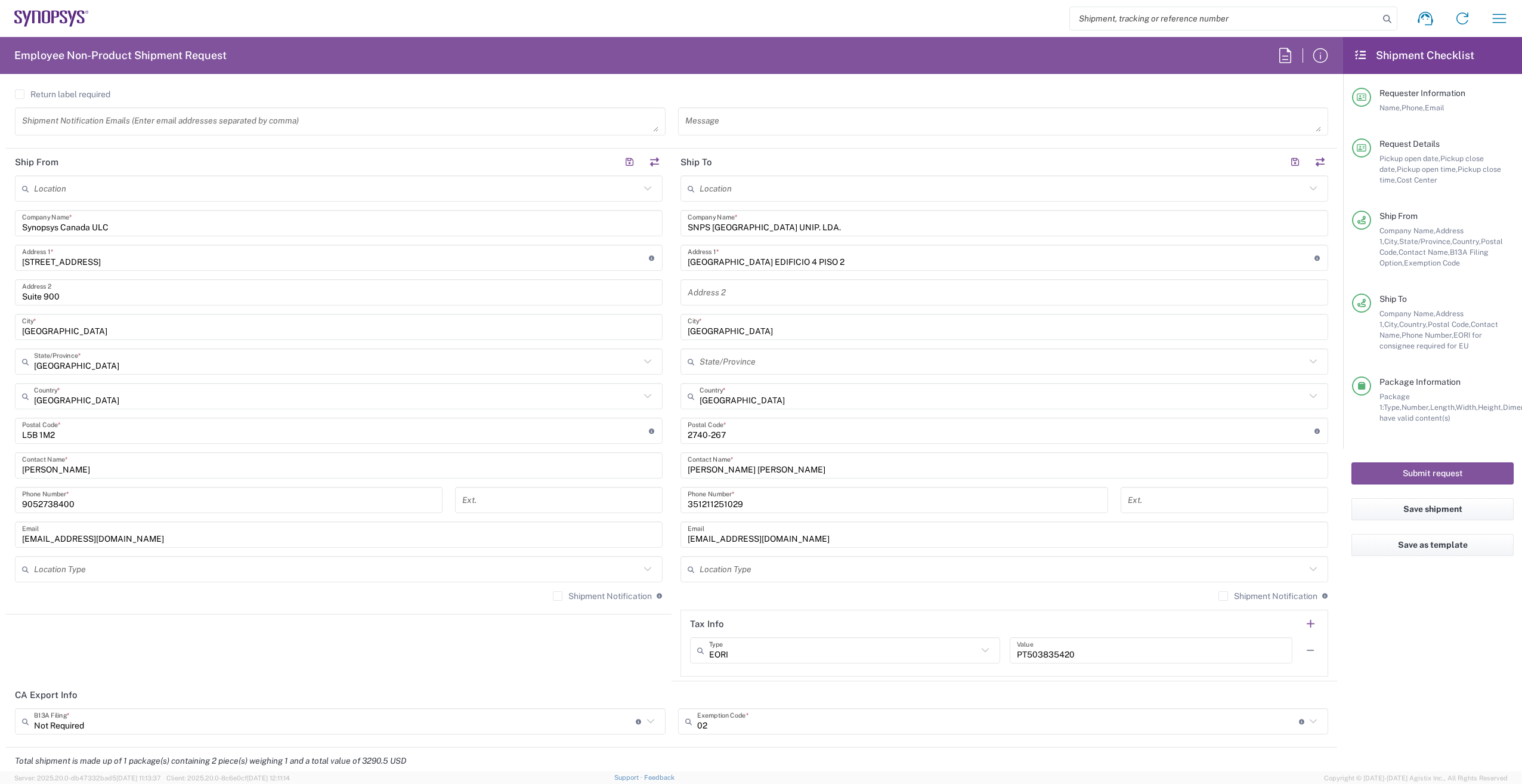
scroll to position [477, 0]
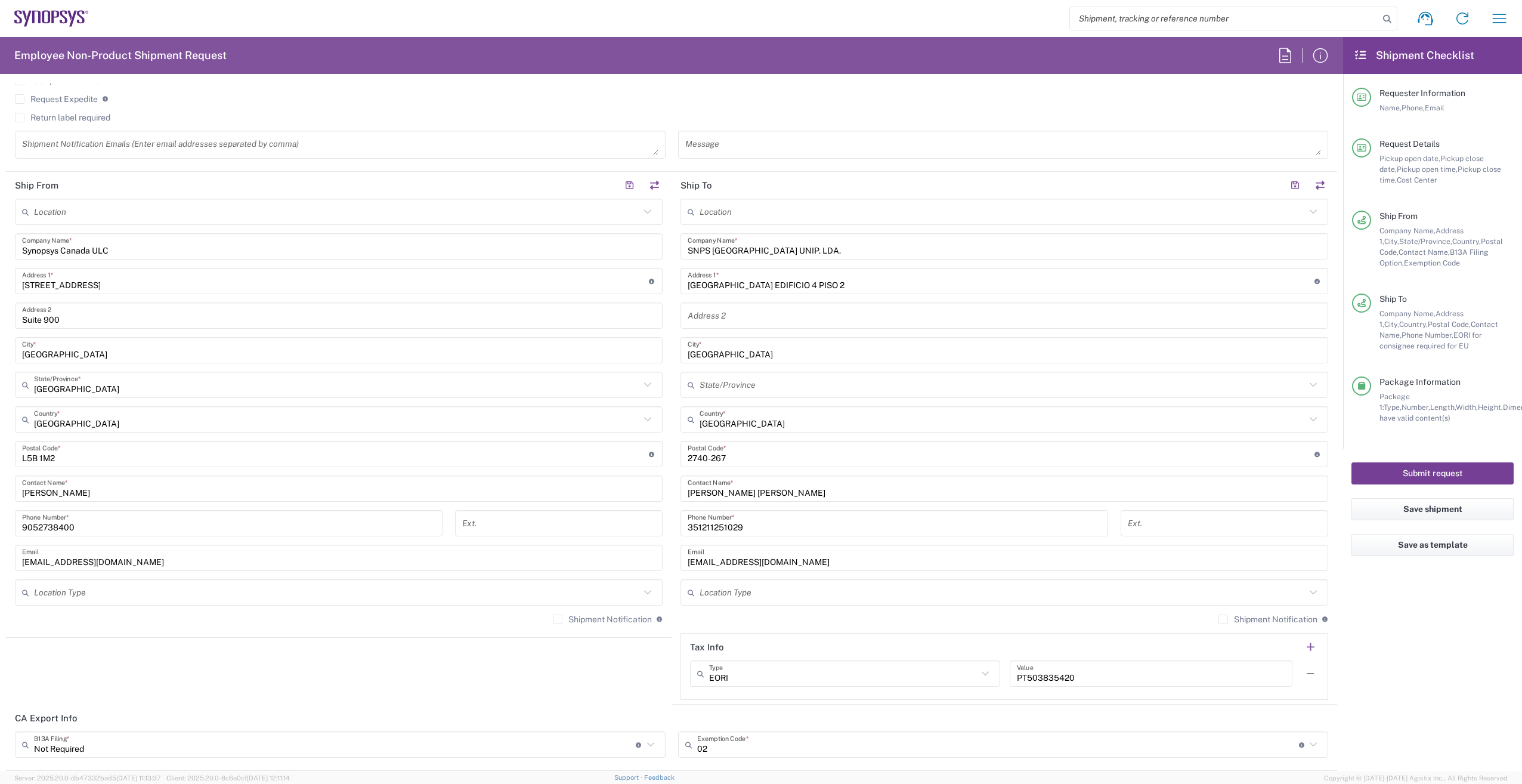
click at [1424, 473] on button "Submit request" at bounding box center [1433, 473] width 162 height 22
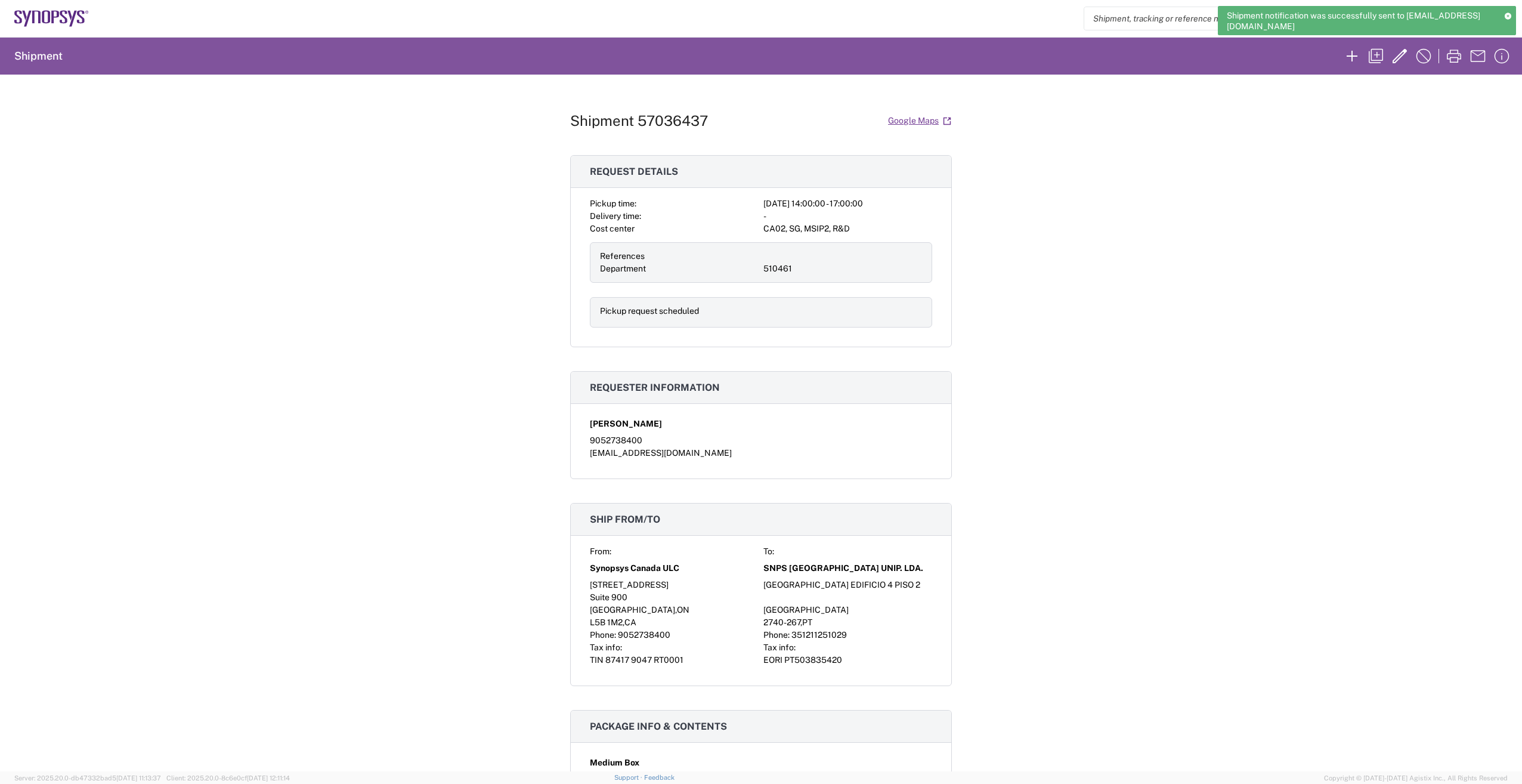
click at [570, 120] on h1 "Shipment 57036437" at bounding box center [639, 121] width 138 height 17
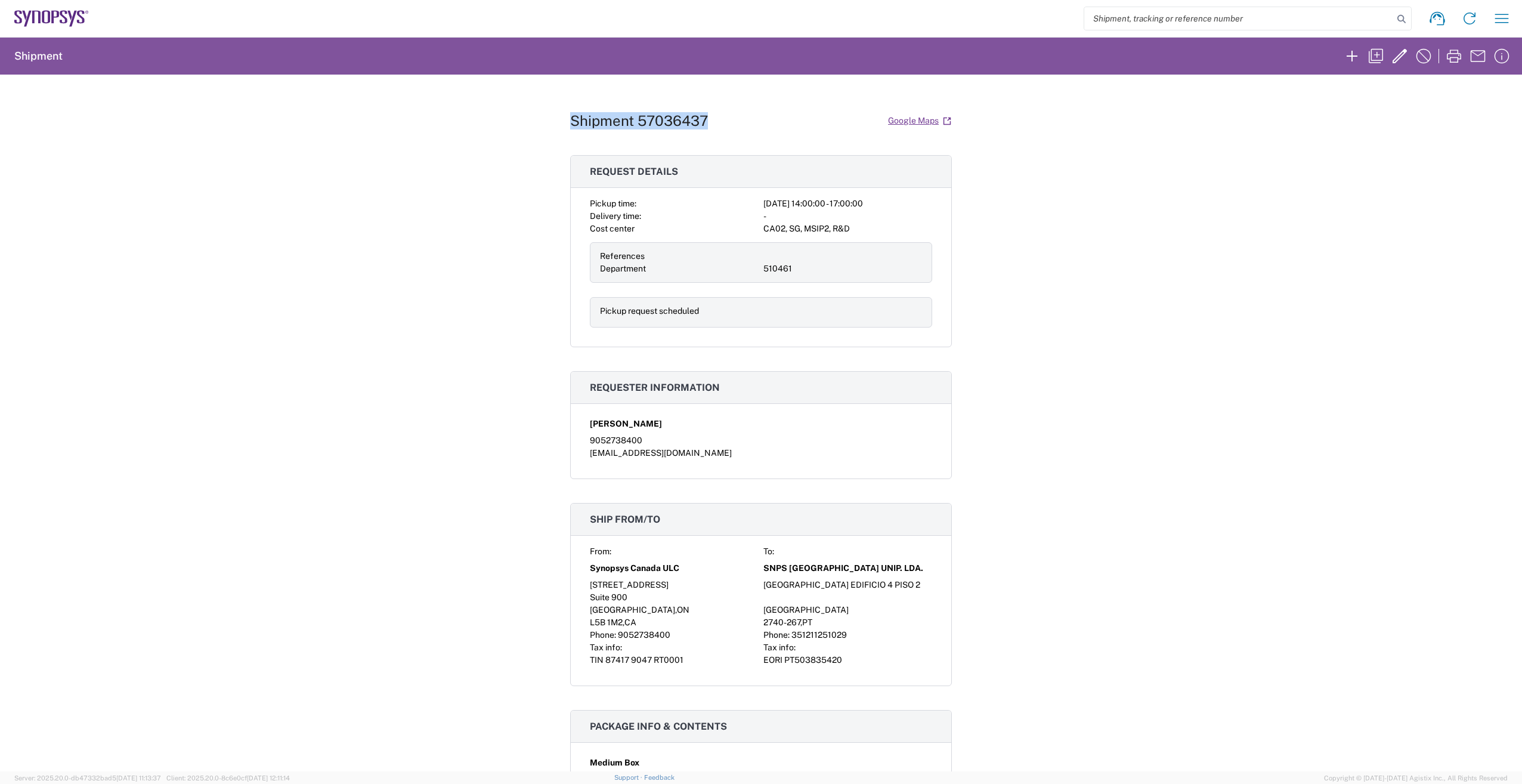
drag, startPoint x: 566, startPoint y: 118, endPoint x: 733, endPoint y: 117, distance: 167.0
click at [733, 117] on div "Shipment 57036437 Google Maps" at bounding box center [760, 121] width 382 height 21
copy h1 "Shipment 57036437"
drag, startPoint x: 1295, startPoint y: 309, endPoint x: 1113, endPoint y: 456, distance: 234.0
click at [1295, 310] on div "Shipment 57036437 Google Maps Request details Pickup time: [DATE] 14:00:00 - 17…" at bounding box center [761, 423] width 1522 height 696
